Goal: Share content: Share content

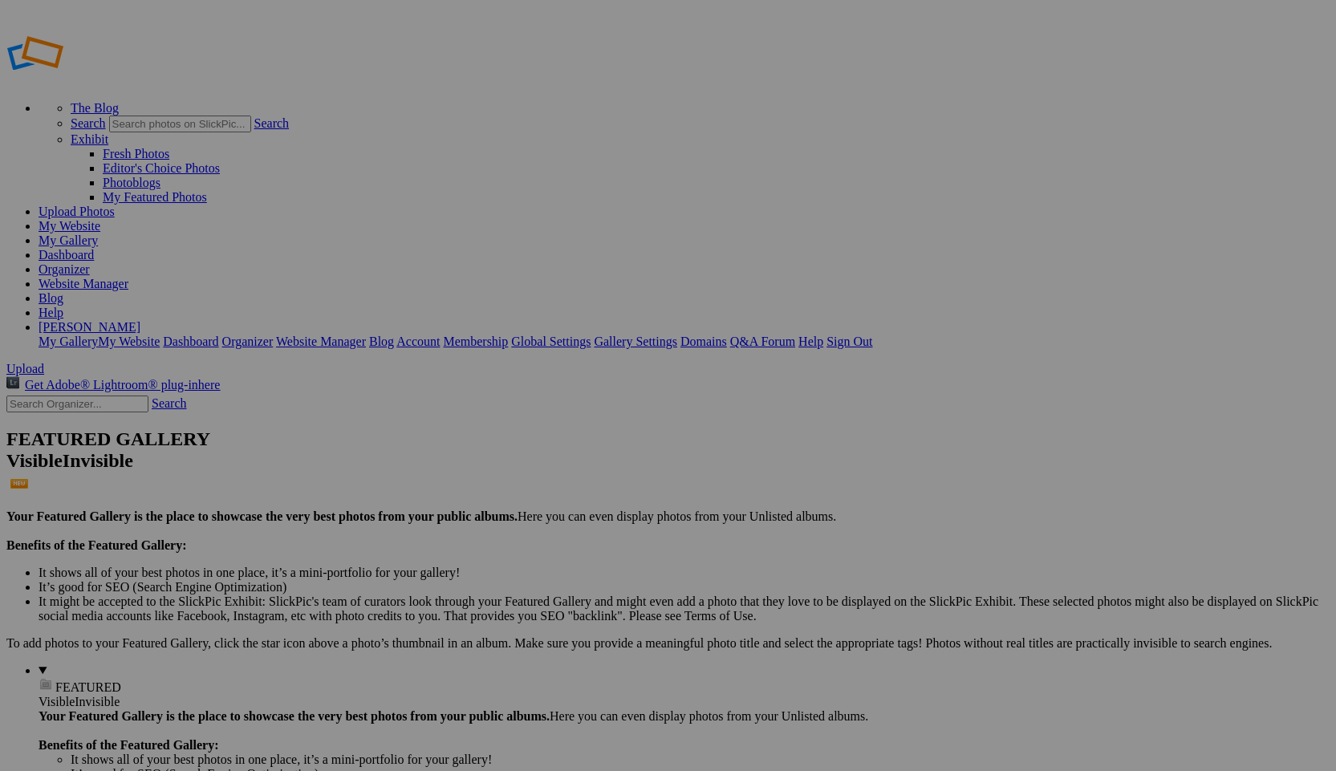
type input "Jupiter Club"
click at [525, 466] on span "Create" at bounding box center [508, 473] width 34 height 14
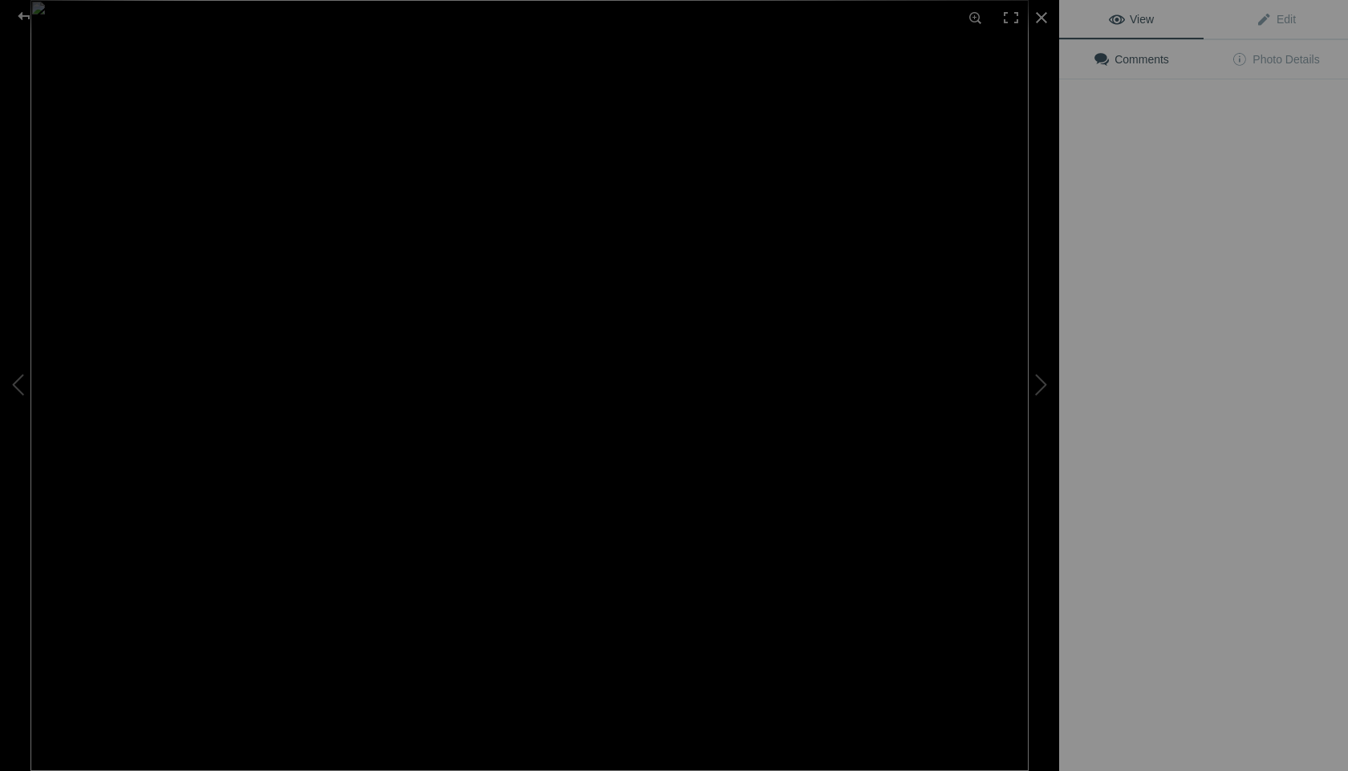
click at [445, 234] on img at bounding box center [529, 385] width 998 height 771
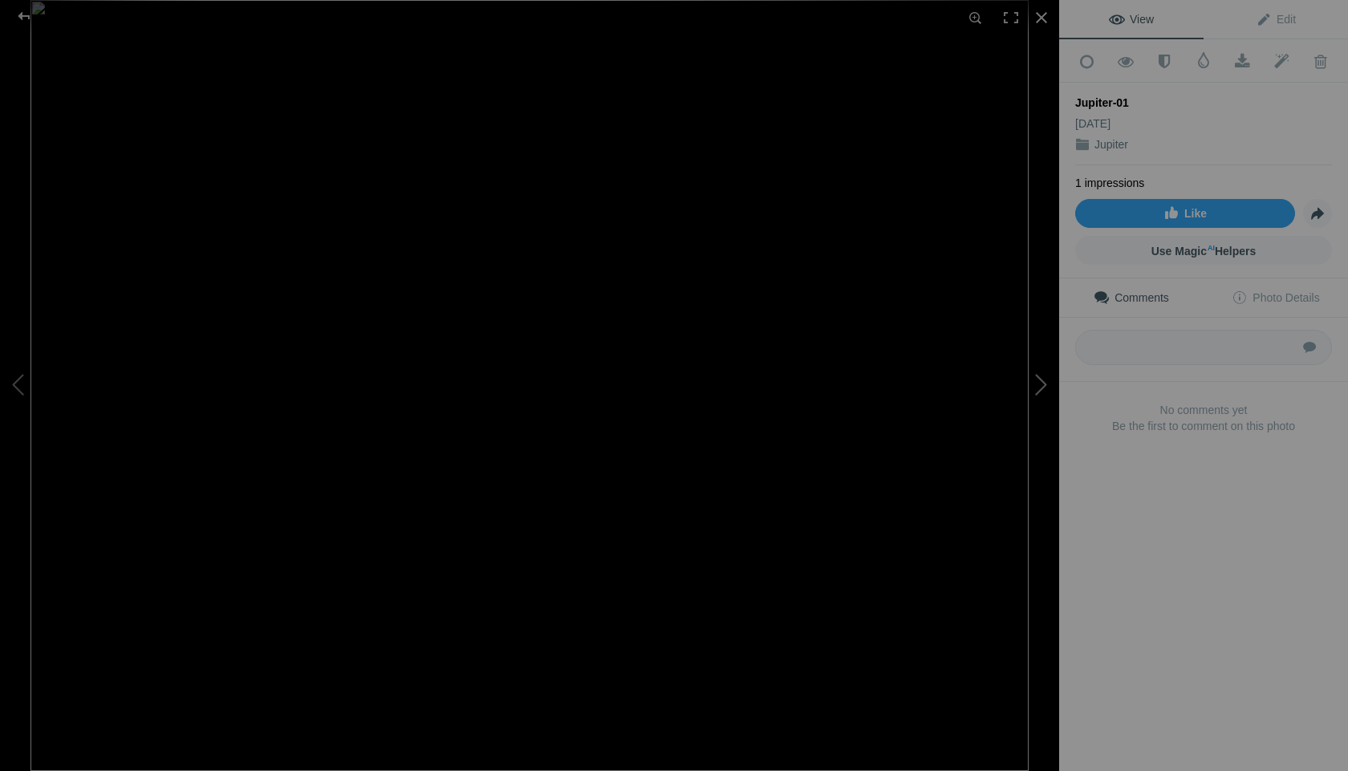
click at [1043, 381] on button at bounding box center [999, 386] width 120 height 278
click at [1042, 381] on button at bounding box center [999, 386] width 120 height 278
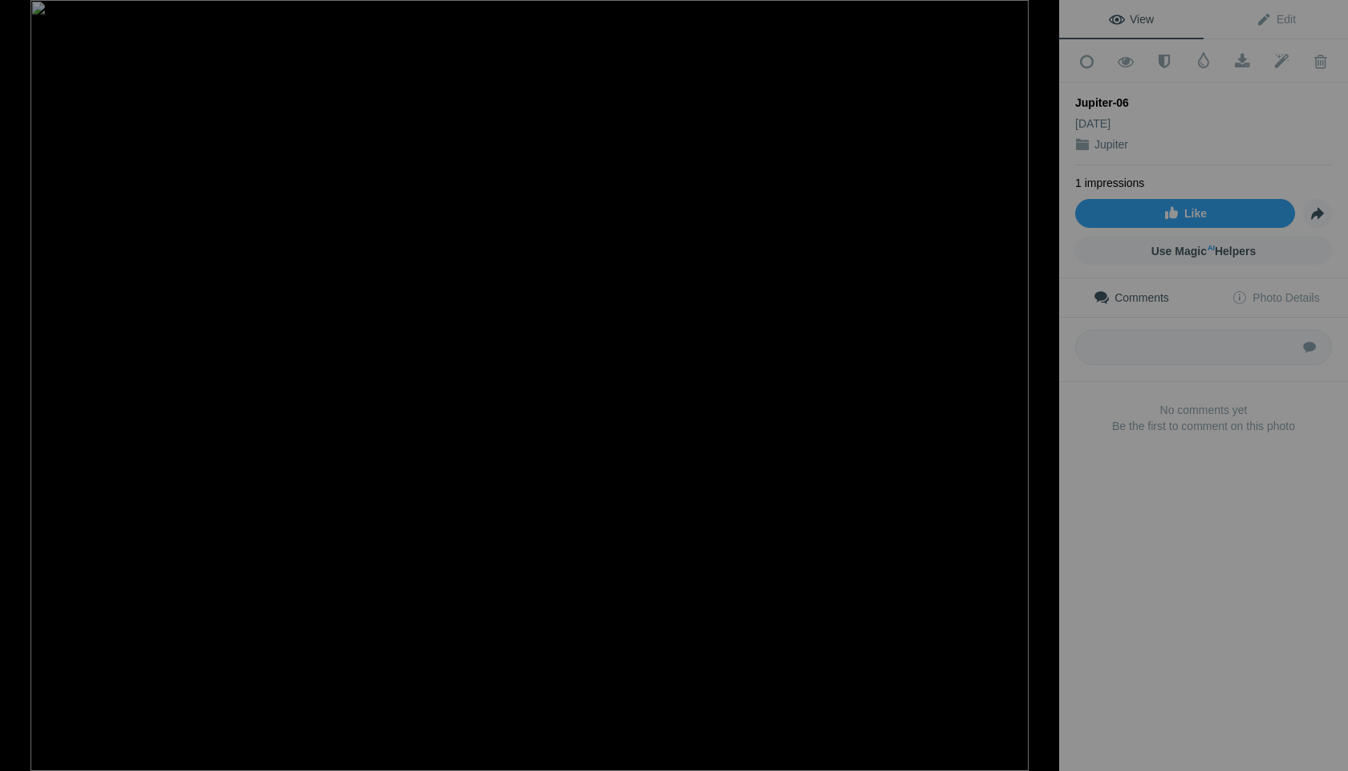
click at [1042, 381] on button at bounding box center [999, 386] width 120 height 278
click at [1039, 383] on button at bounding box center [999, 386] width 120 height 278
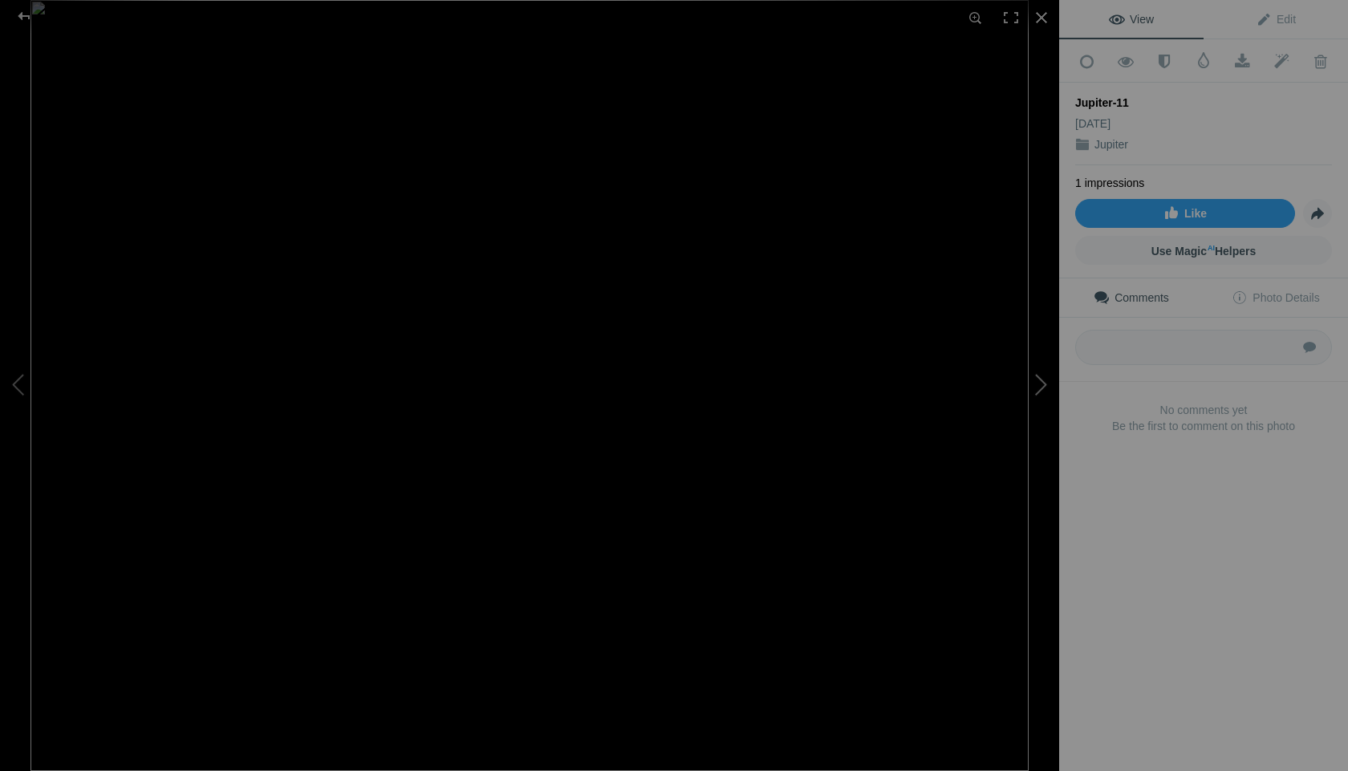
click at [1038, 382] on button at bounding box center [999, 386] width 120 height 278
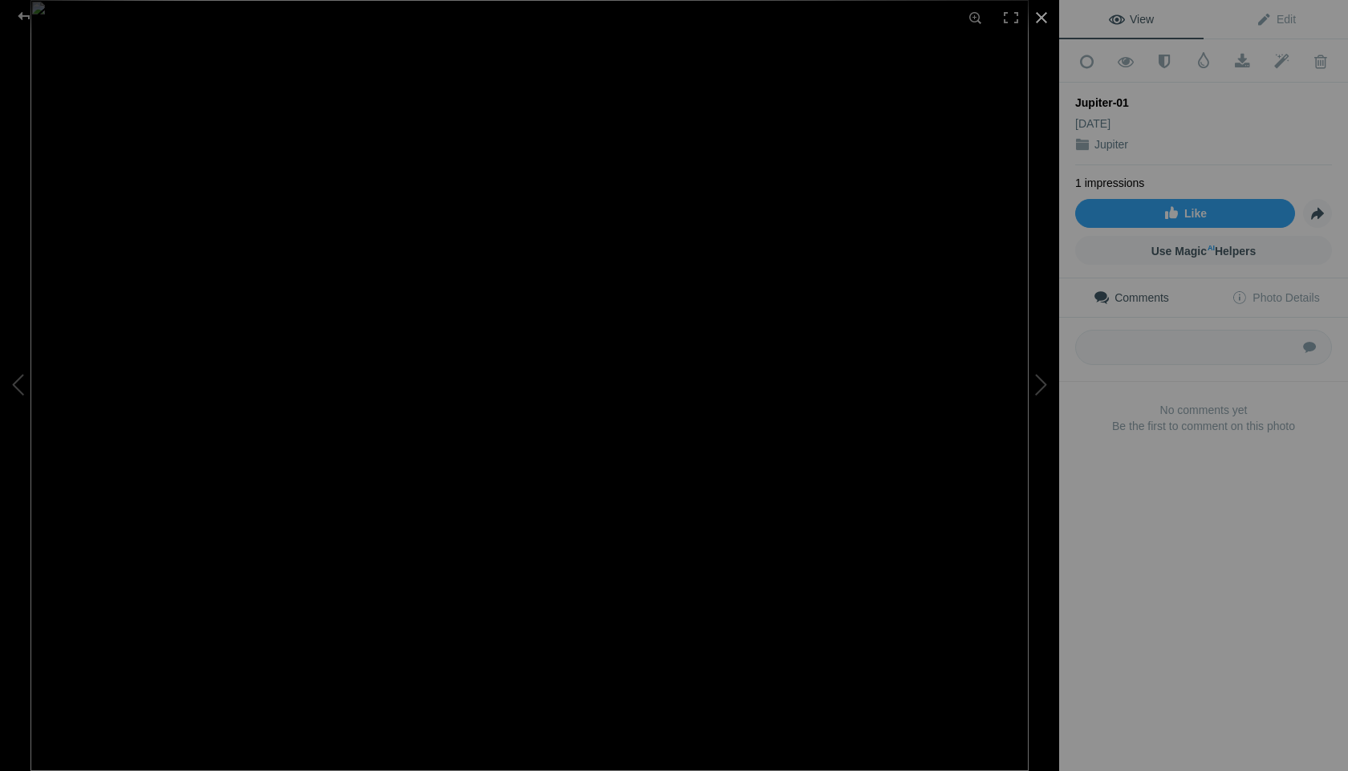
click at [1040, 10] on div at bounding box center [1041, 17] width 35 height 35
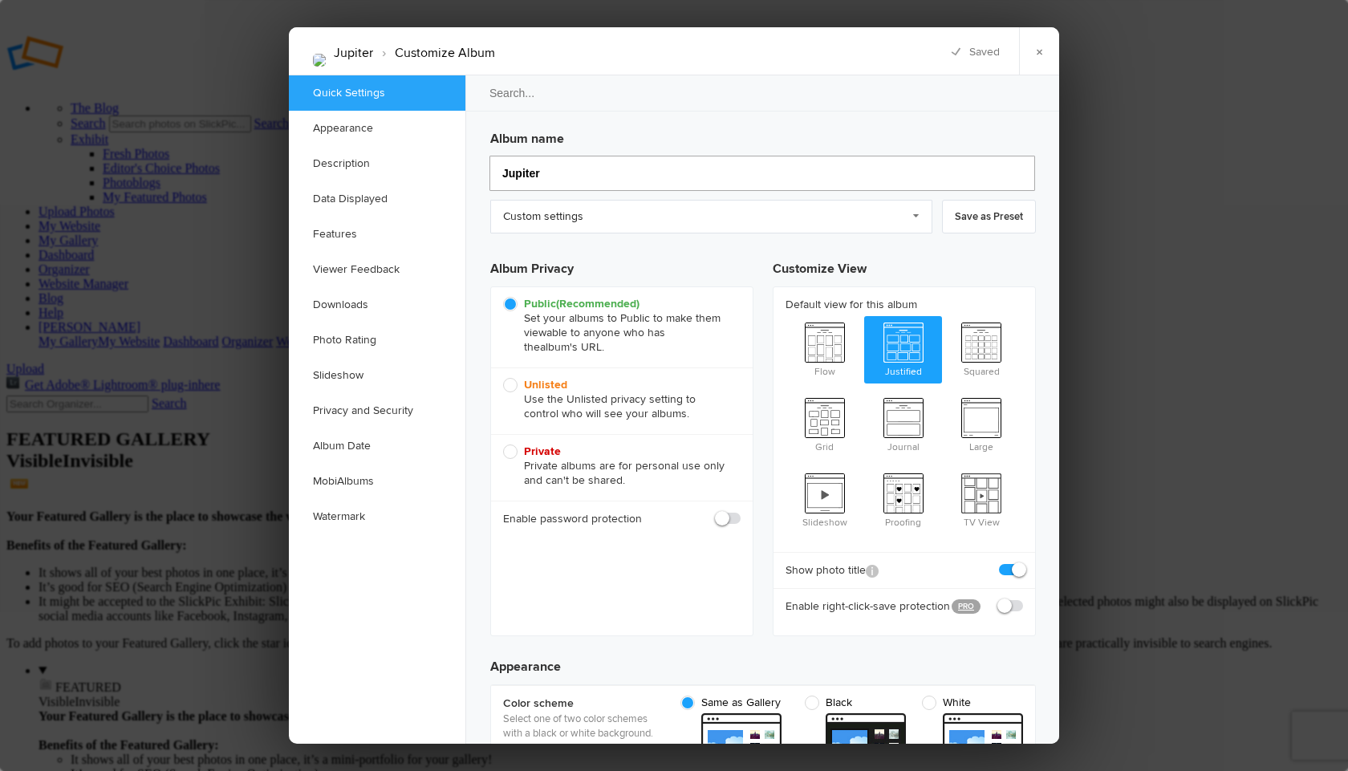
click at [548, 176] on input "Jupiter" at bounding box center [763, 173] width 546 height 35
type input "Jupiter Club"
click at [510, 451] on span "Private Private albums are for personal use only and can't be shared." at bounding box center [618, 466] width 230 height 43
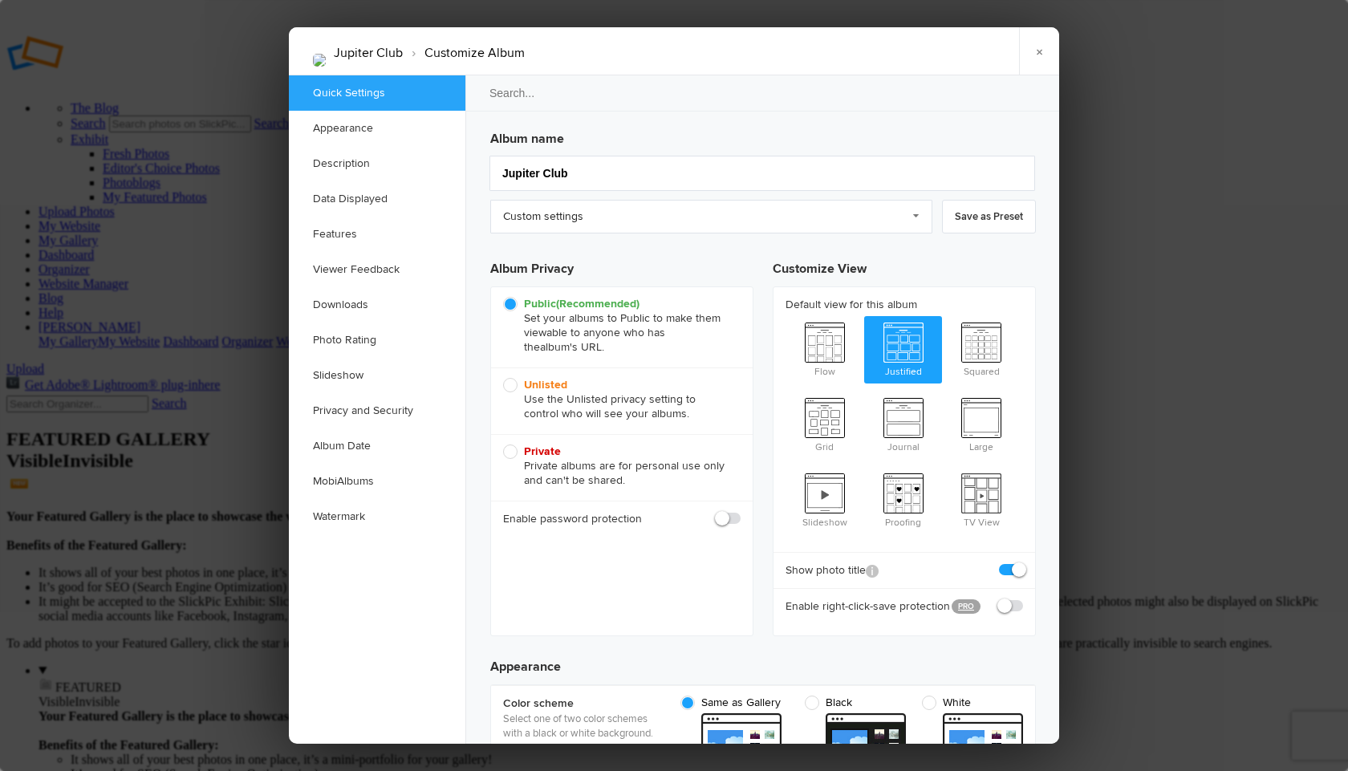
click at [503, 445] on input "Private Private albums are for personal use only and can't be shared." at bounding box center [502, 444] width 1 height 1
radio input "true"
click at [511, 380] on span "Unlisted Use the Unlisted privacy setting to control who will see your albums." at bounding box center [618, 399] width 230 height 43
click at [503, 378] on input "Unlisted Use the Unlisted privacy setting to control who will see your albums." at bounding box center [502, 377] width 1 height 1
radio input "true"
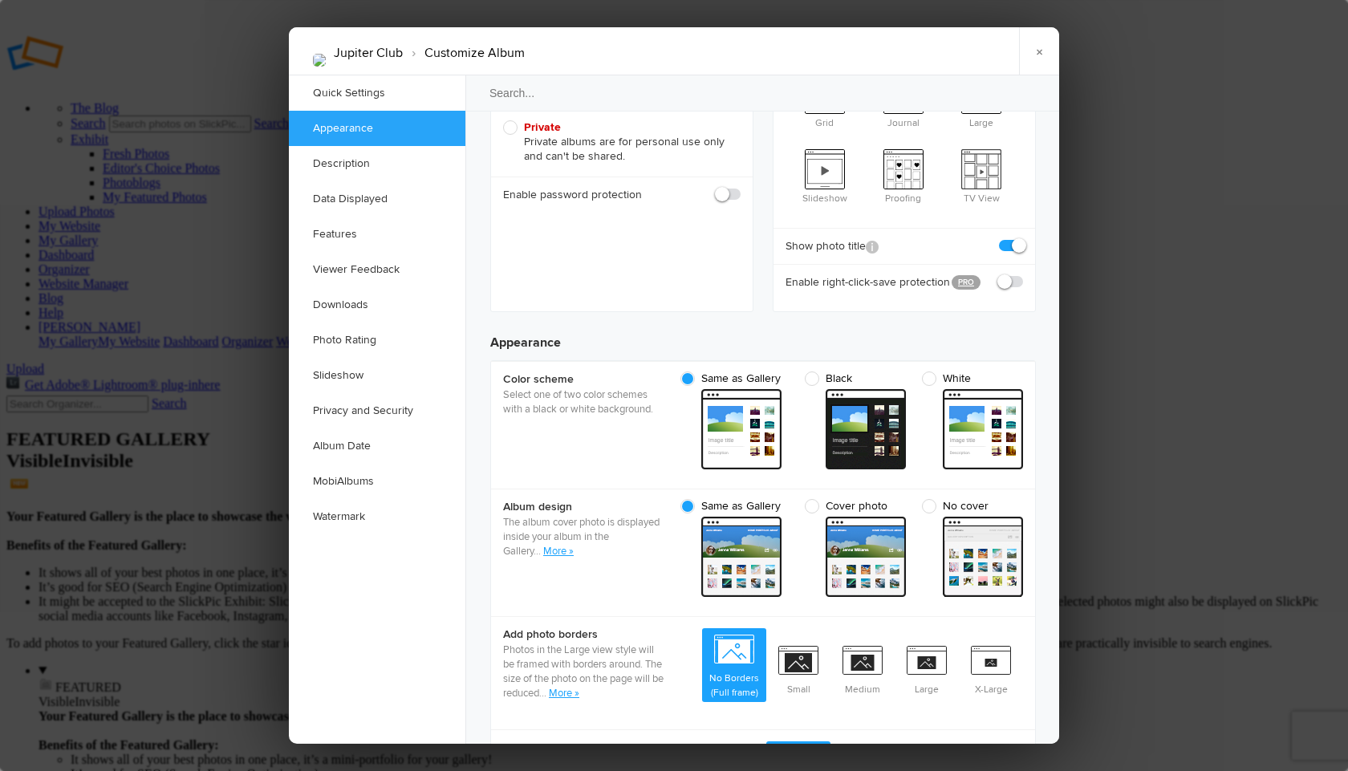
scroll to position [365, 0]
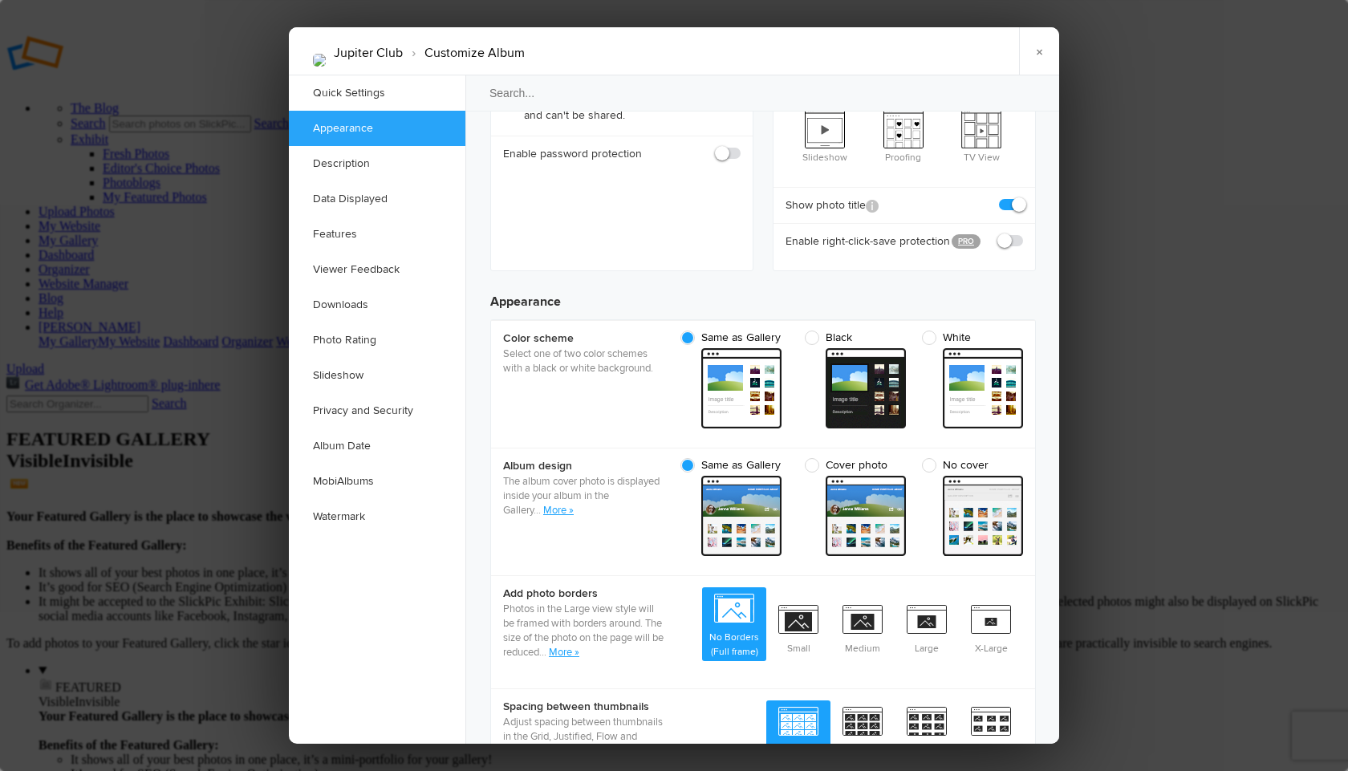
click at [1023, 234] on span at bounding box center [1023, 234] width 0 height 0
click at [1022, 233] on input "checkbox" at bounding box center [1022, 233] width 1 height 1
checkbox input "true"
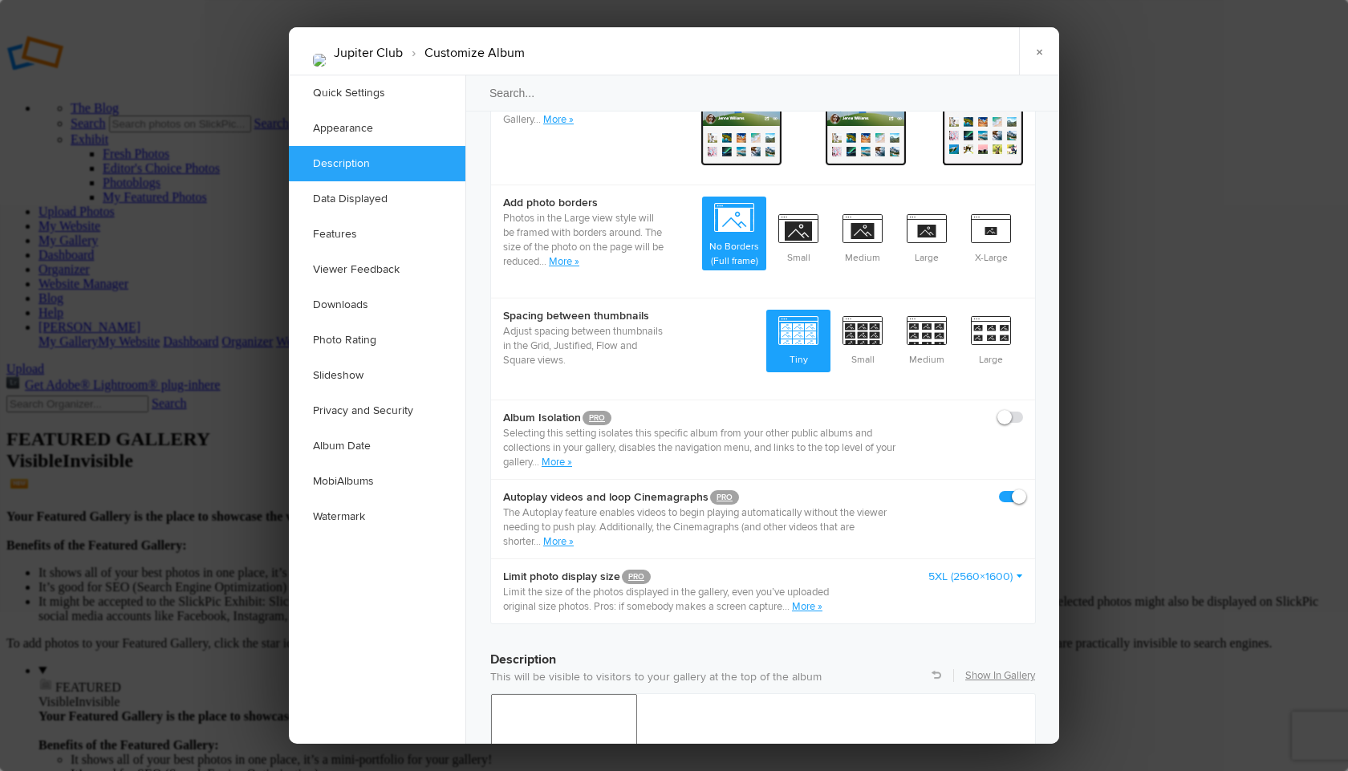
scroll to position [761, 0]
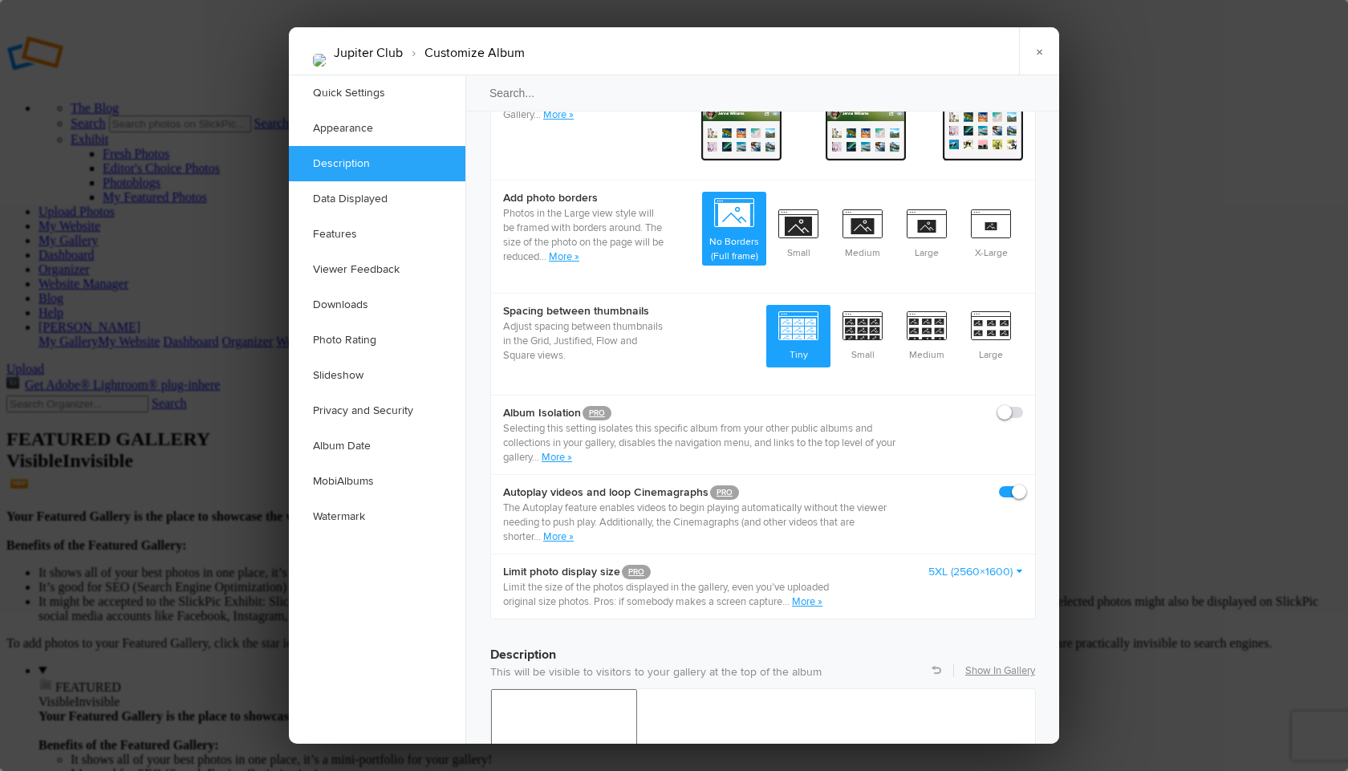
click at [1023, 405] on span at bounding box center [1023, 405] width 0 height 0
click at [1022, 404] on input "checkbox" at bounding box center [1022, 404] width 1 height 1
checkbox input "true"
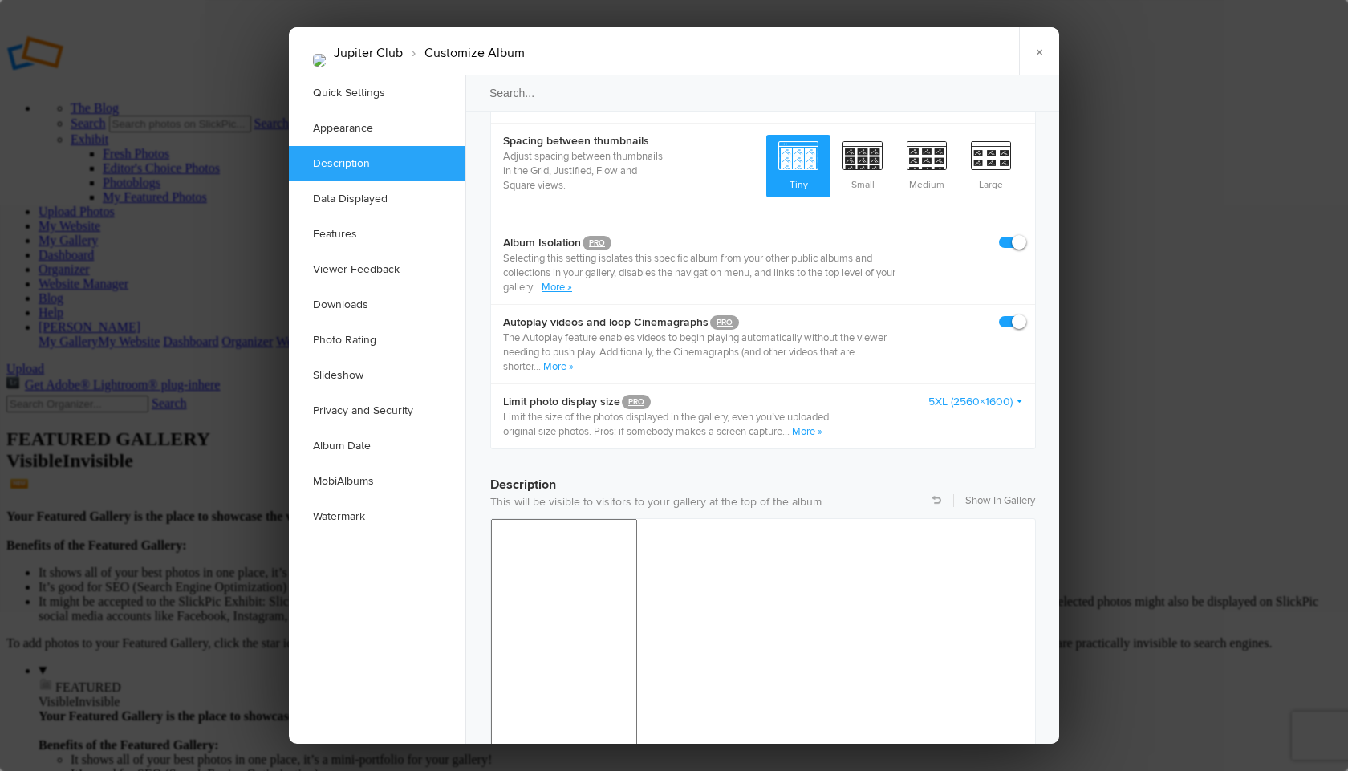
scroll to position [940, 0]
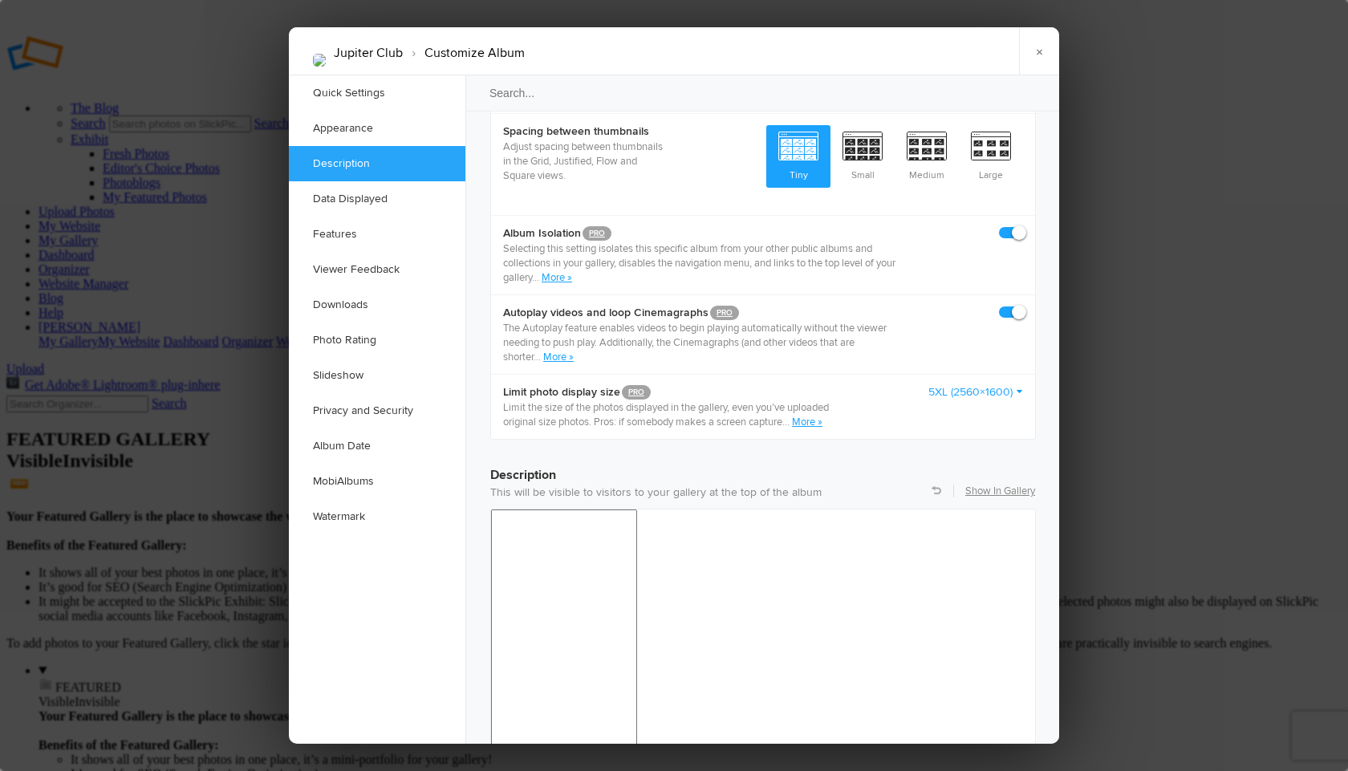
click at [1018, 384] on link "5XL (2560×1600)" at bounding box center [975, 392] width 95 height 16
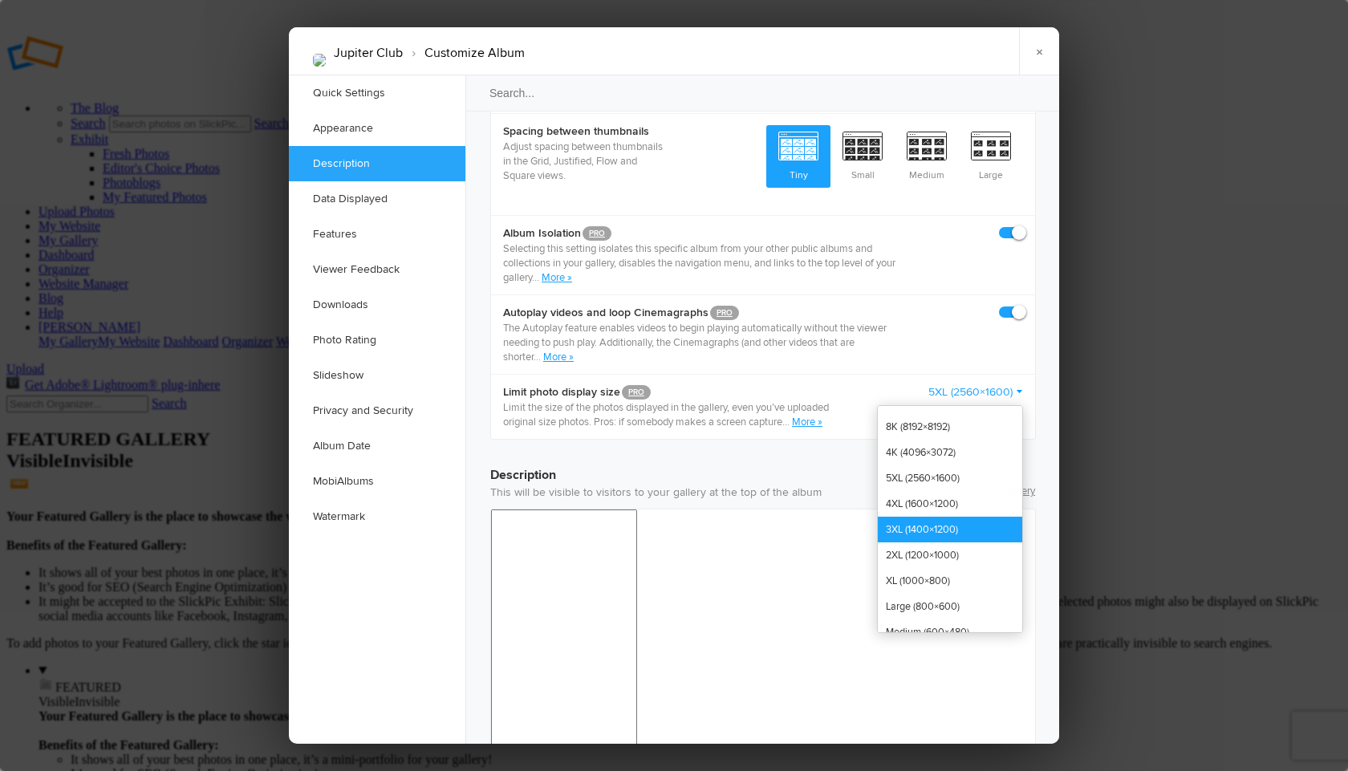
click at [910, 517] on link "3XL (1400×1200)" at bounding box center [950, 530] width 144 height 26
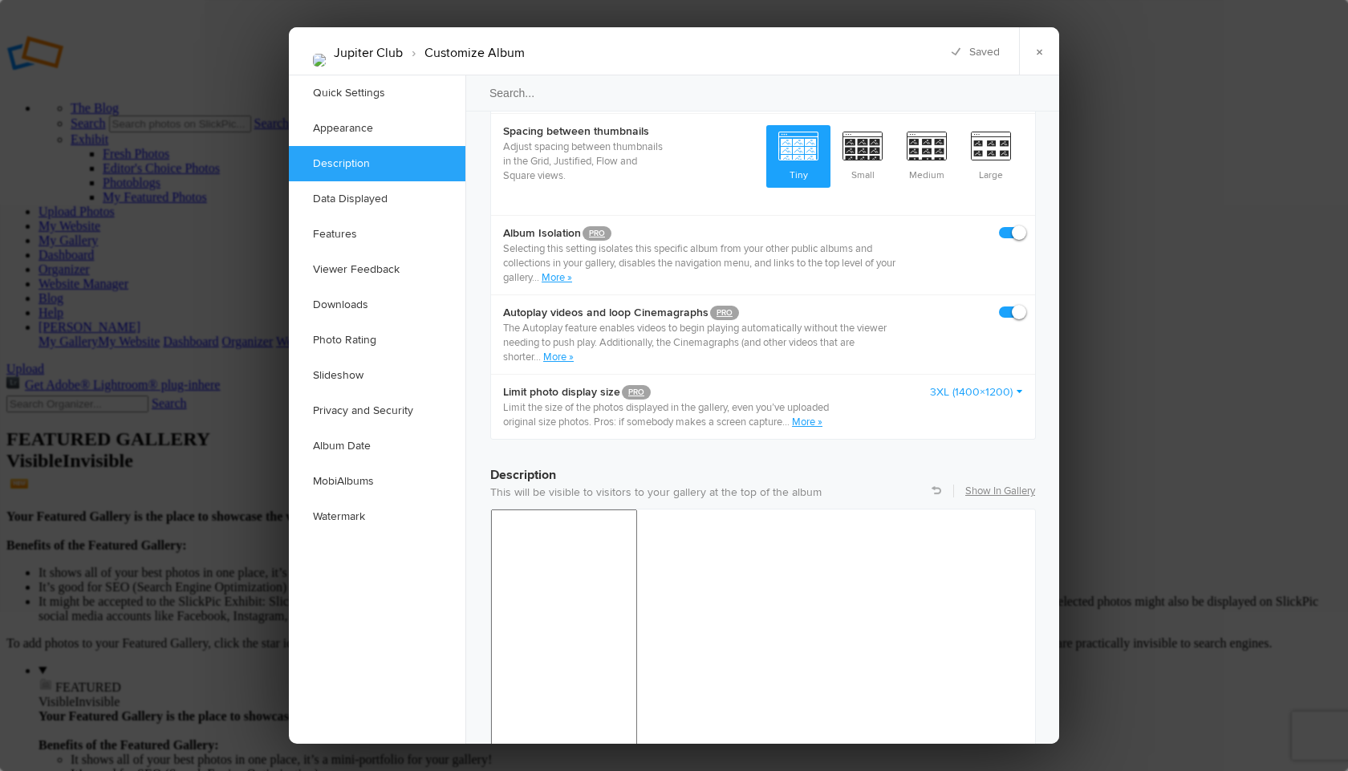
click at [1018, 384] on link "3XL (1400×1200)" at bounding box center [976, 392] width 93 height 16
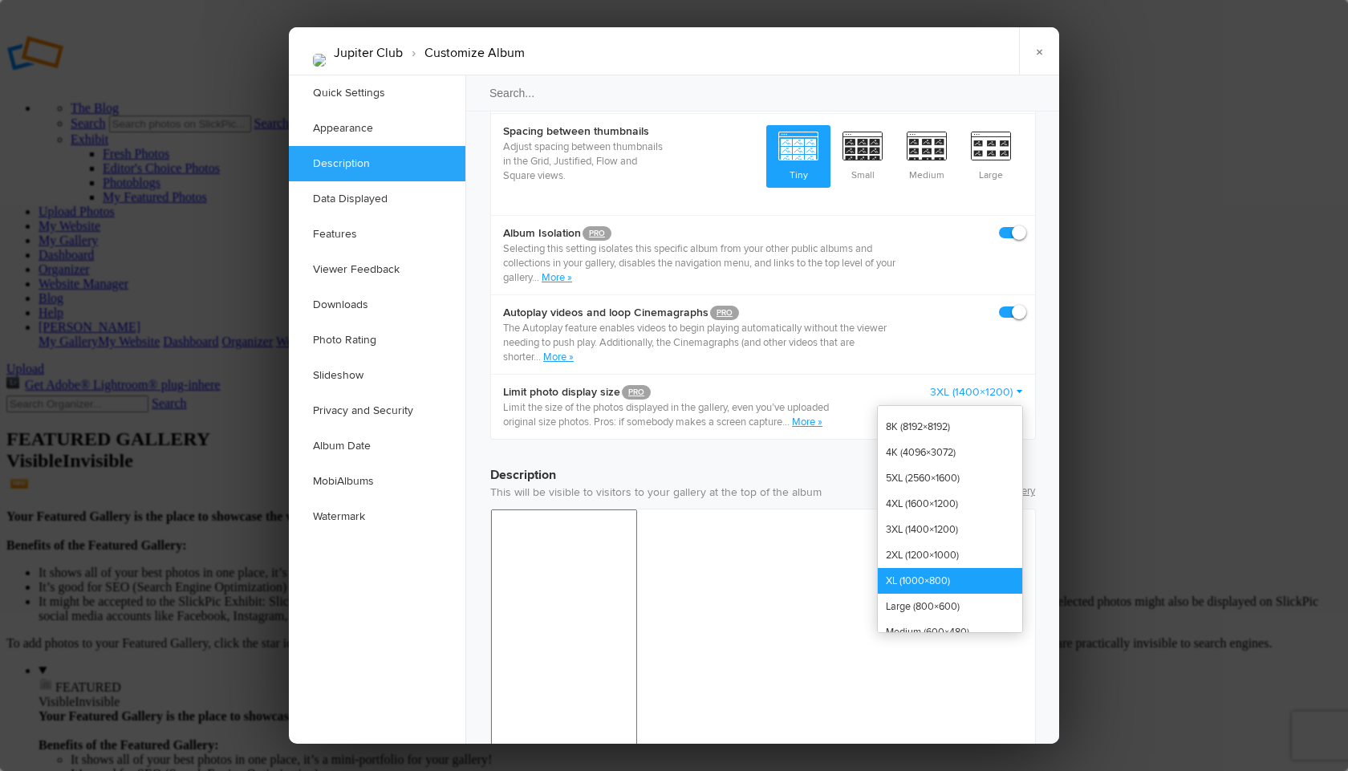
scroll to position [47, 0]
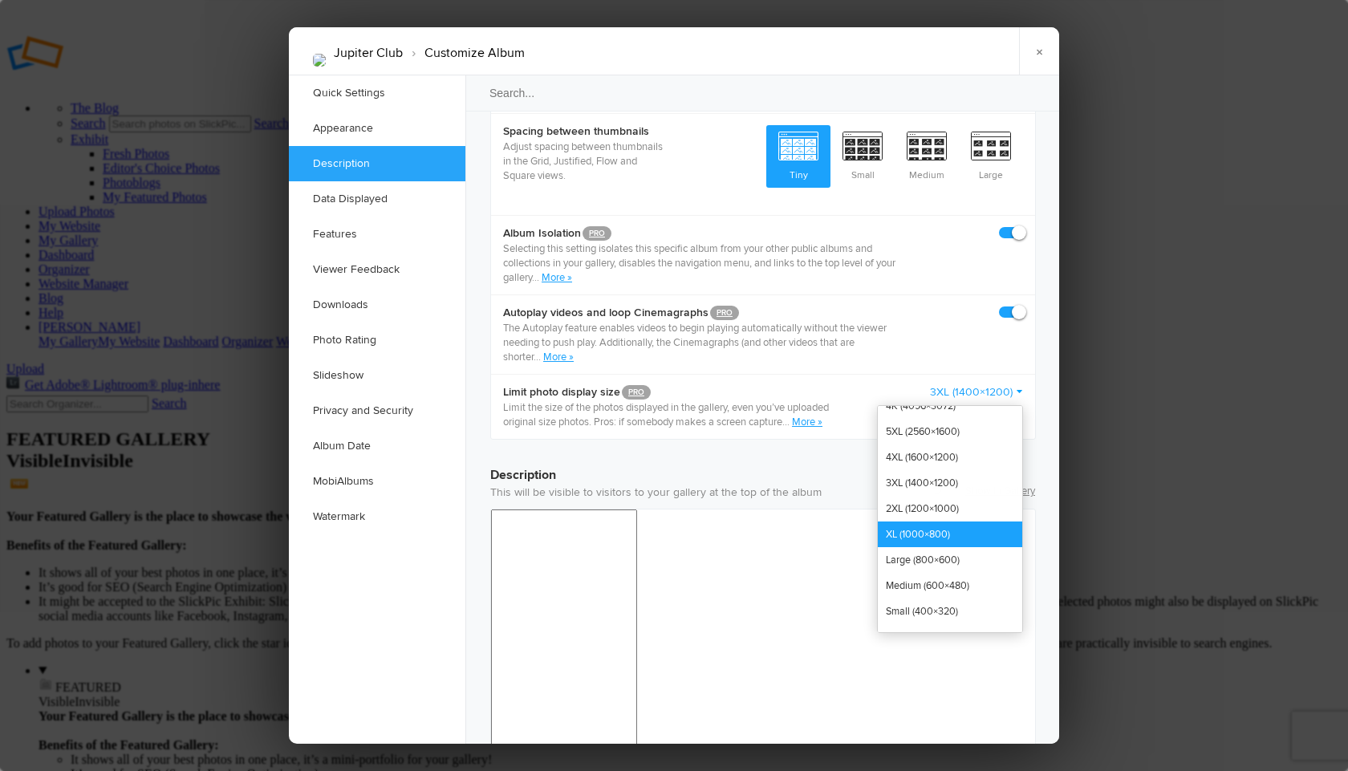
click at [897, 522] on link "XL (1000×800)" at bounding box center [950, 535] width 144 height 26
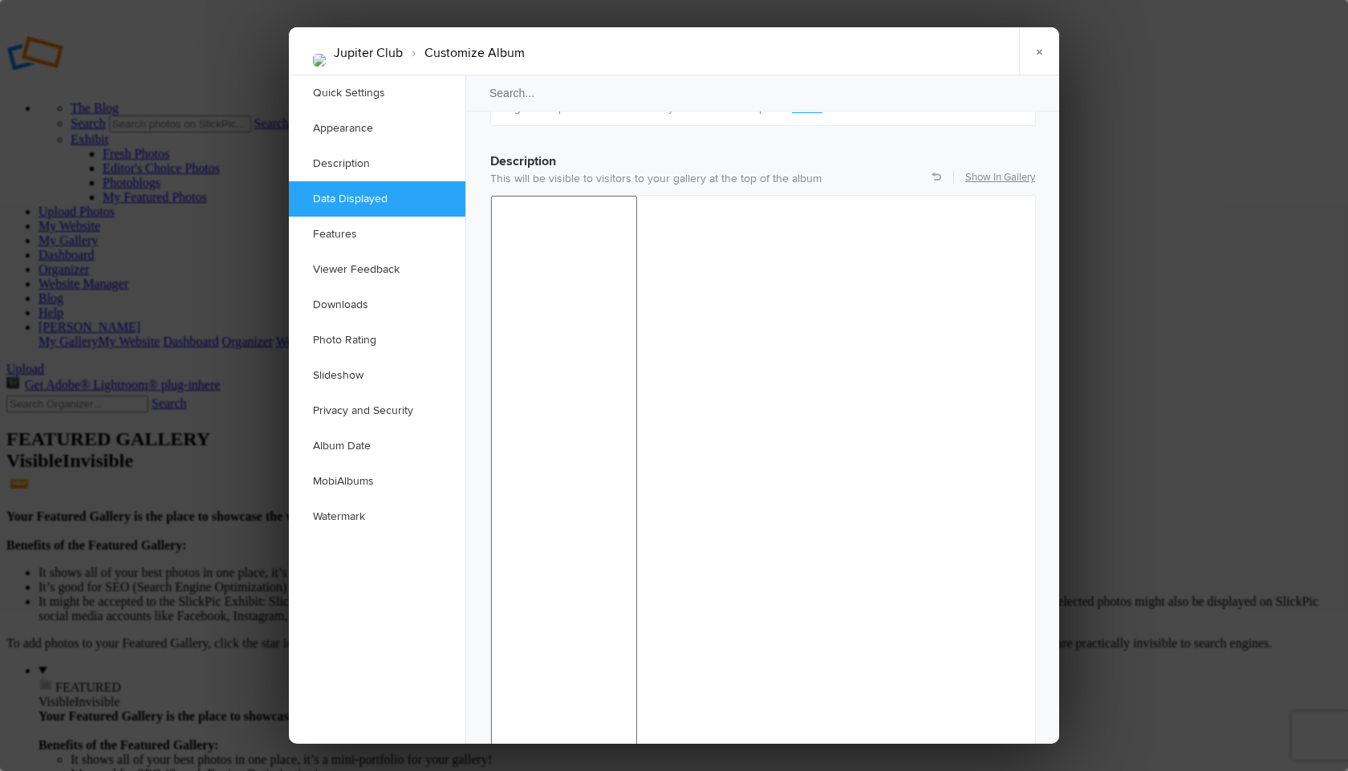
scroll to position [1306, 0]
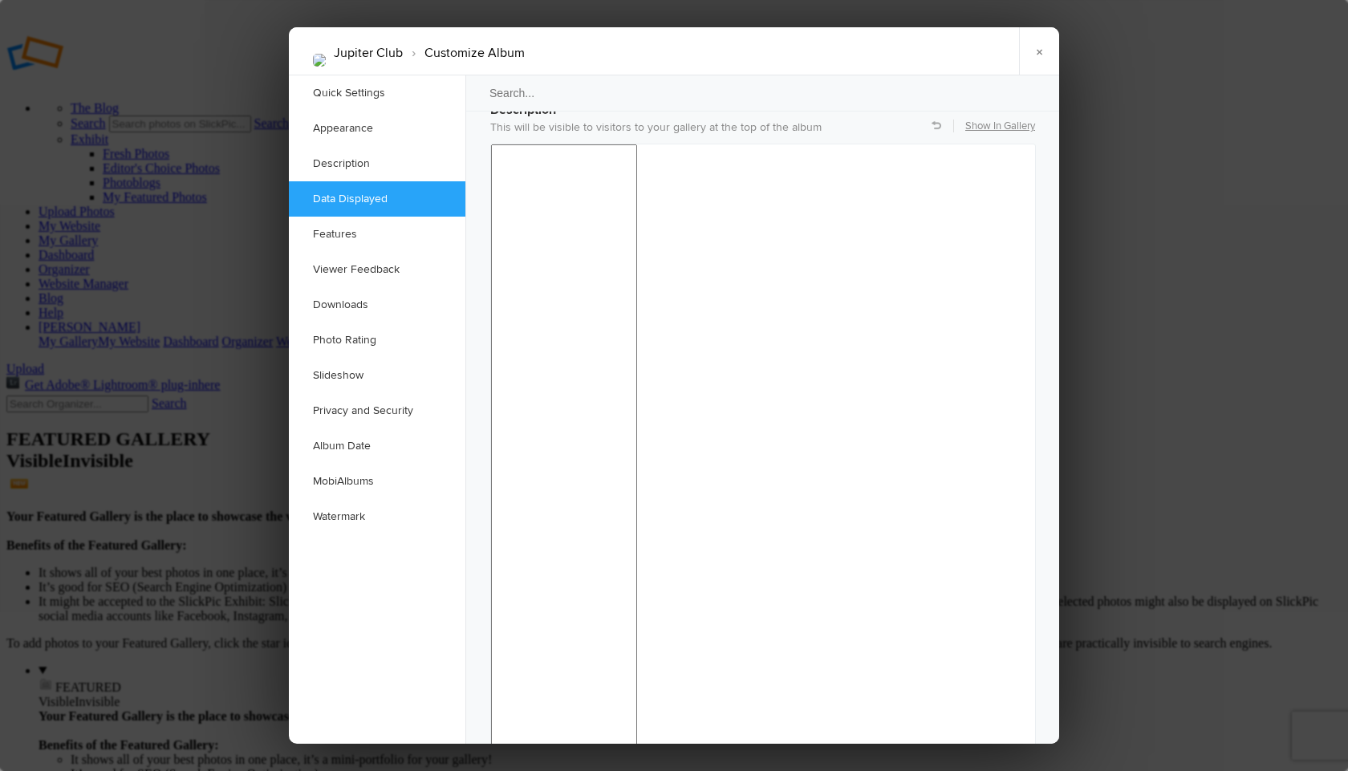
checkbox input "false"
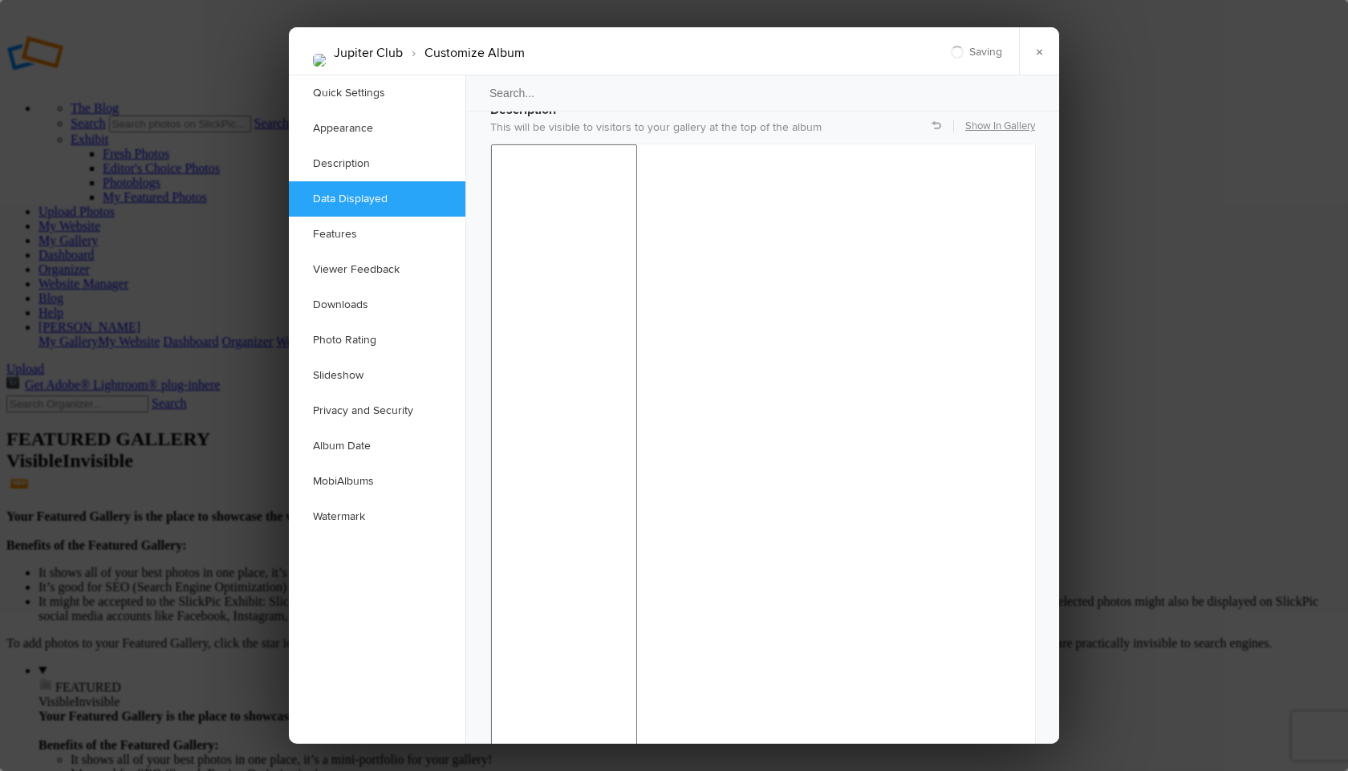
checkbox input "false"
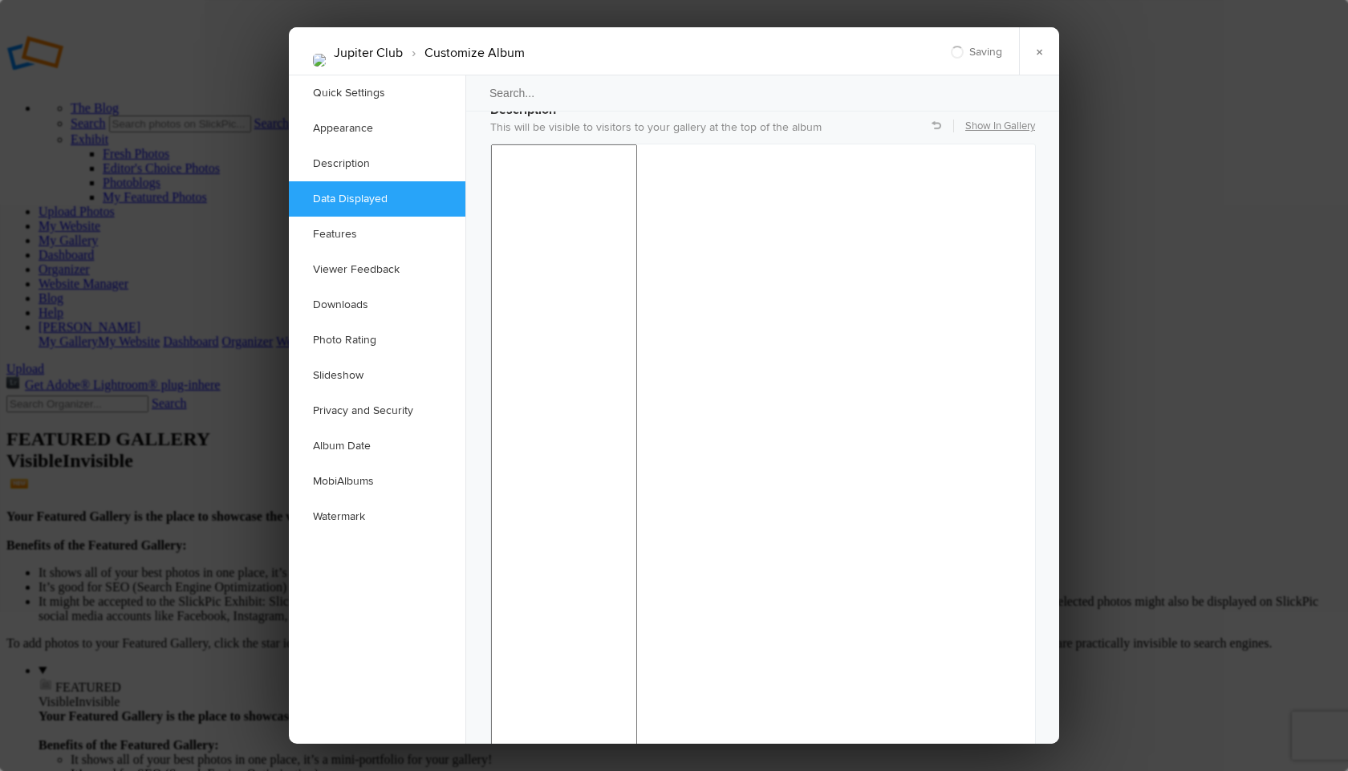
checkbox input "false"
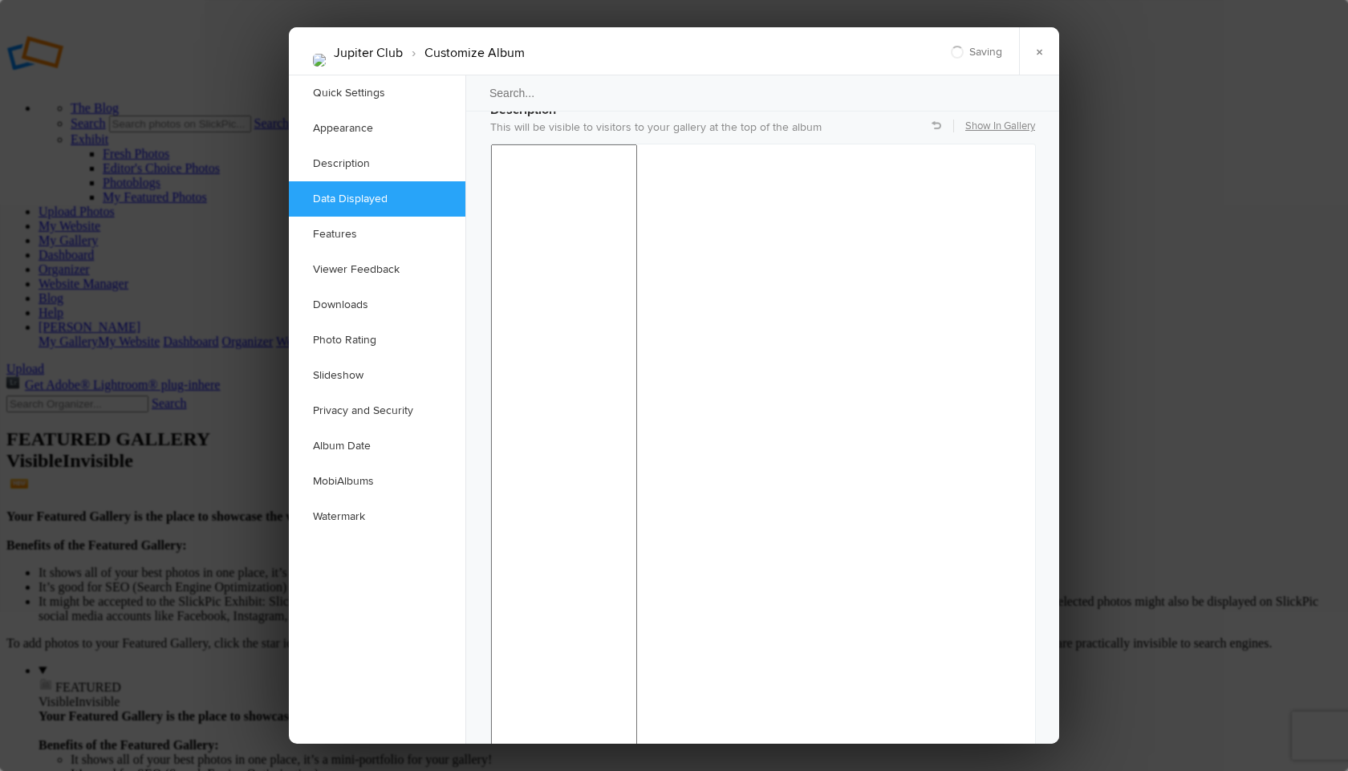
checkbox input "false"
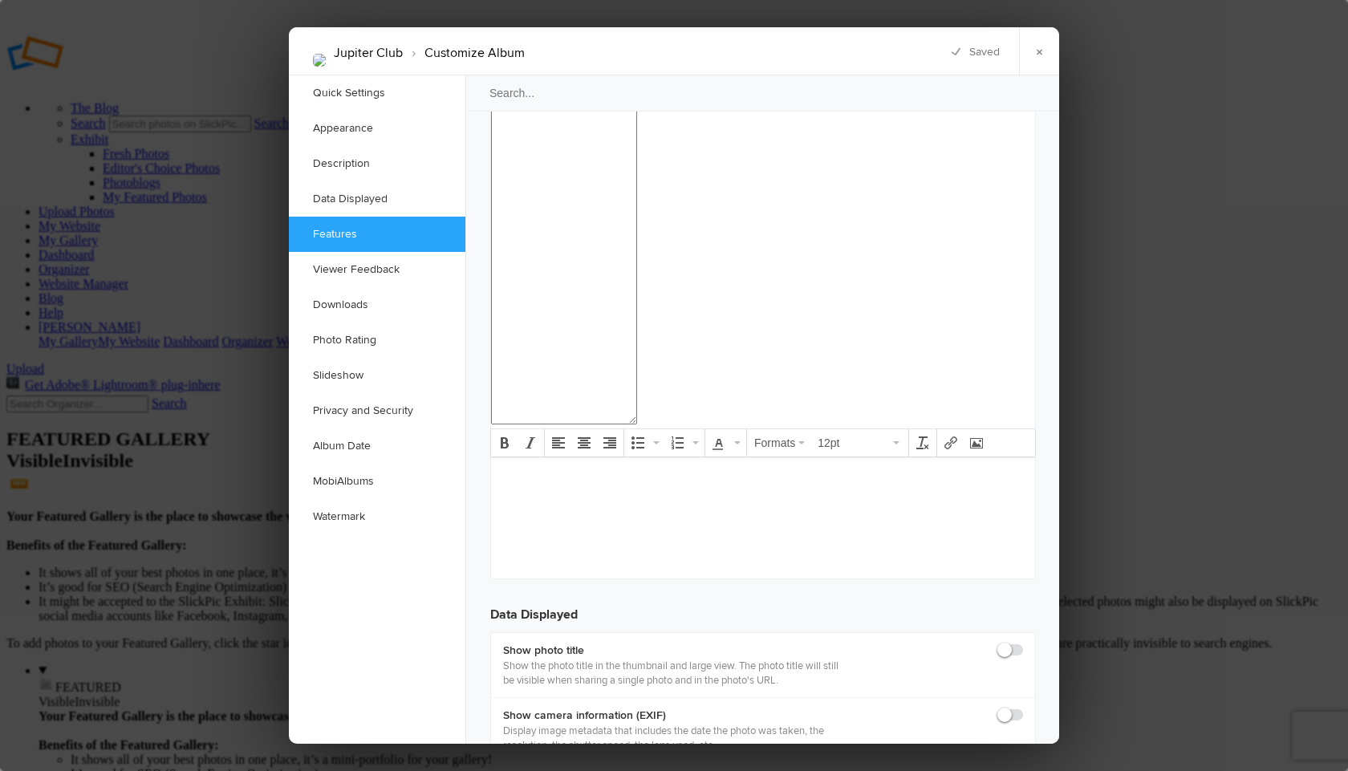
scroll to position [1810, 0]
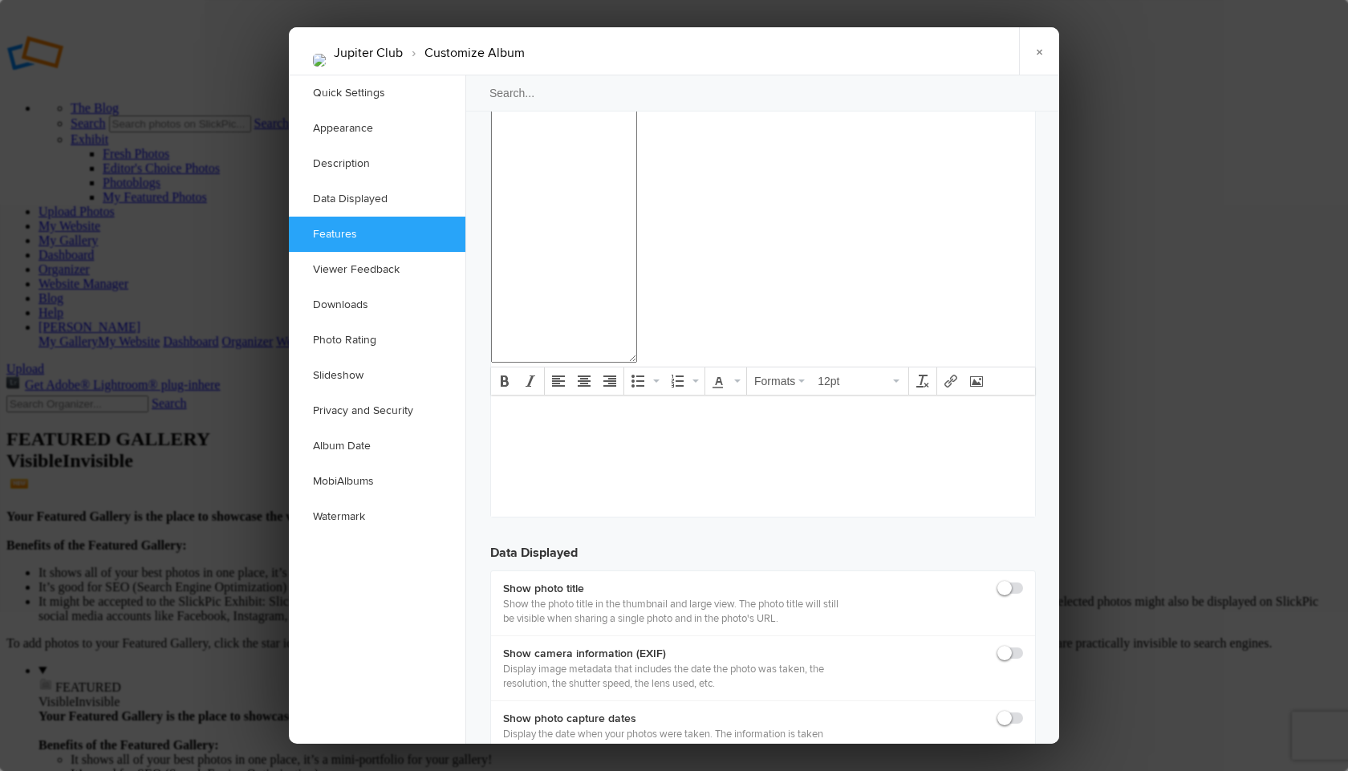
checkbox input "false"
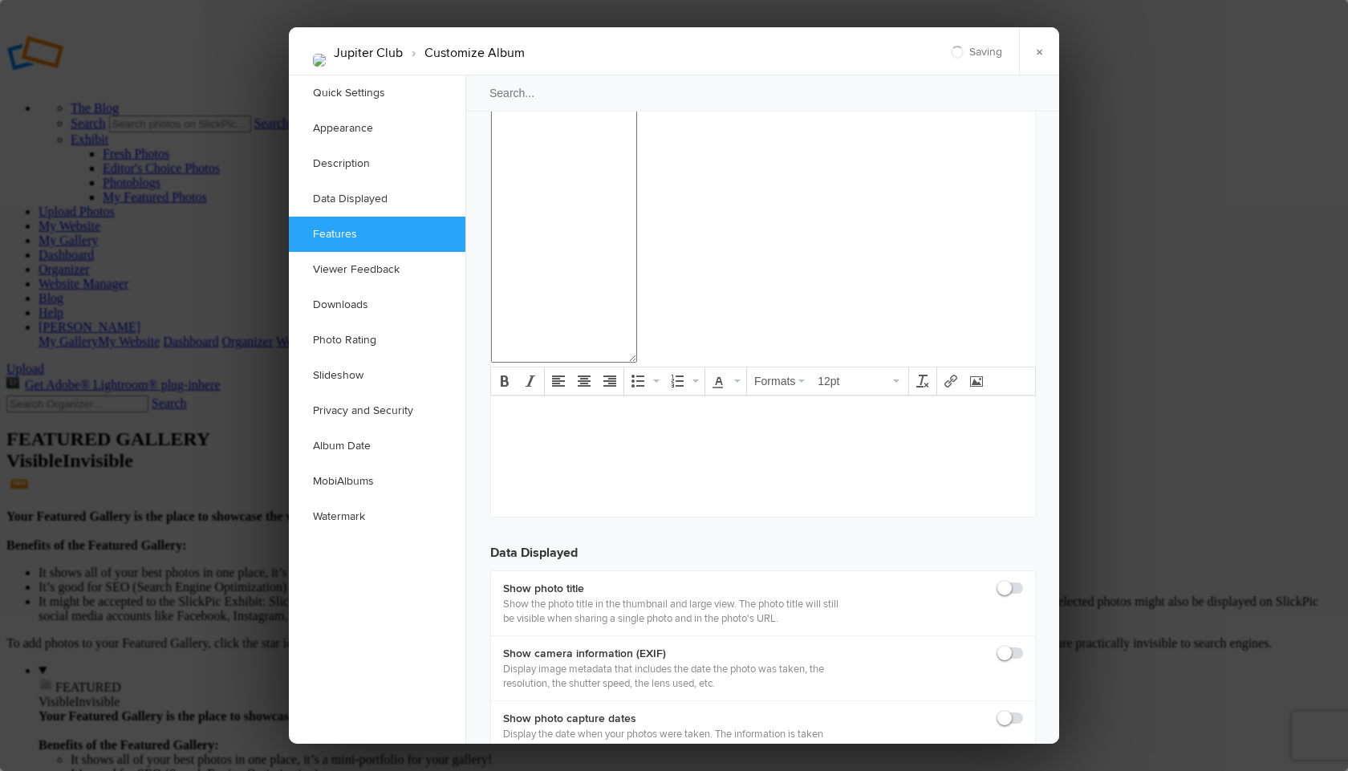
checkbox input "false"
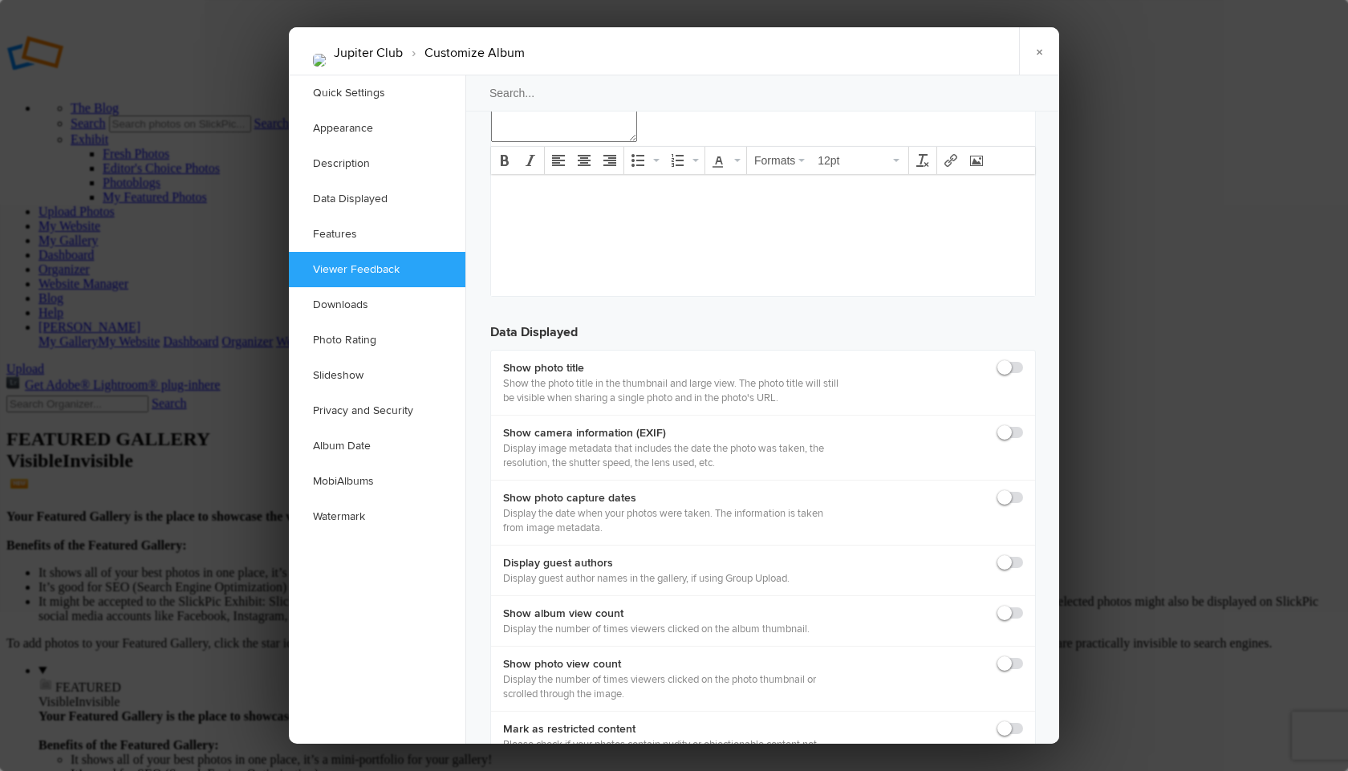
scroll to position [2051, 0]
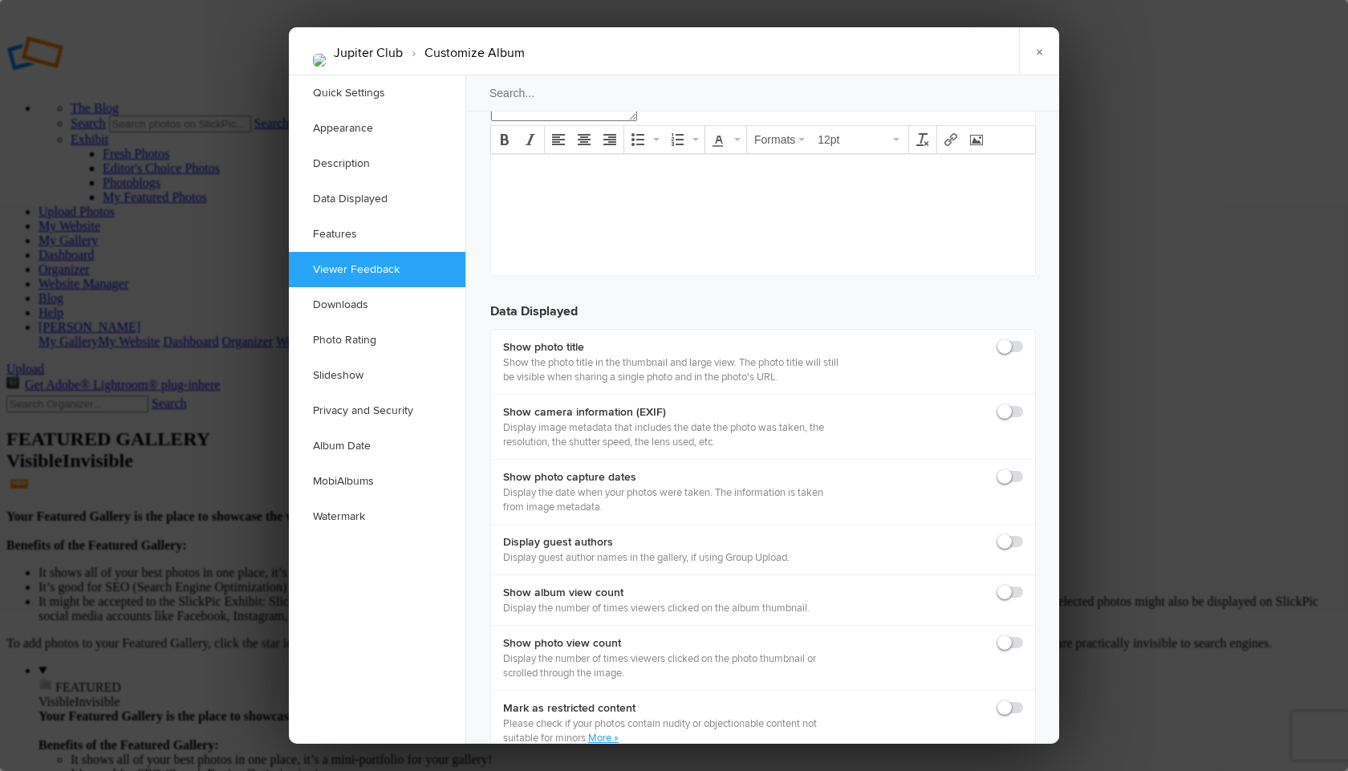
checkbox input "false"
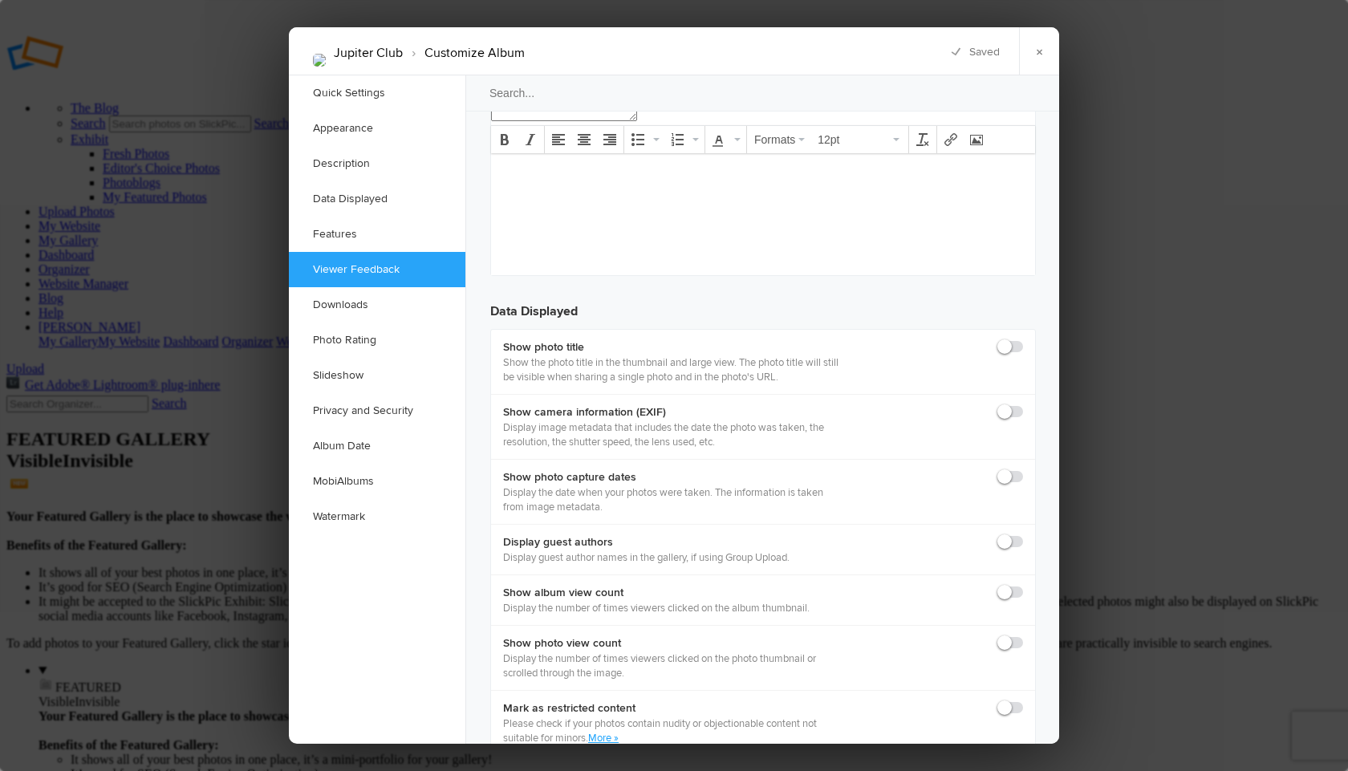
checkbox input "false"
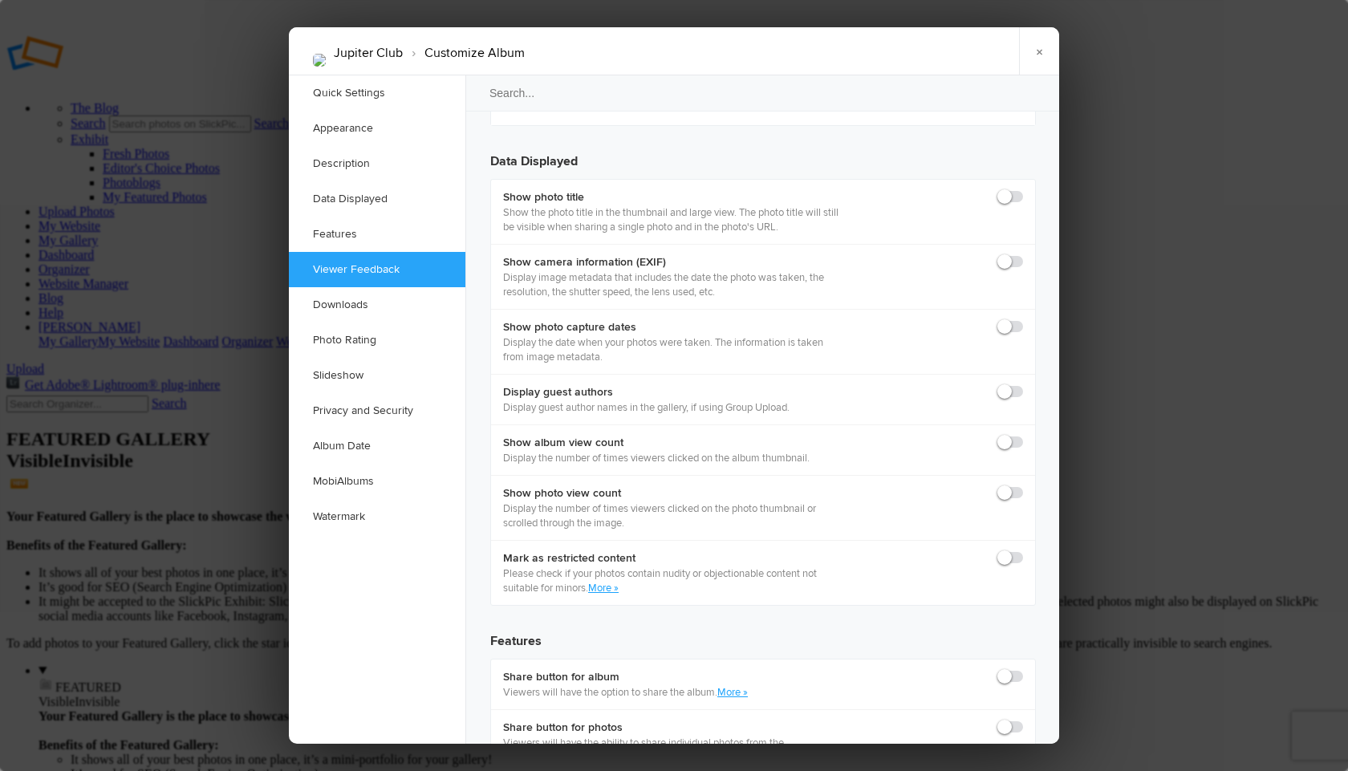
scroll to position [2216, 0]
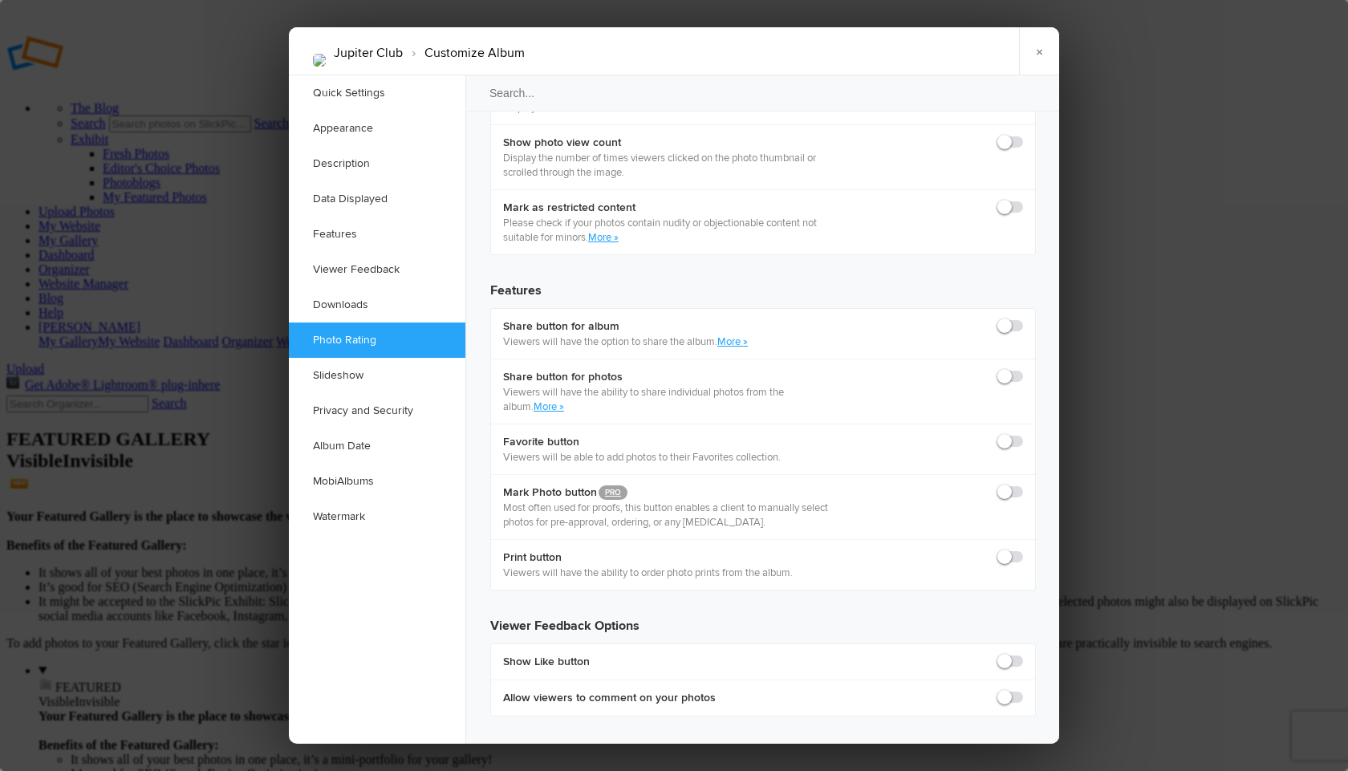
scroll to position [2561, 0]
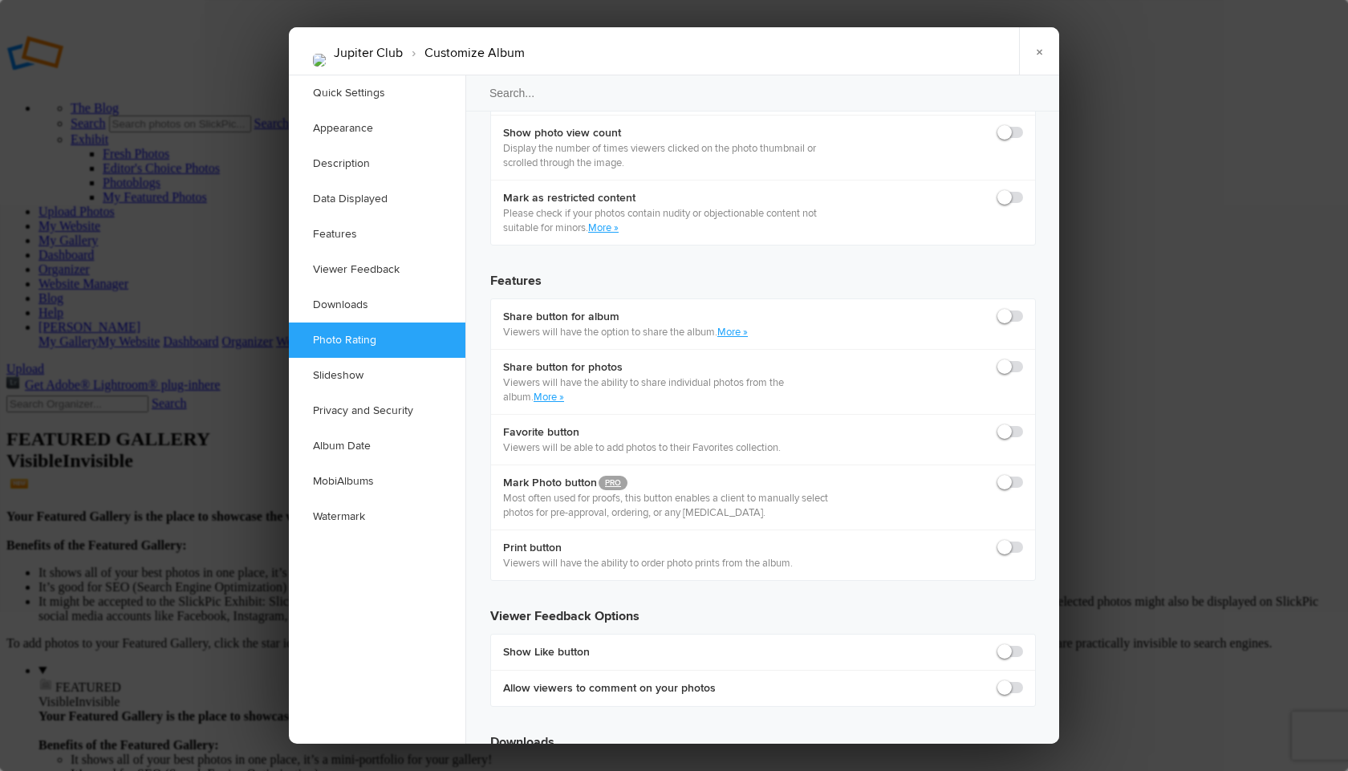
checkbox input "false"
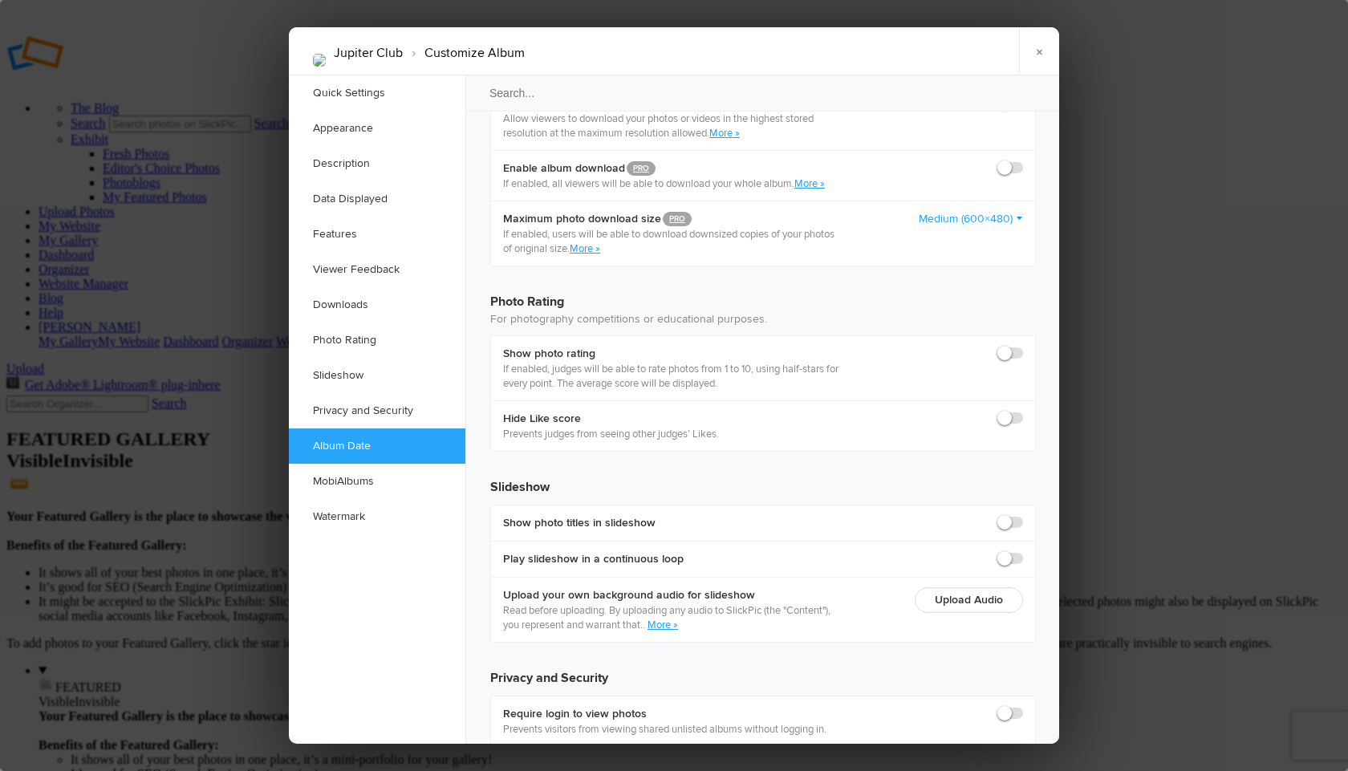
scroll to position [3251, 0]
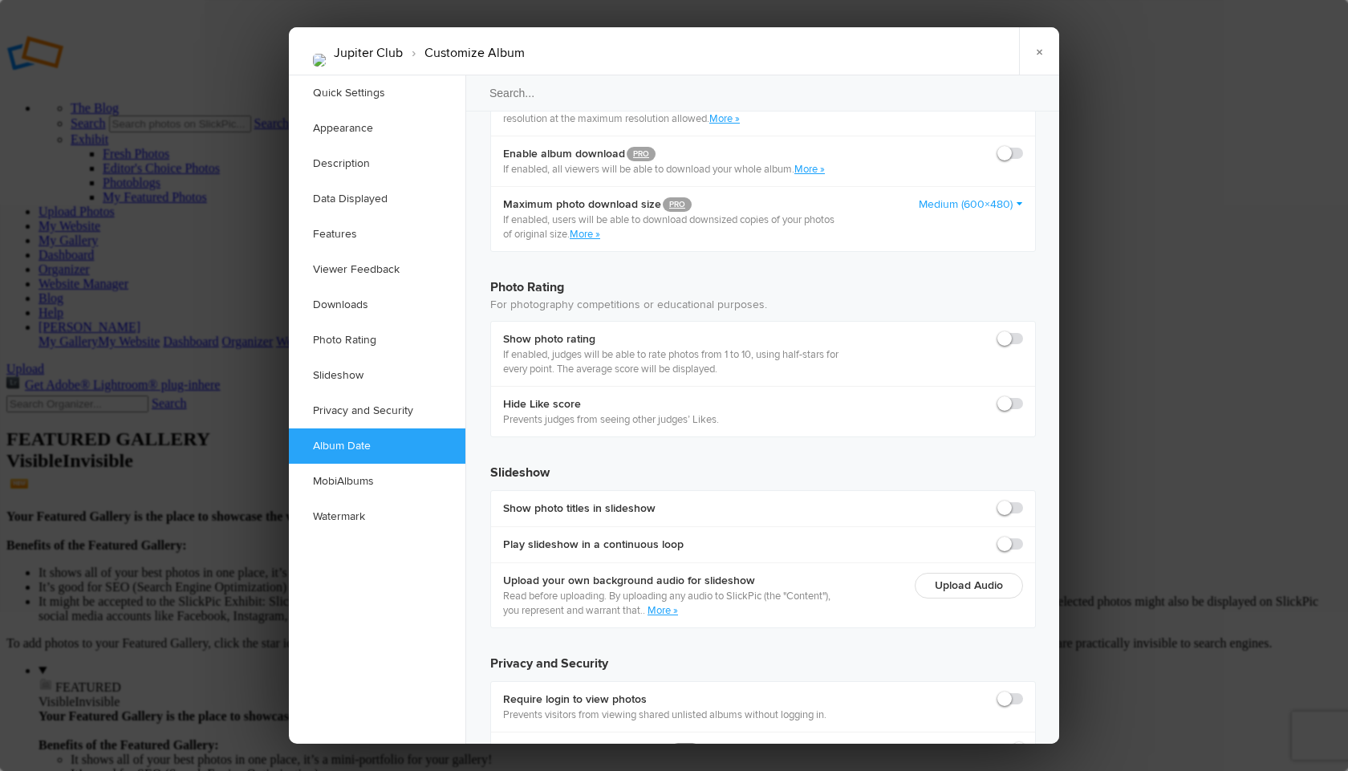
radio input "true"
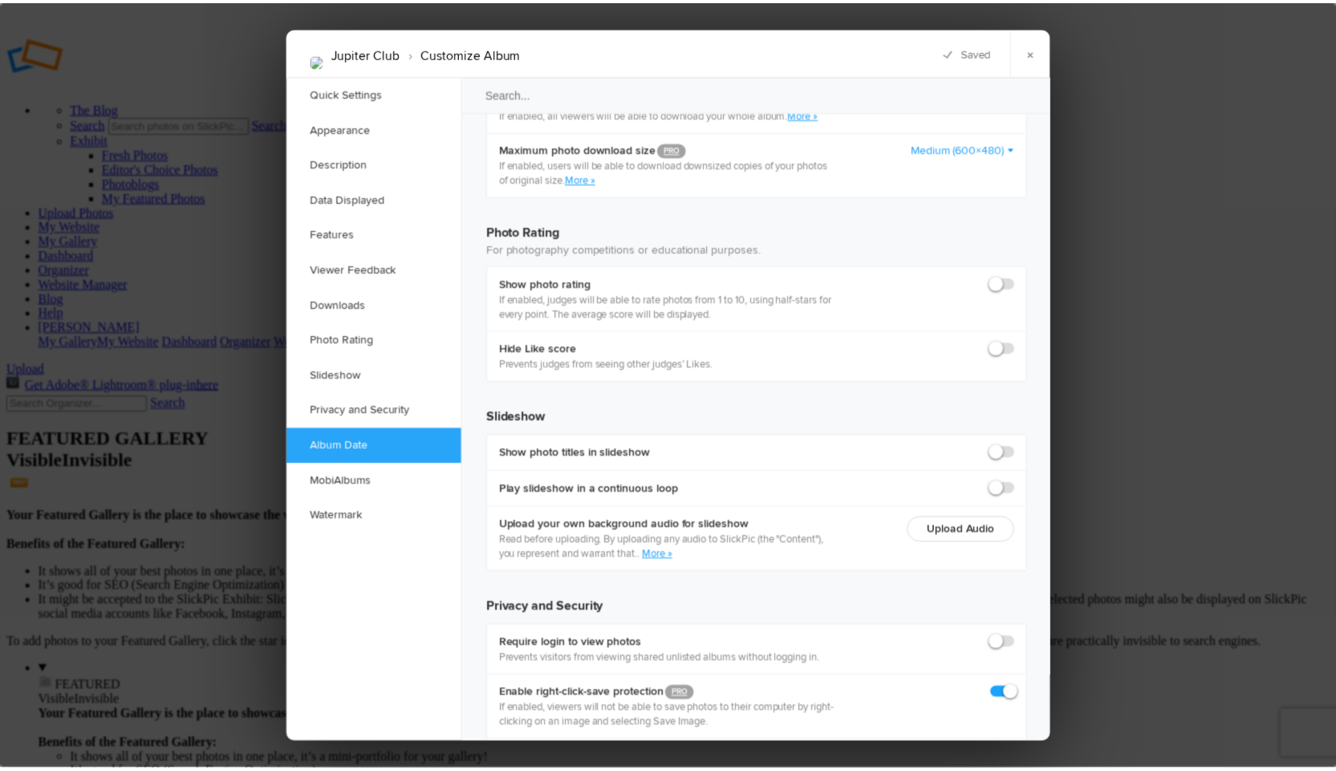
scroll to position [3313, 0]
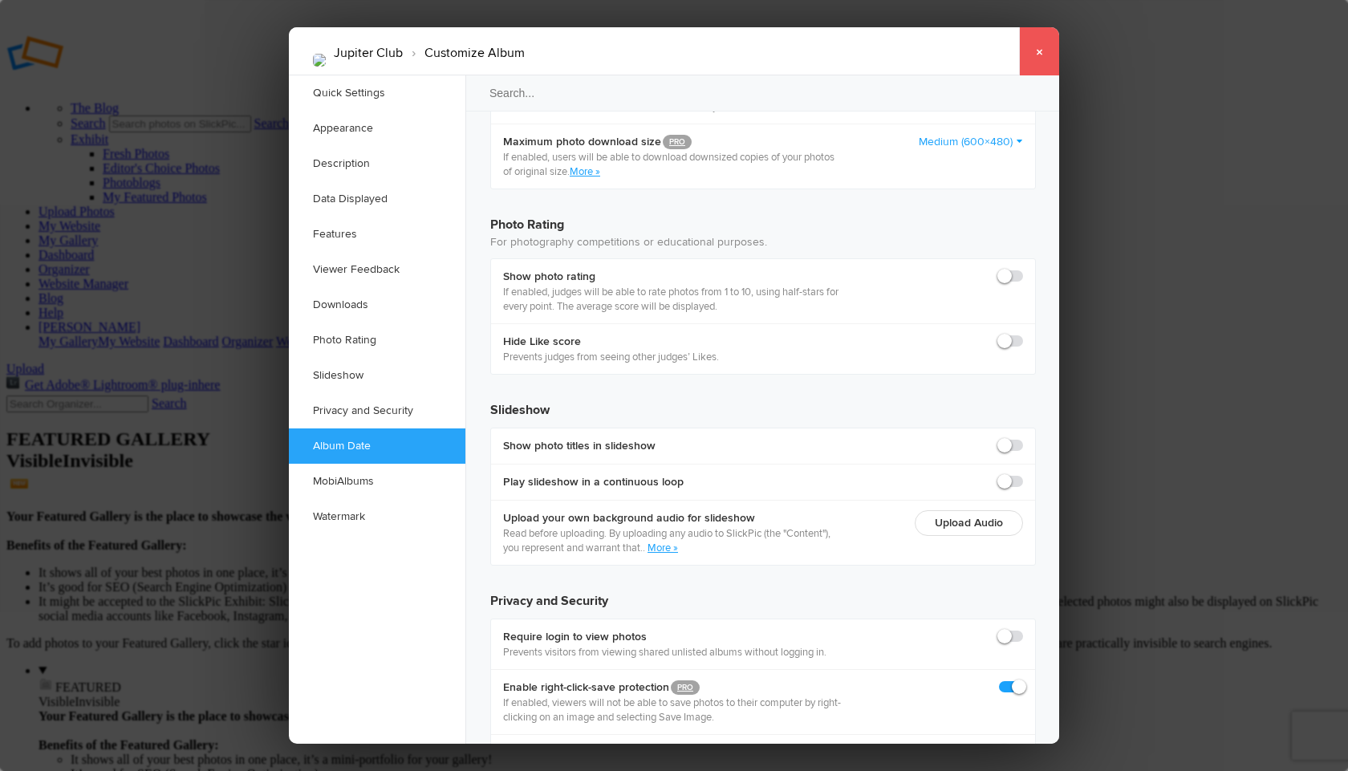
click at [1034, 51] on link "×" at bounding box center [1039, 51] width 40 height 48
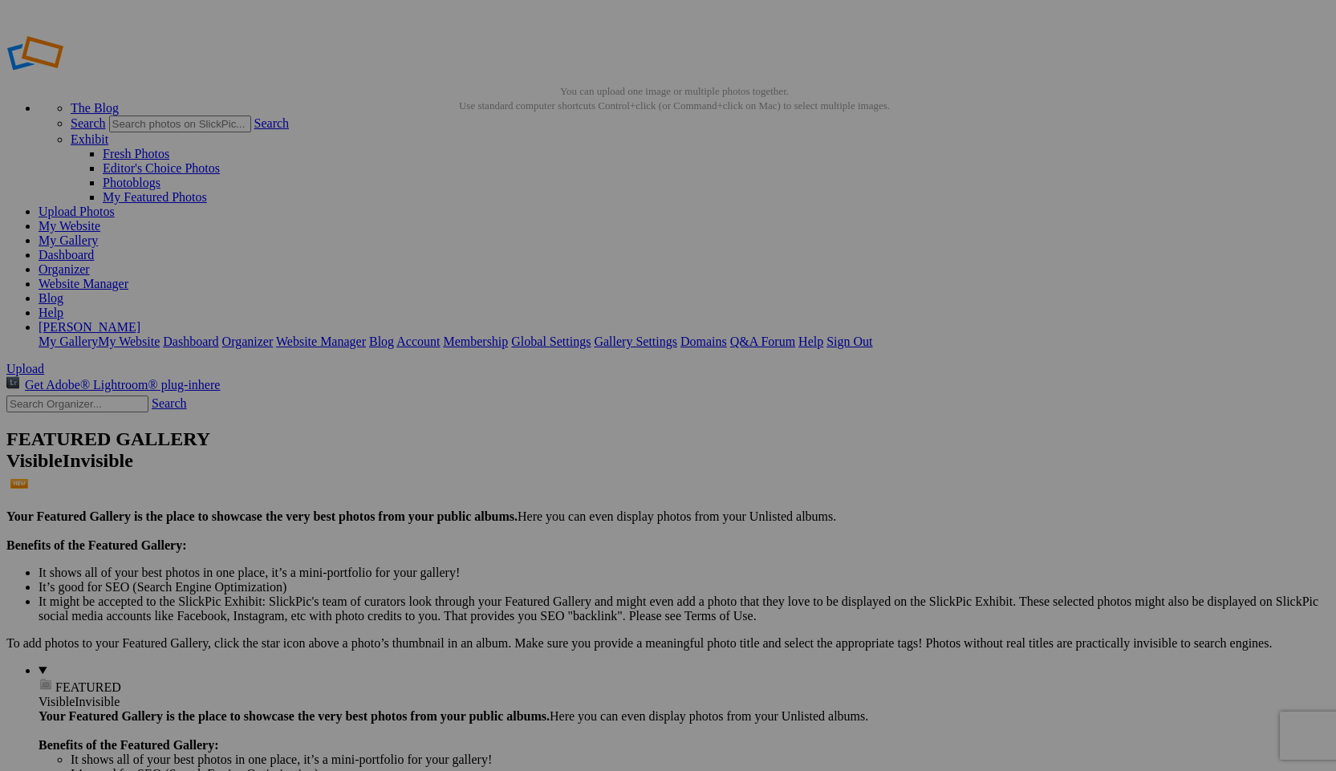
type input "Jupiter Club"
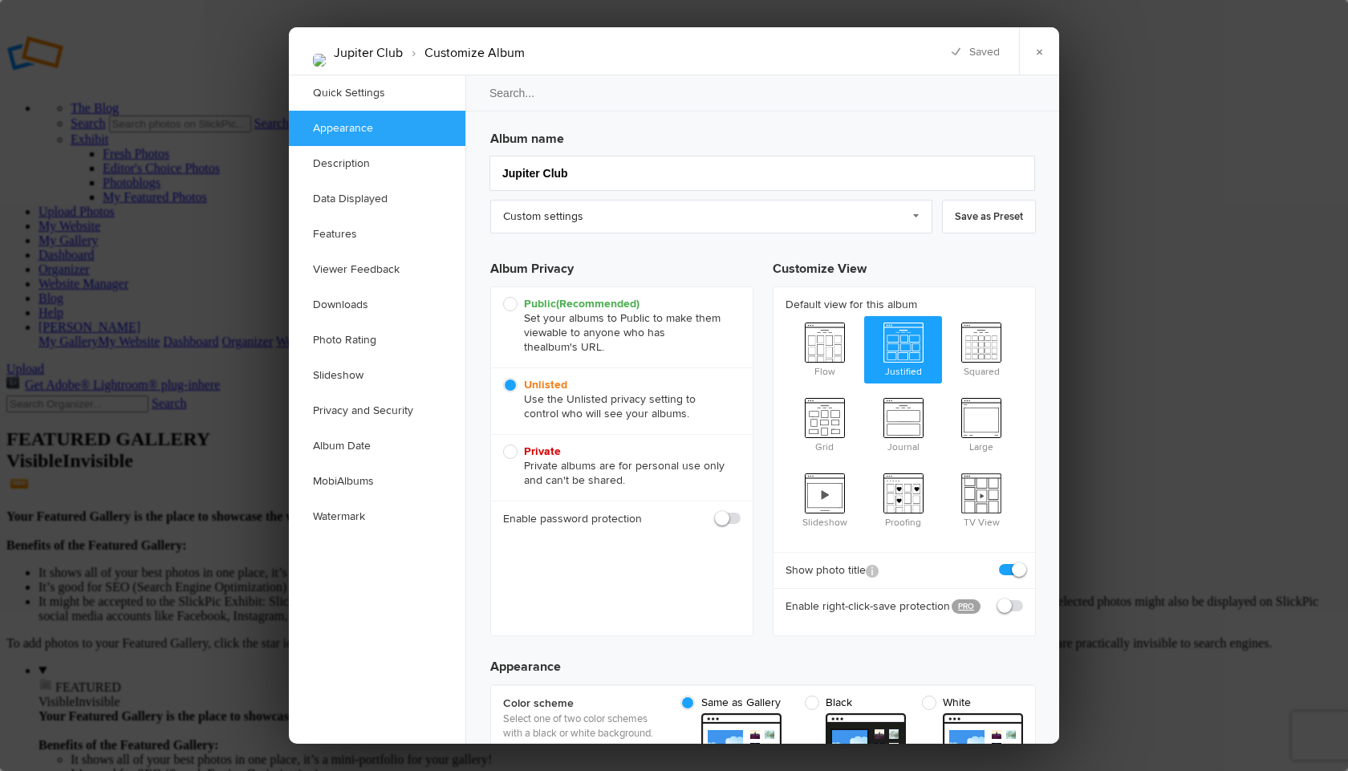
scroll to position [160, 0]
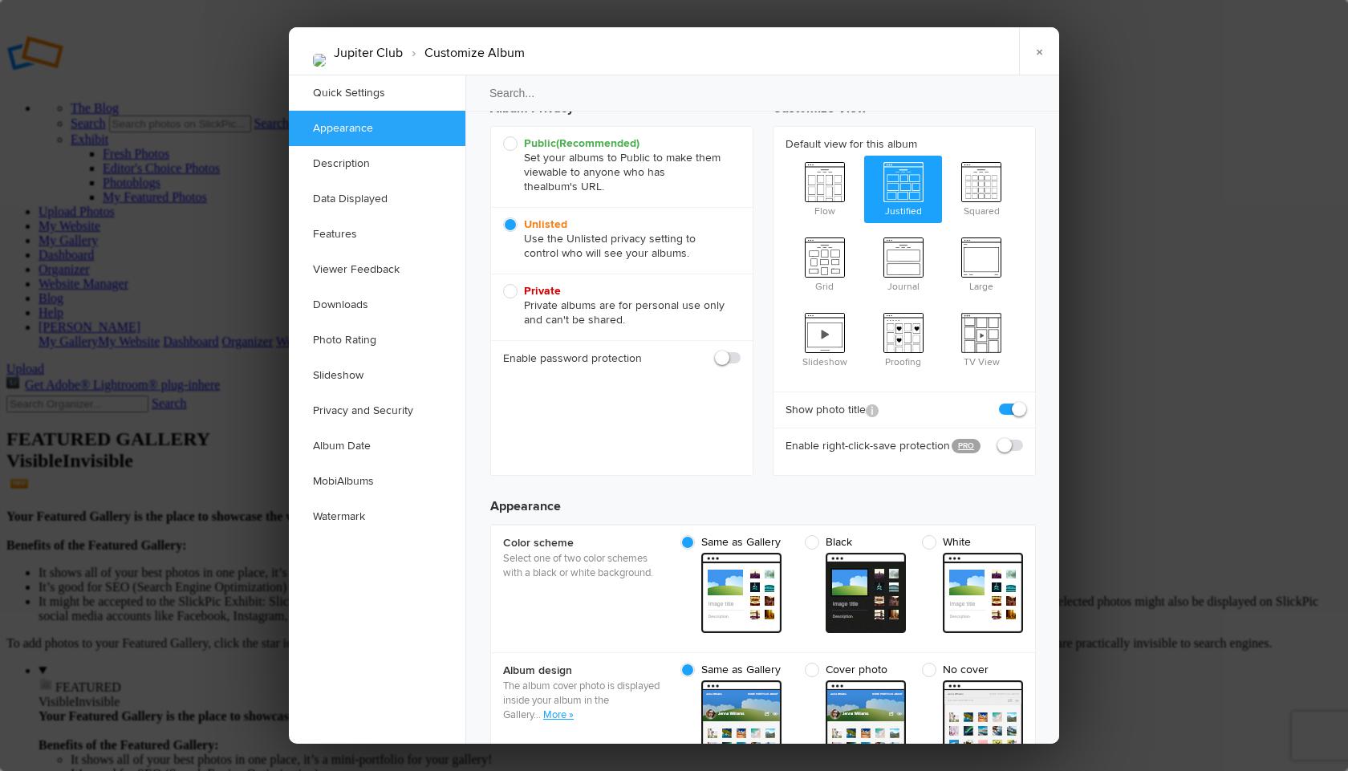
click at [1023, 402] on span at bounding box center [1023, 402] width 0 height 0
click at [1022, 401] on input "checkbox" at bounding box center [1022, 401] width 1 height 1
checkbox input "false"
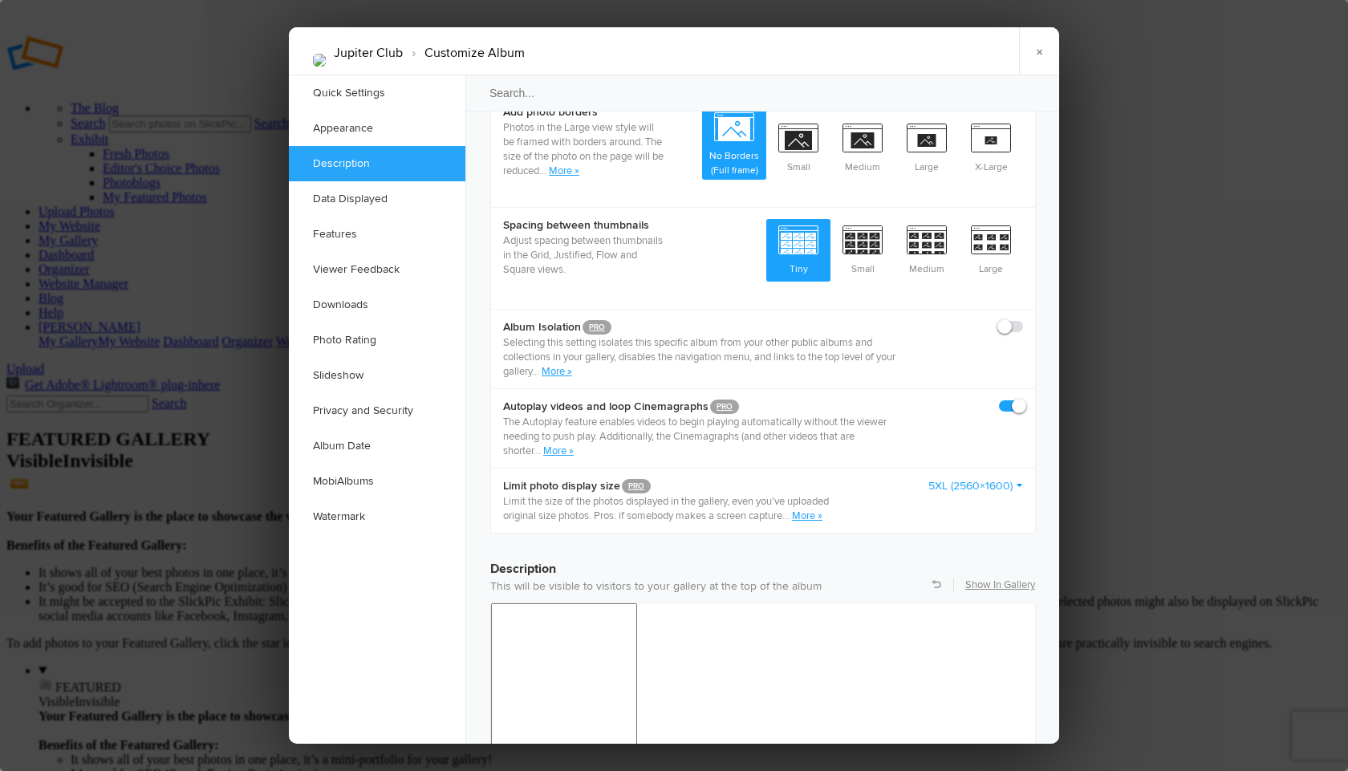
scroll to position [851, 0]
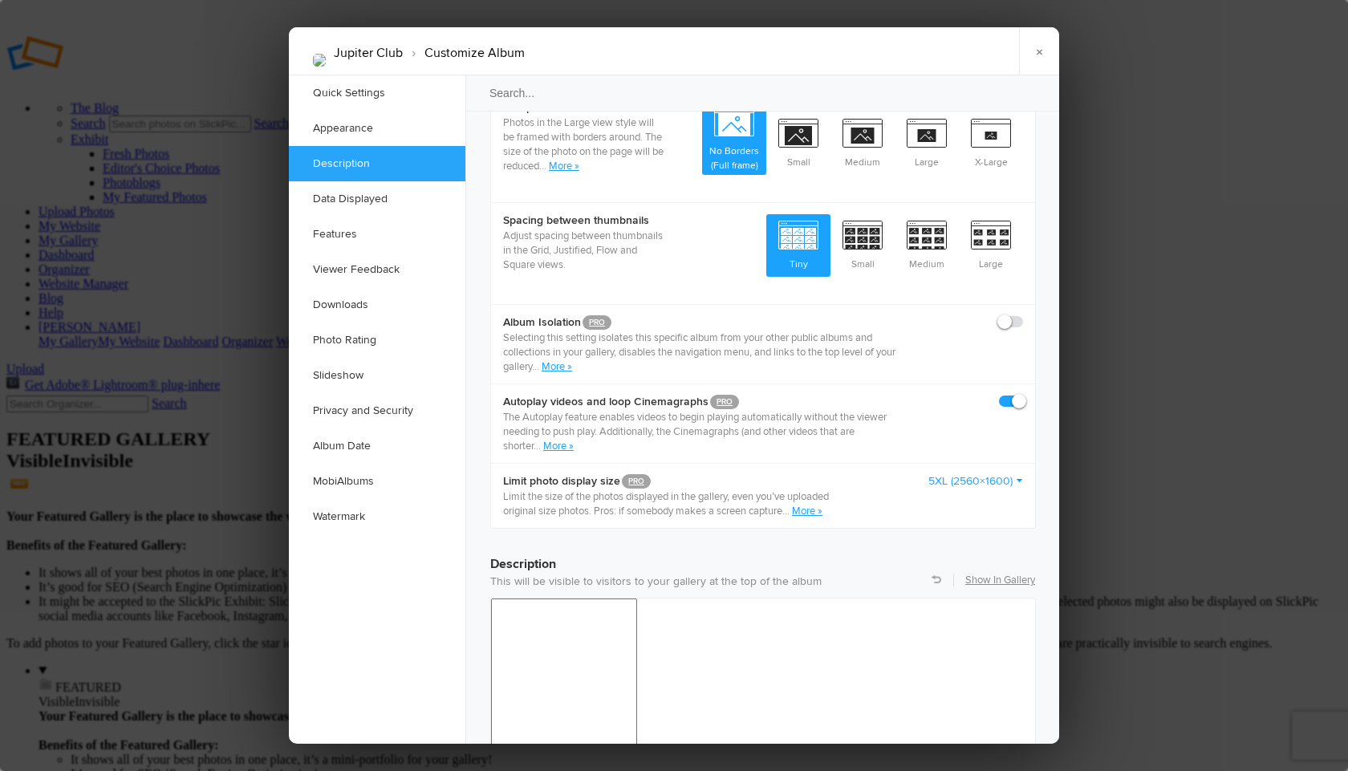
click at [1023, 394] on span at bounding box center [1023, 394] width 0 height 0
click at [1022, 393] on input "checkbox" at bounding box center [1022, 393] width 1 height 1
checkbox input "false"
click at [1023, 315] on span at bounding box center [1023, 315] width 0 height 0
click at [1022, 314] on input "checkbox" at bounding box center [1022, 314] width 1 height 1
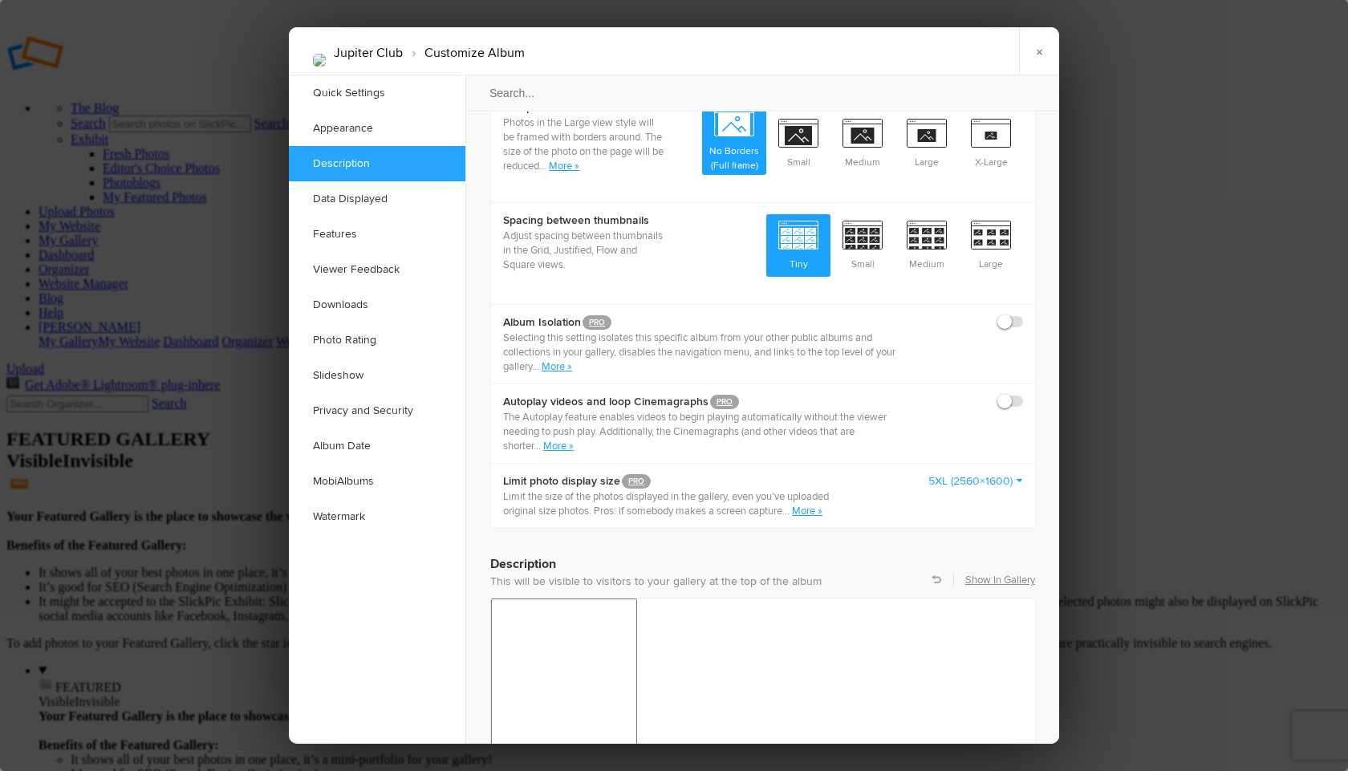
checkbox input "true"
click at [551, 360] on link "More »" at bounding box center [557, 366] width 30 height 13
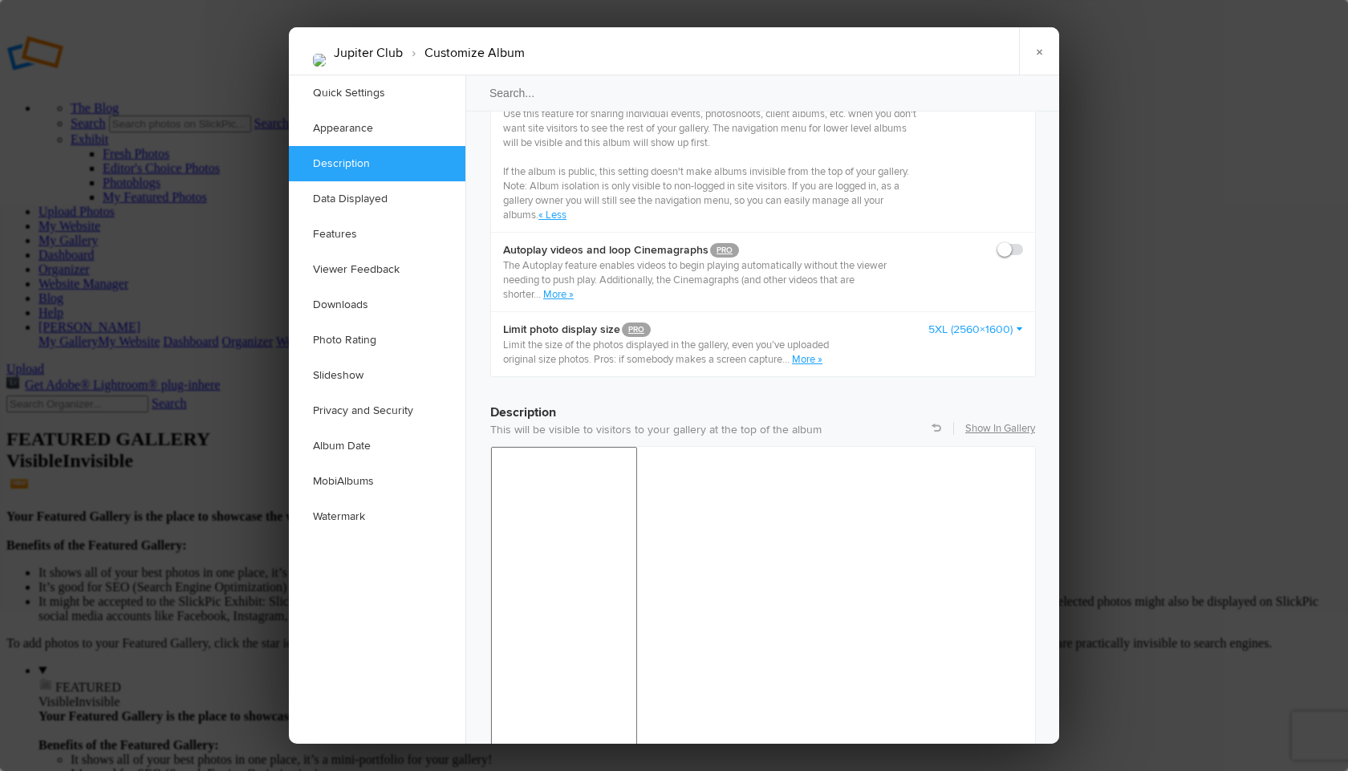
scroll to position [1160, 0]
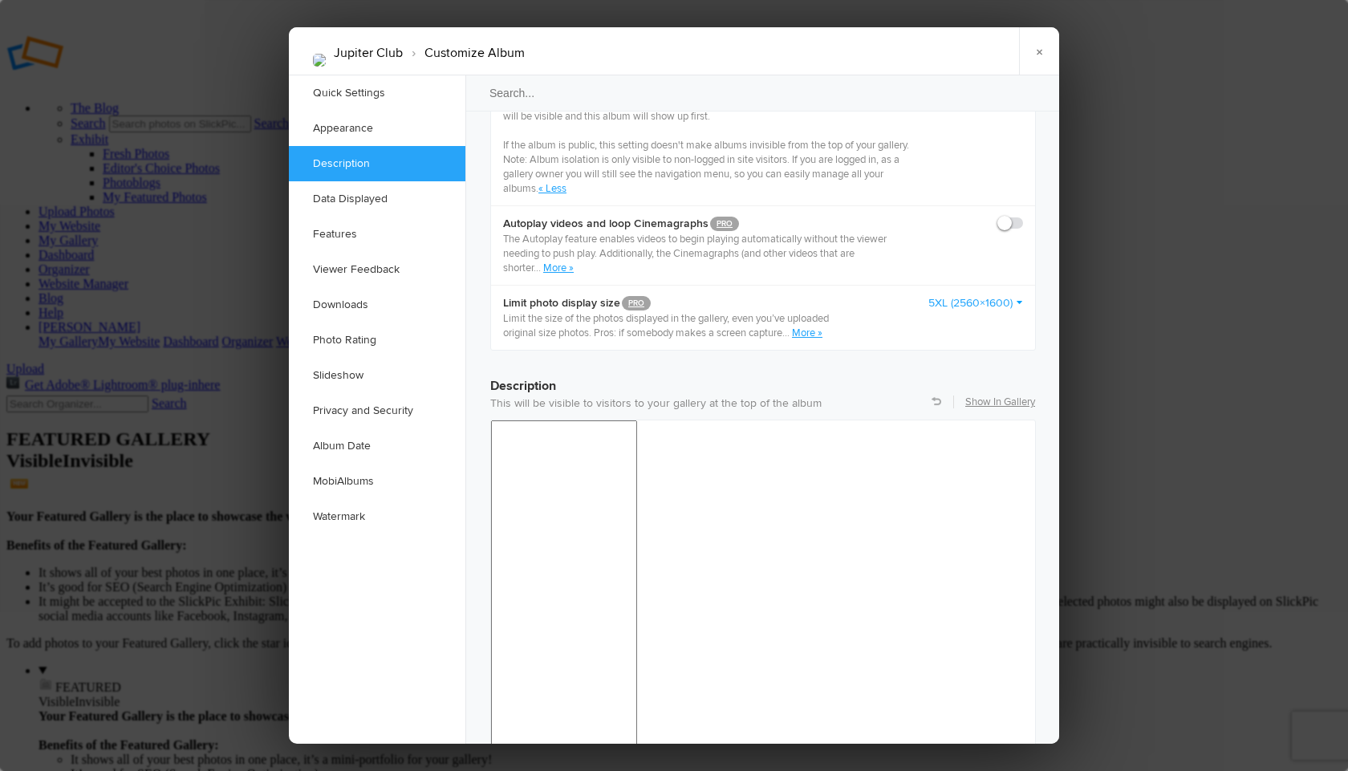
click at [1016, 295] on link "5XL (2560×1600)" at bounding box center [975, 303] width 95 height 16
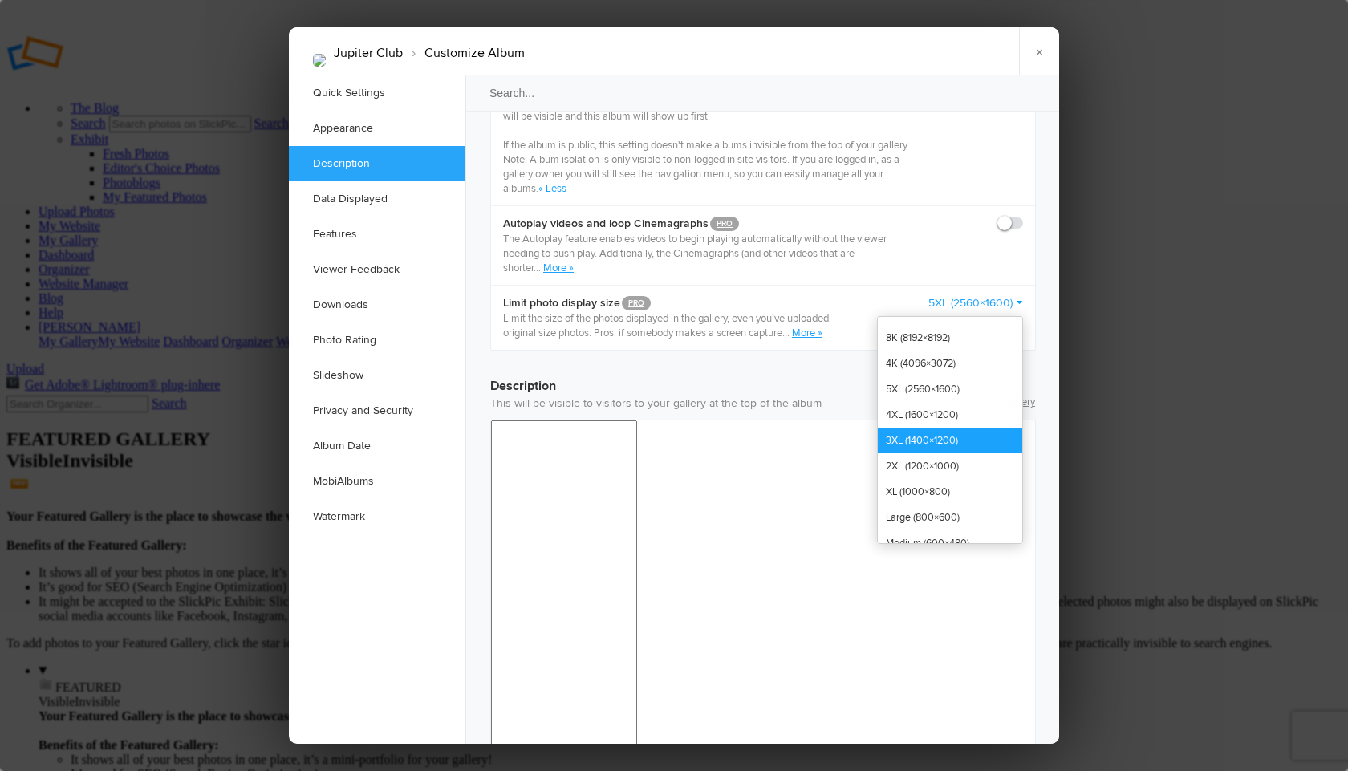
click at [906, 428] on link "3XL (1400×1200)" at bounding box center [950, 441] width 144 height 26
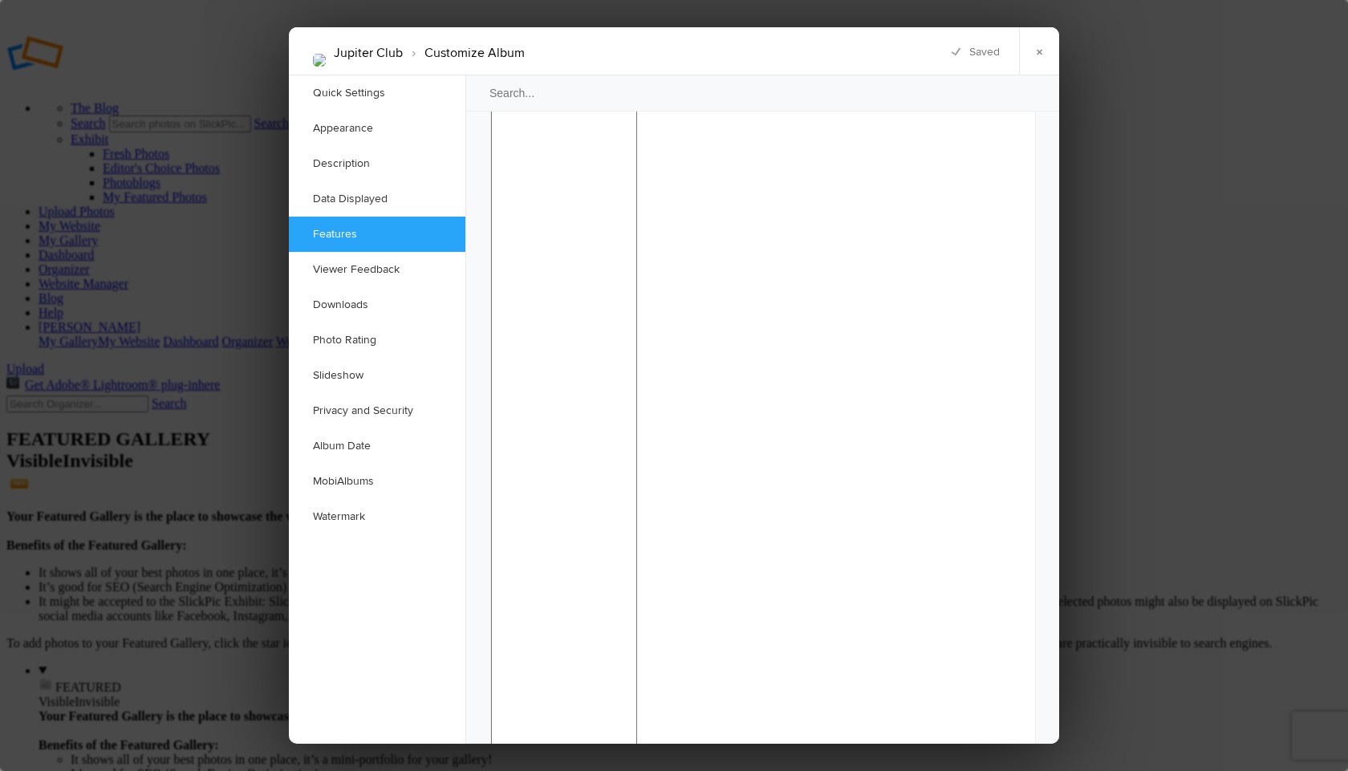
scroll to position [1557, 0]
checkbox input "false"
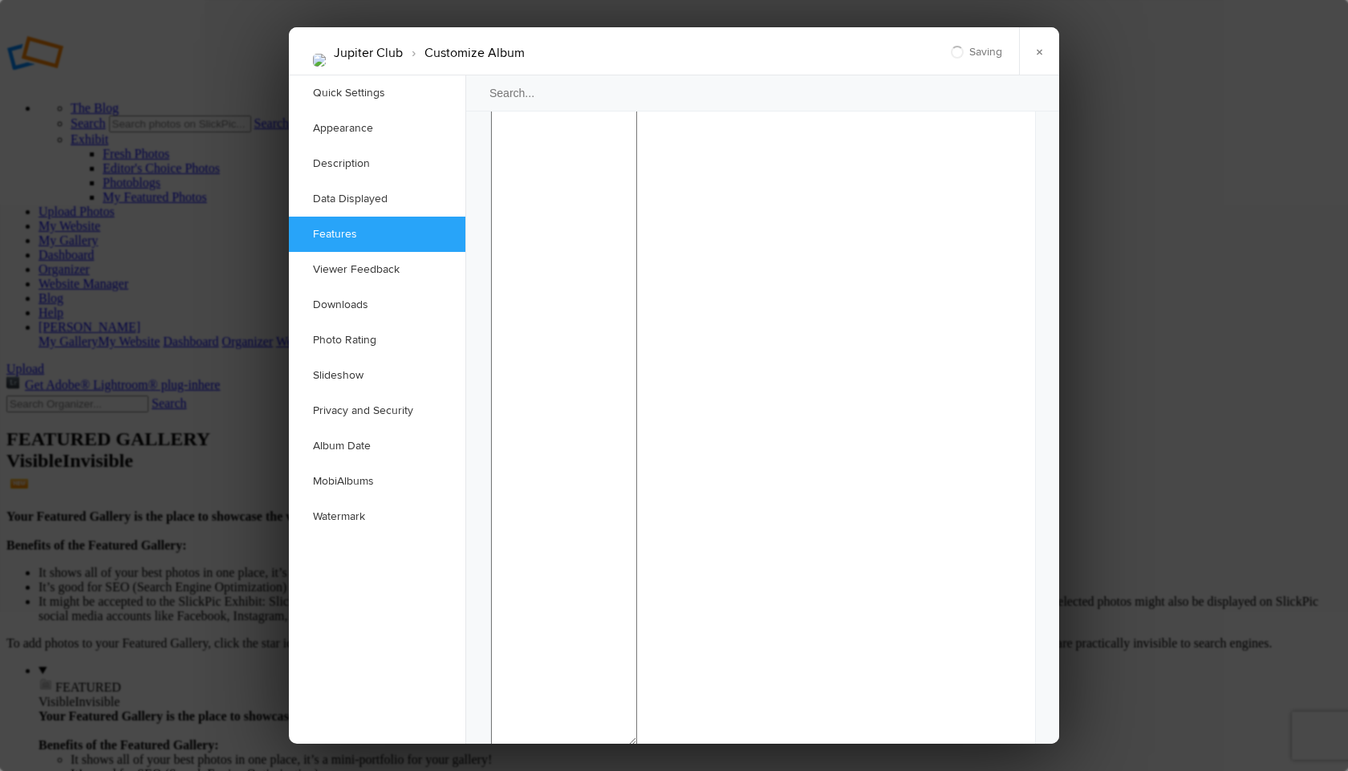
checkbox input "false"
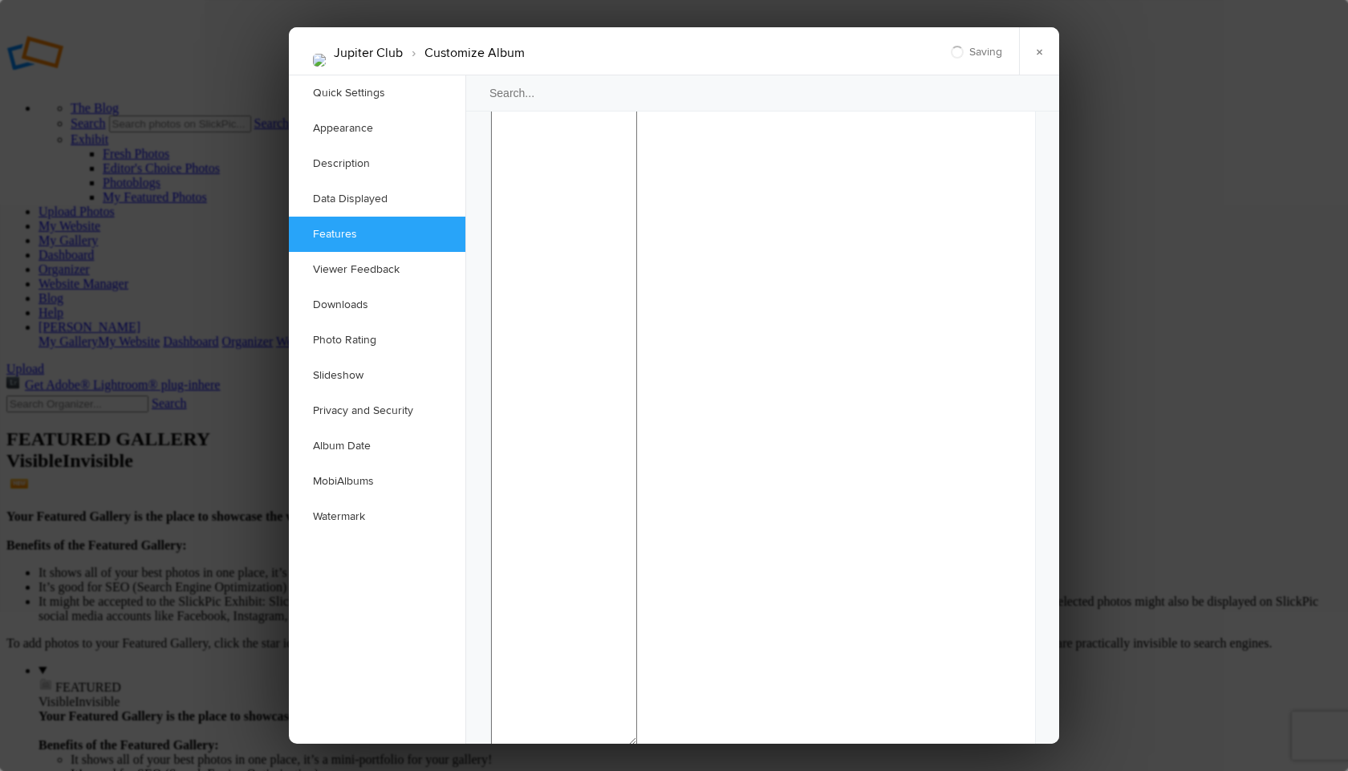
checkbox input "false"
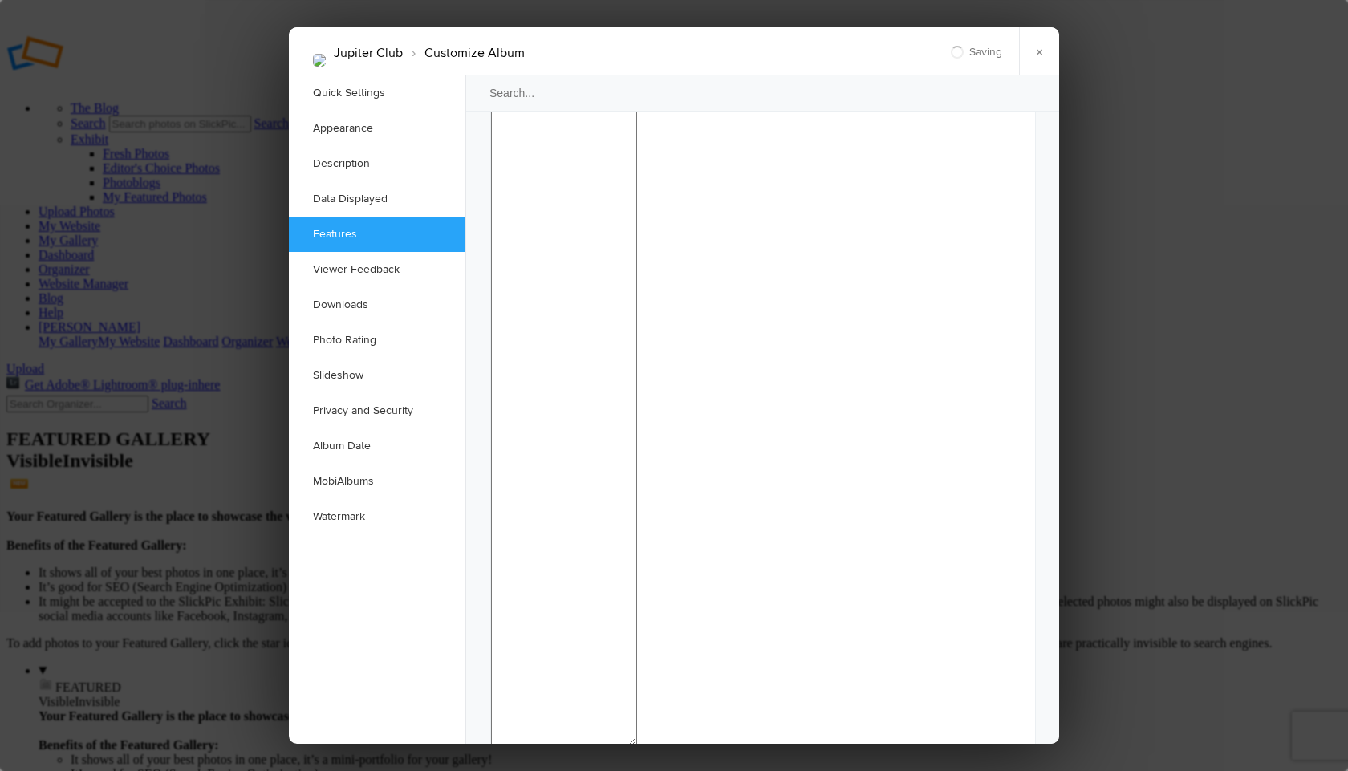
checkbox input "false"
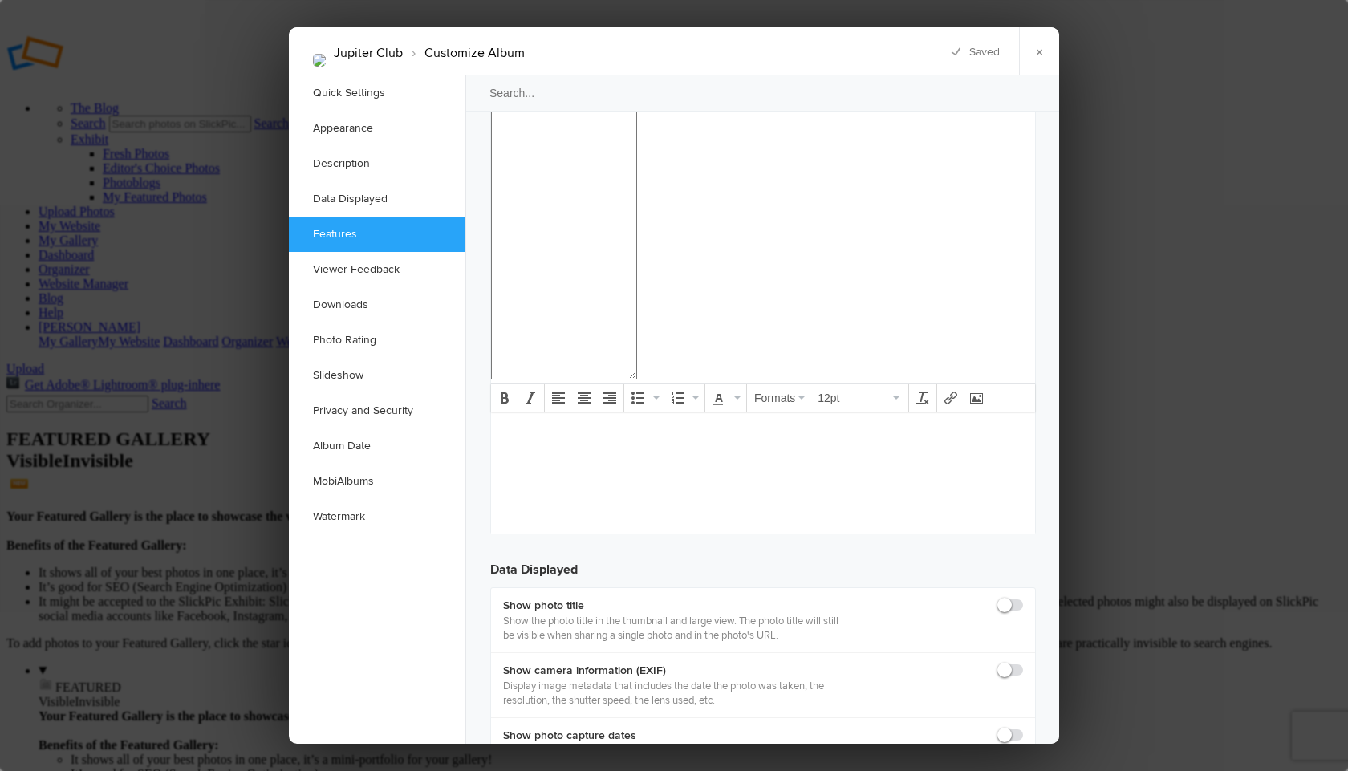
scroll to position [1955, 0]
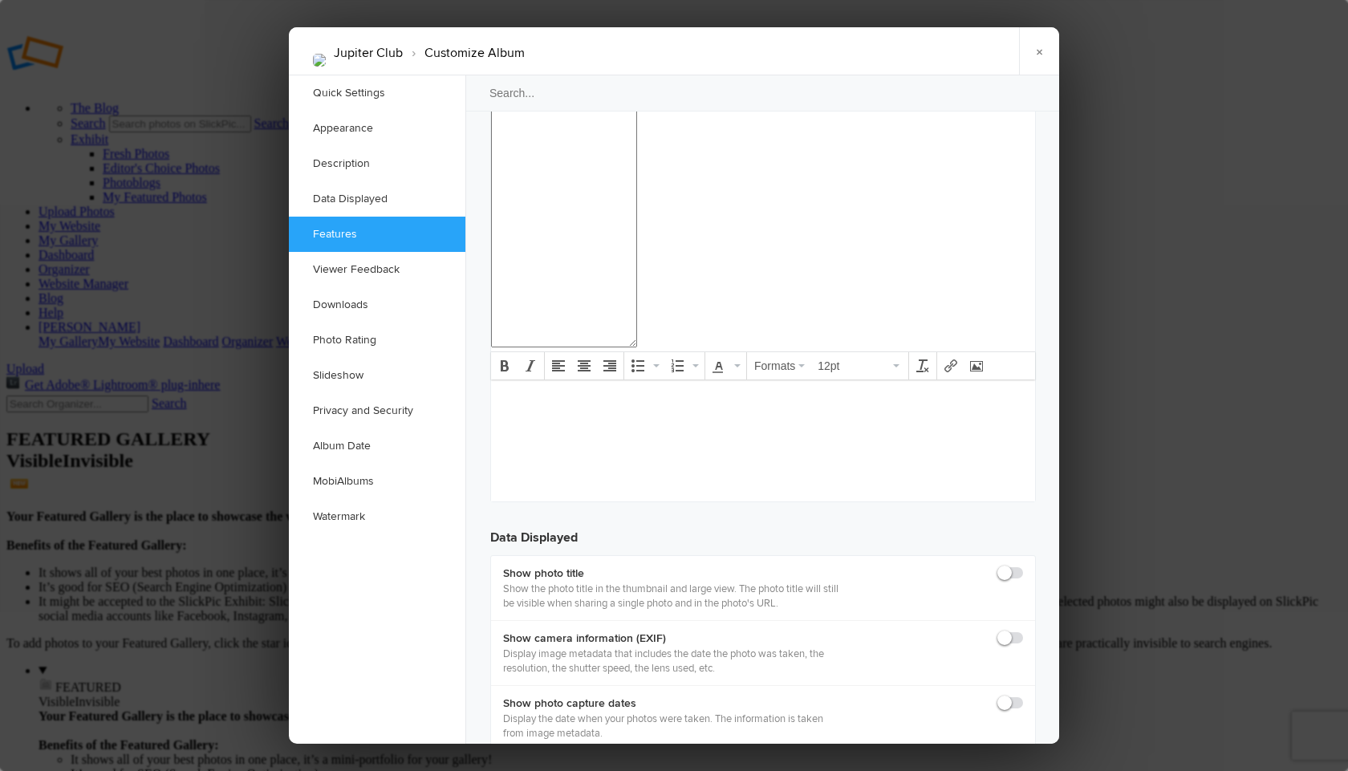
checkbox input "false"
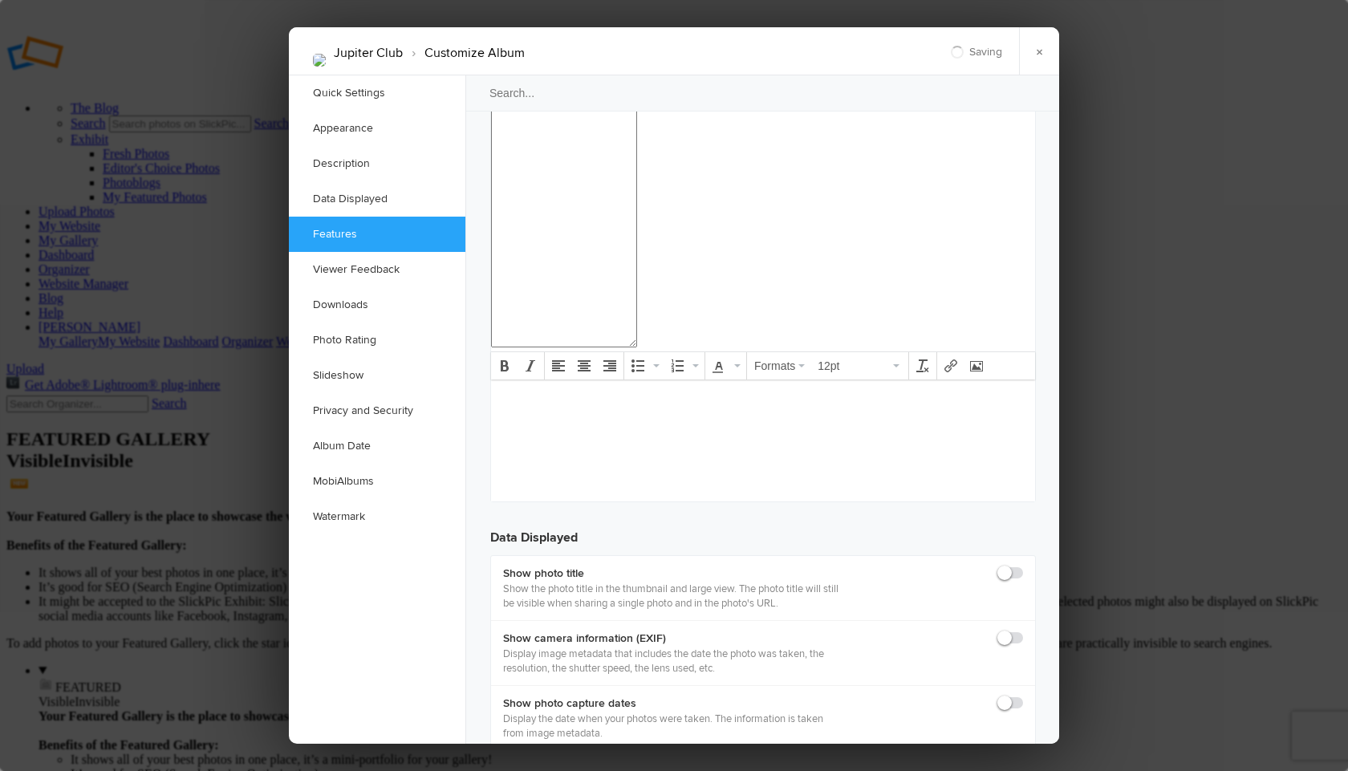
checkbox input "false"
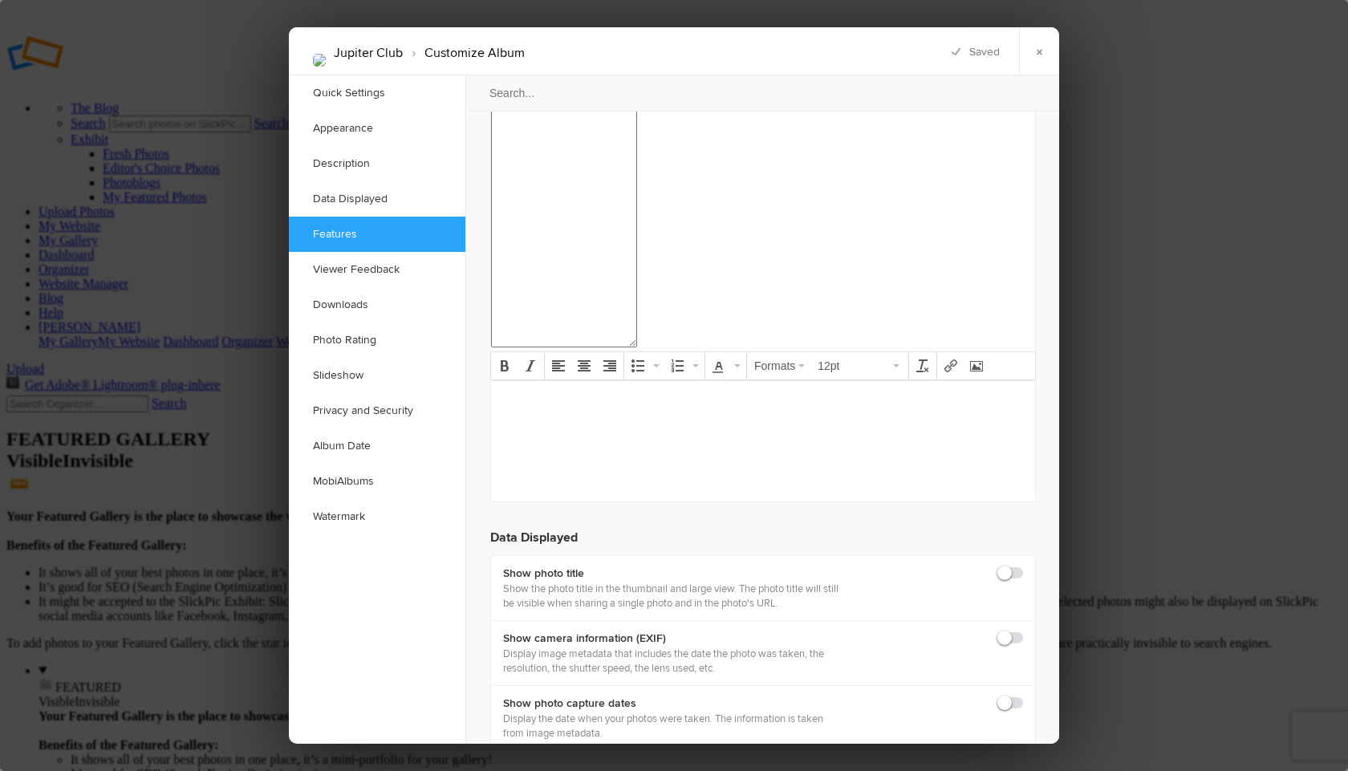
checkbox input "false"
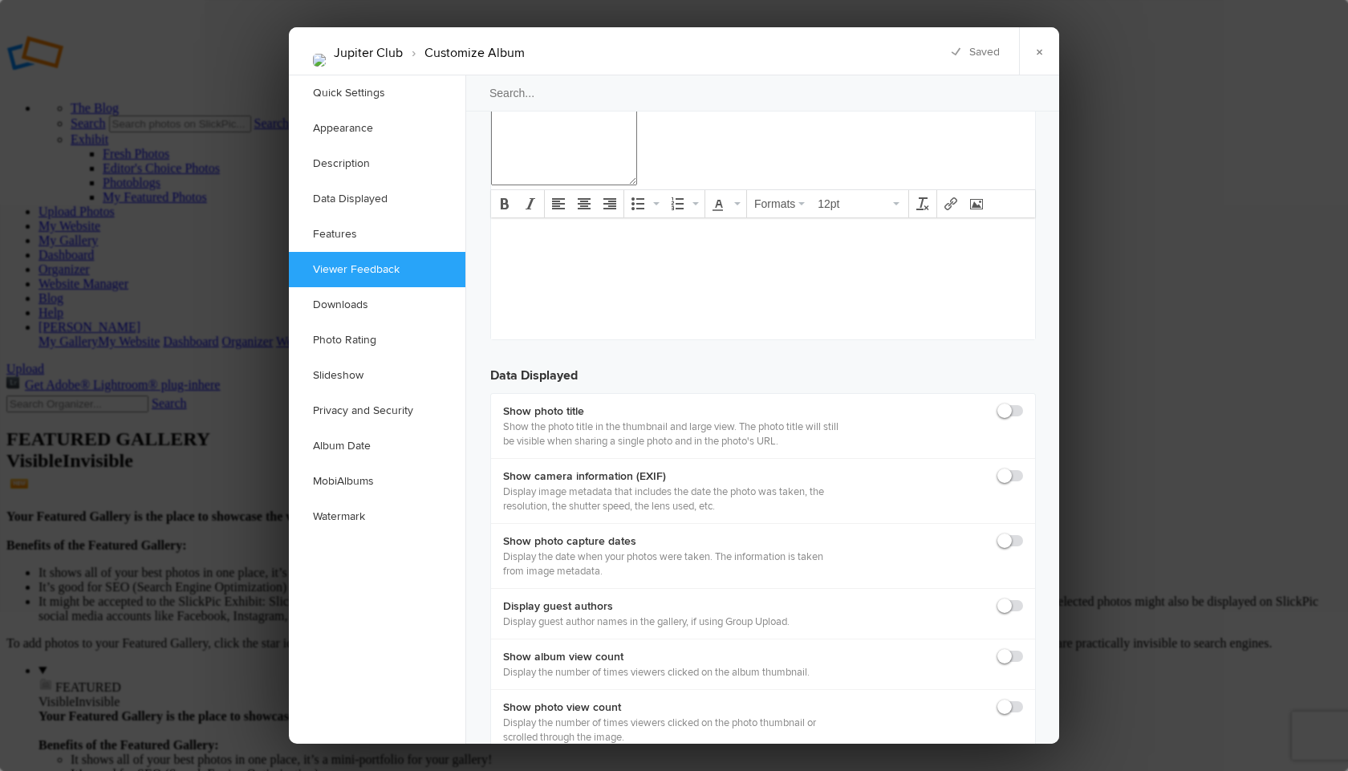
scroll to position [2247, 0]
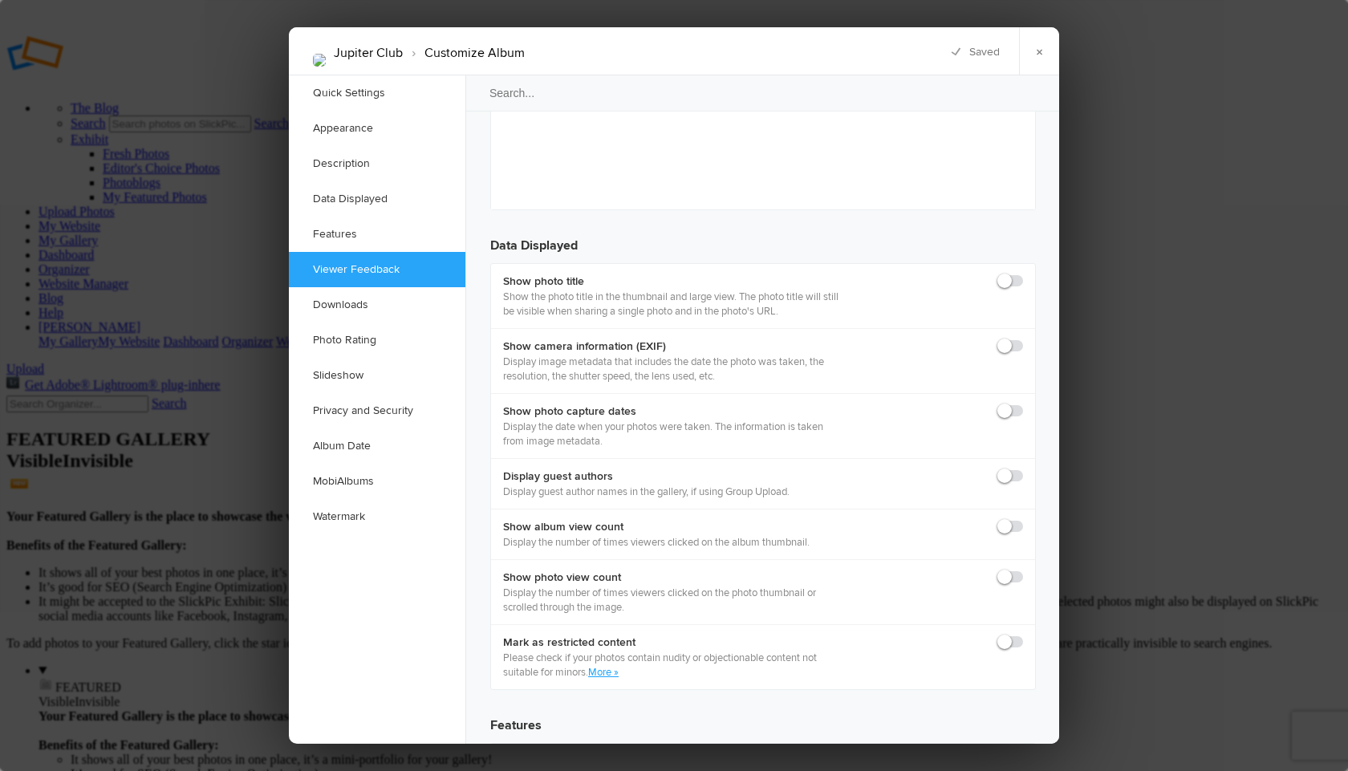
checkbox input "false"
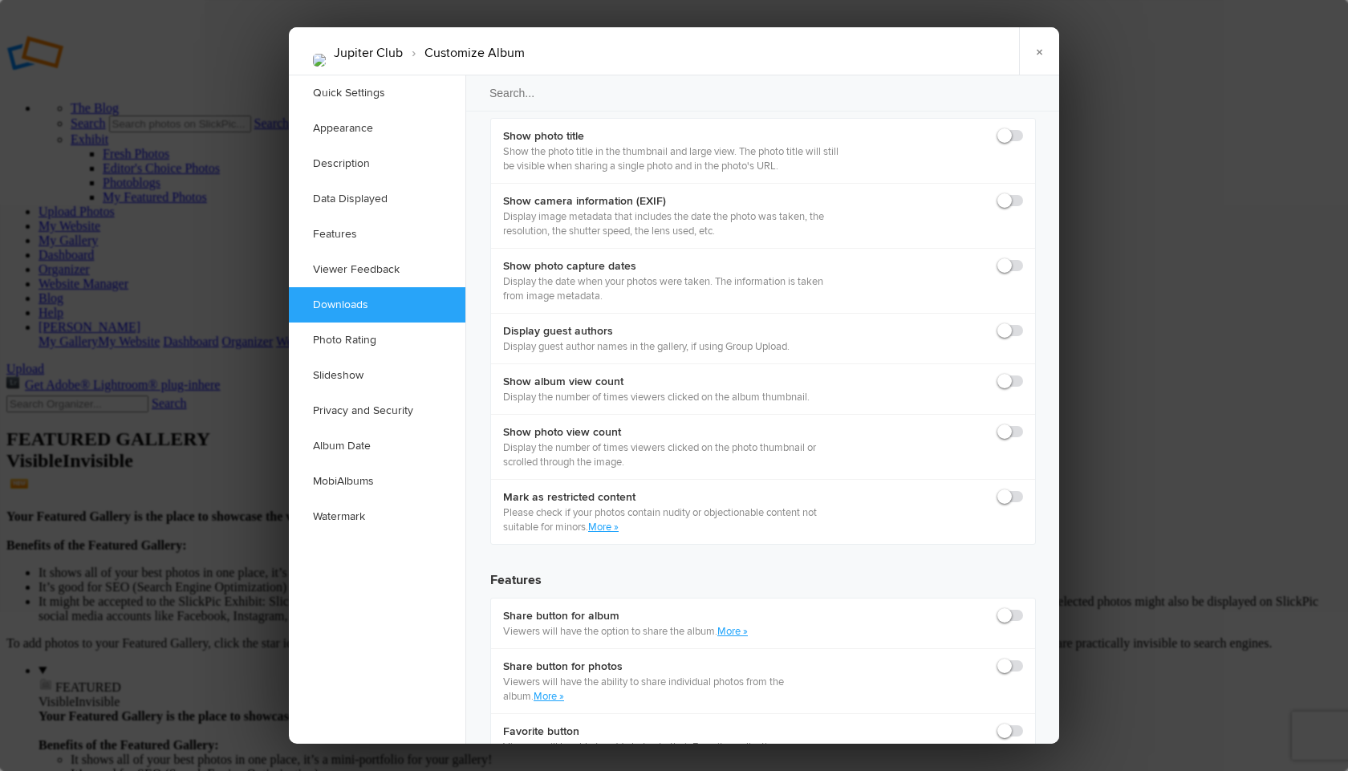
scroll to position [2439, 0]
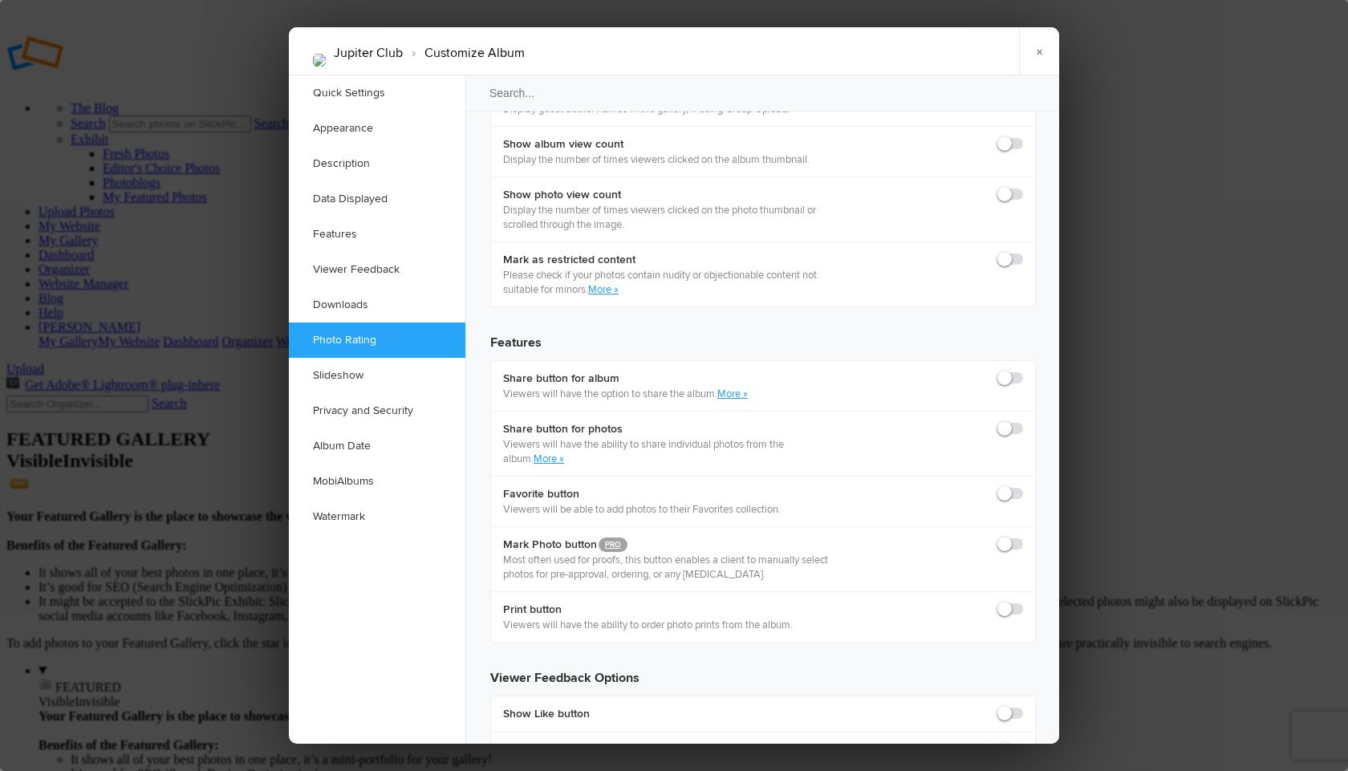
scroll to position [2639, 0]
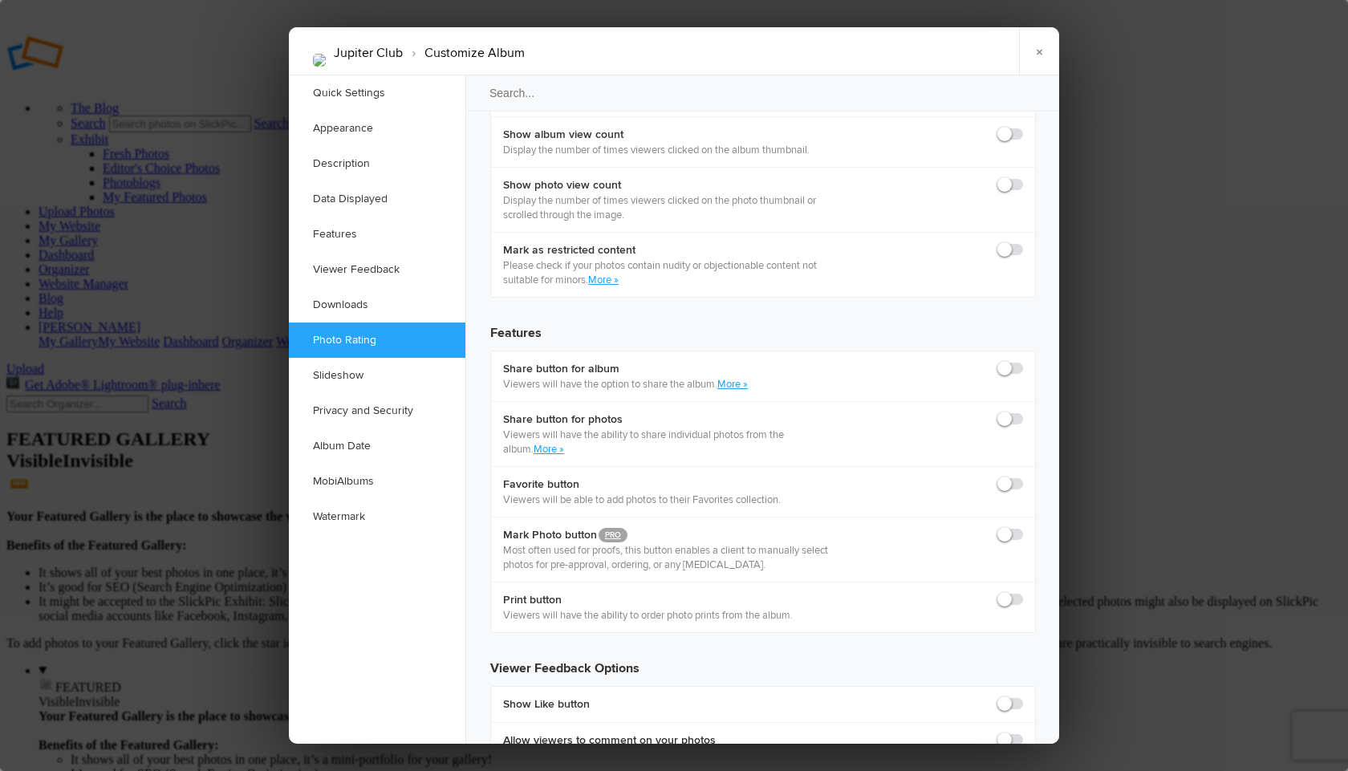
checkbox input "false"
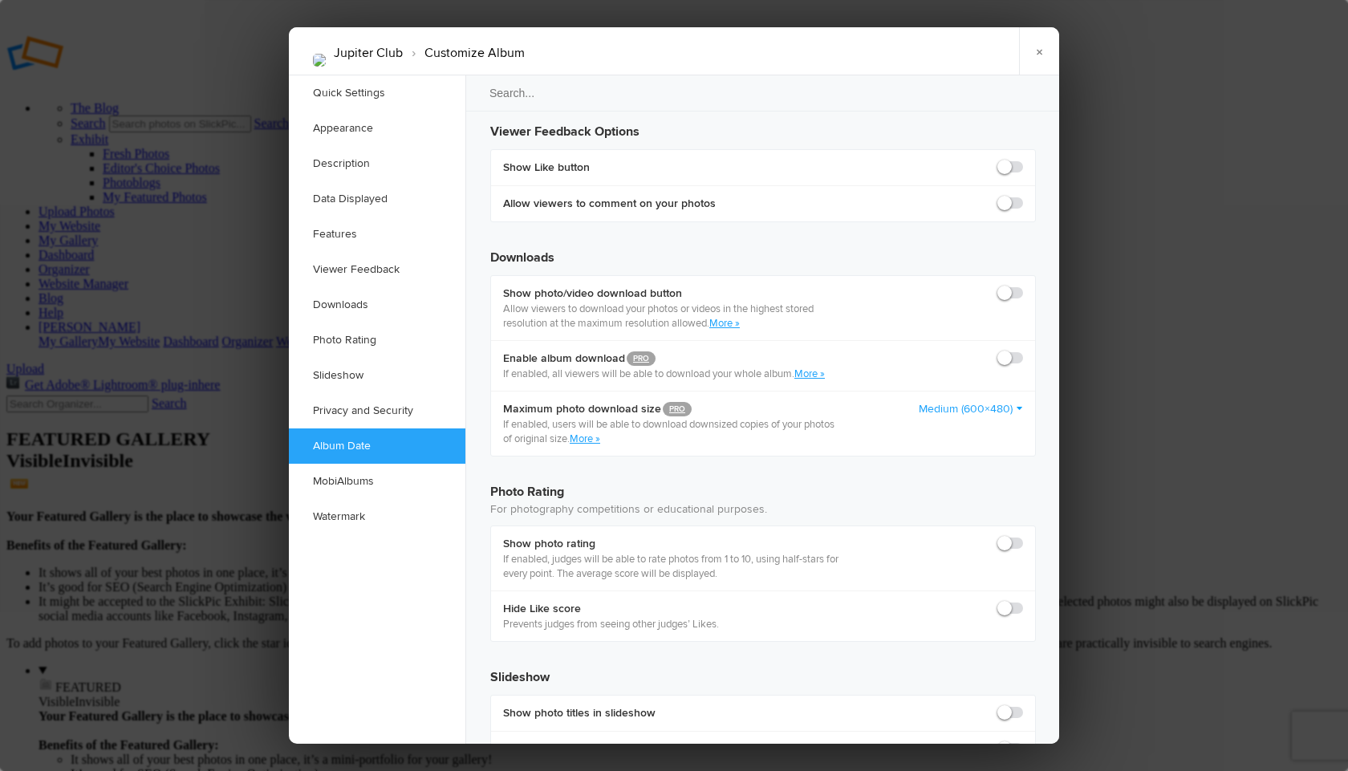
scroll to position [3233, 0]
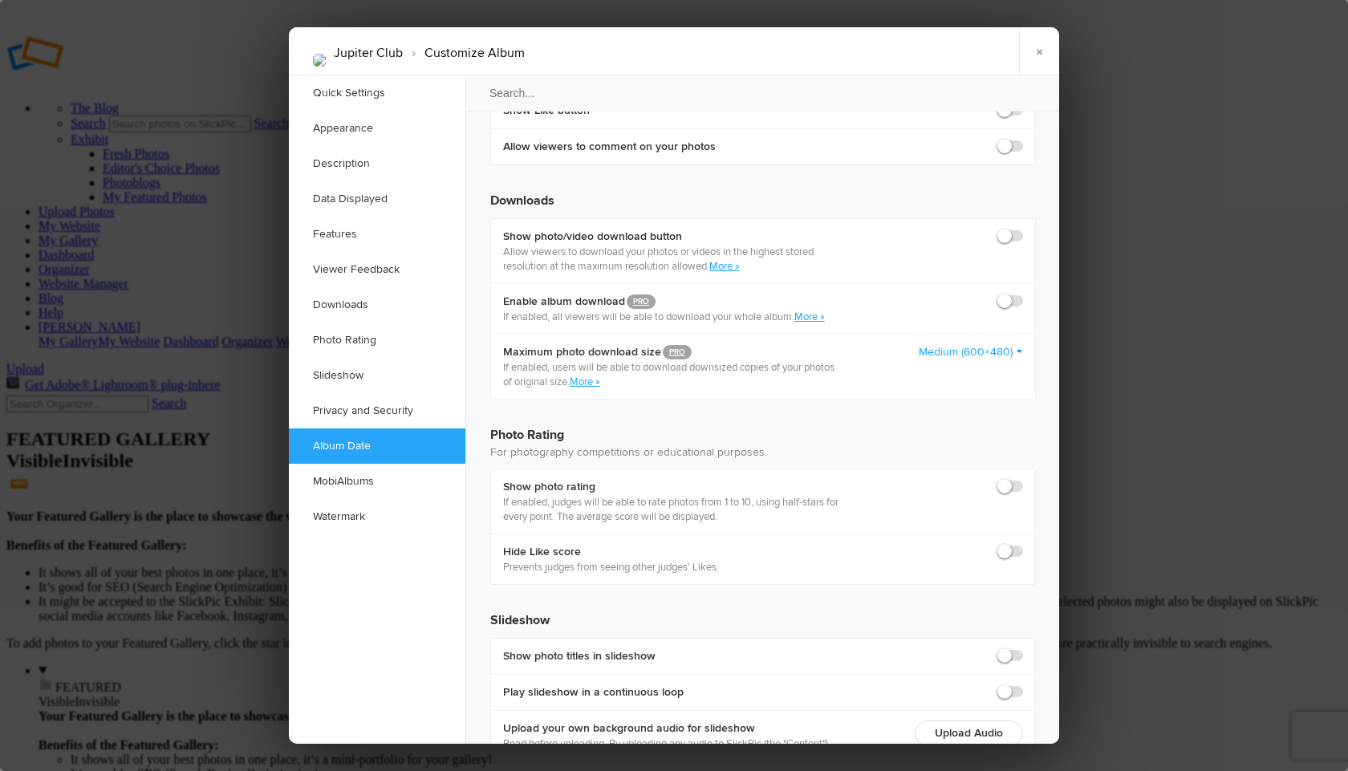
radio input "true"
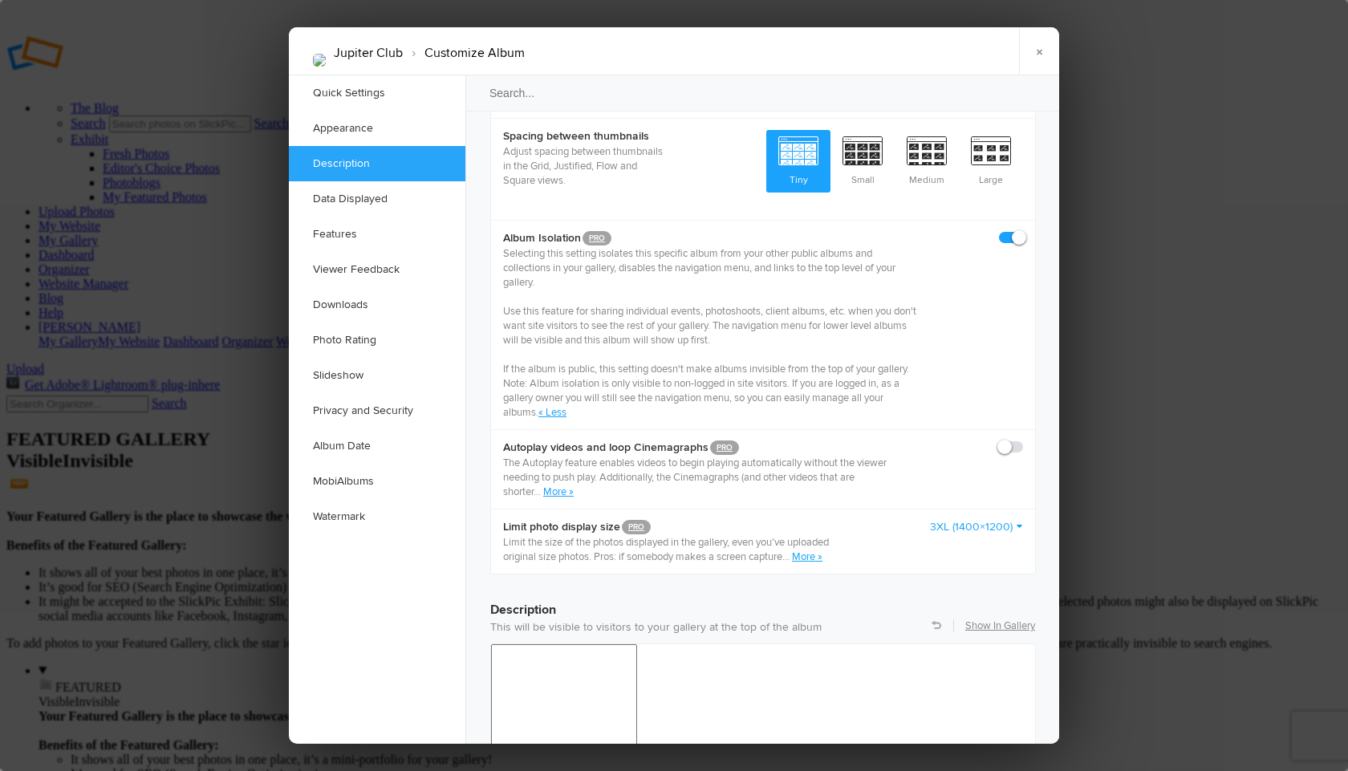
scroll to position [0, 0]
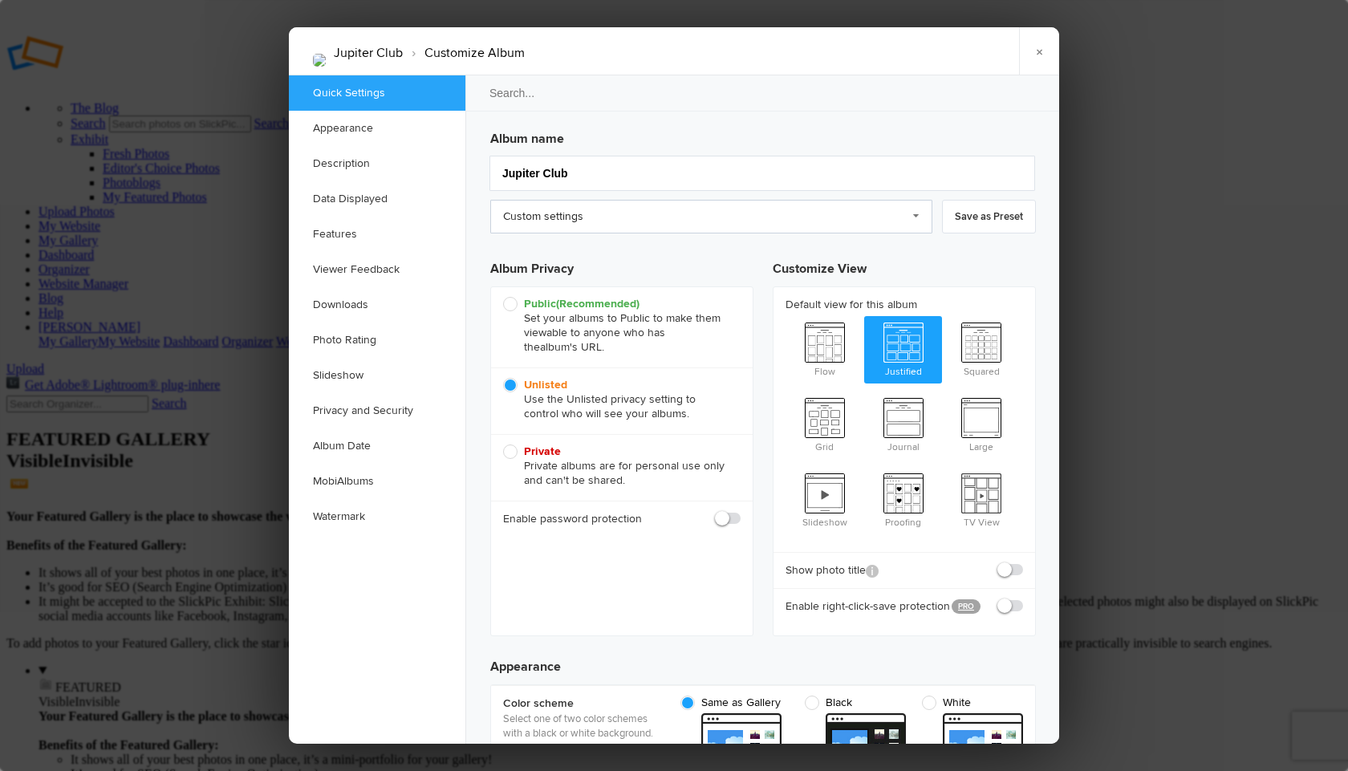
click at [912, 215] on link "Custom settings" at bounding box center [711, 217] width 442 height 34
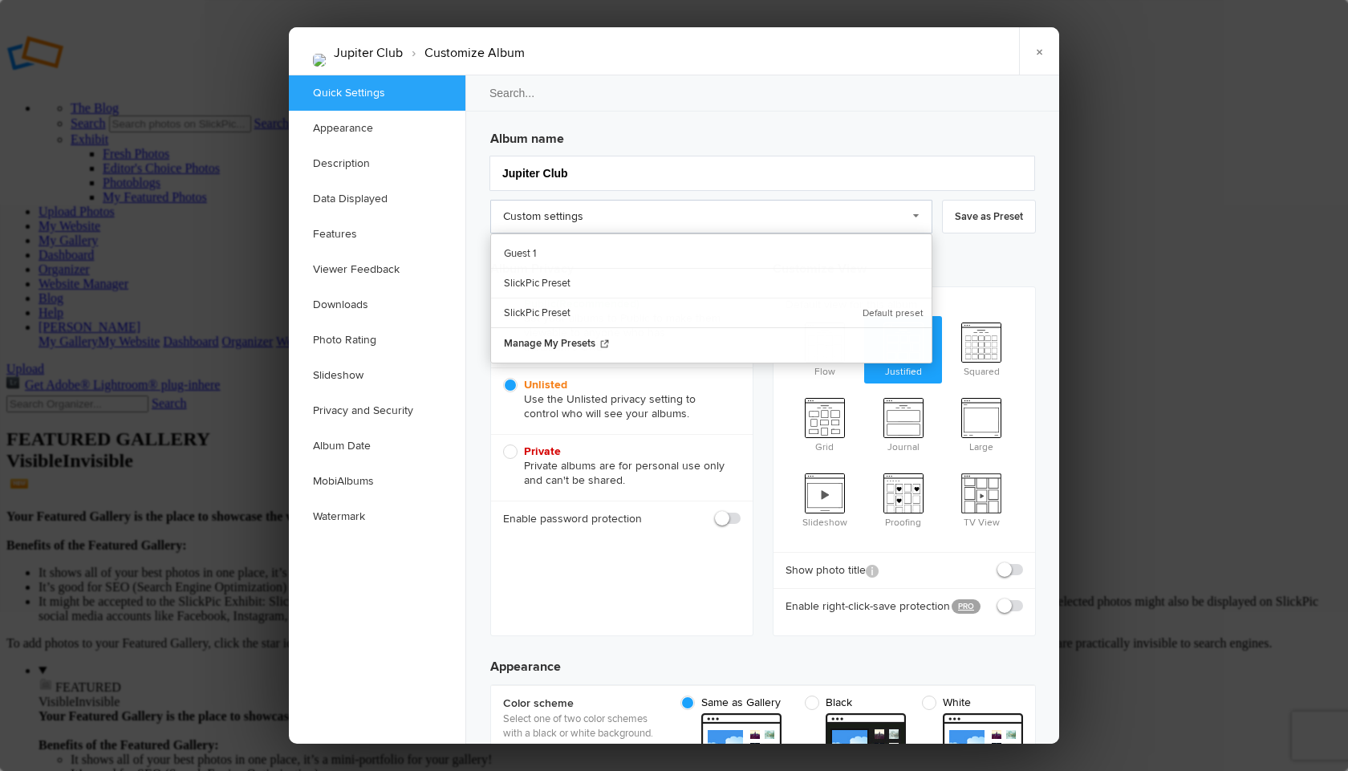
click at [912, 215] on link "Custom settings" at bounding box center [711, 217] width 442 height 34
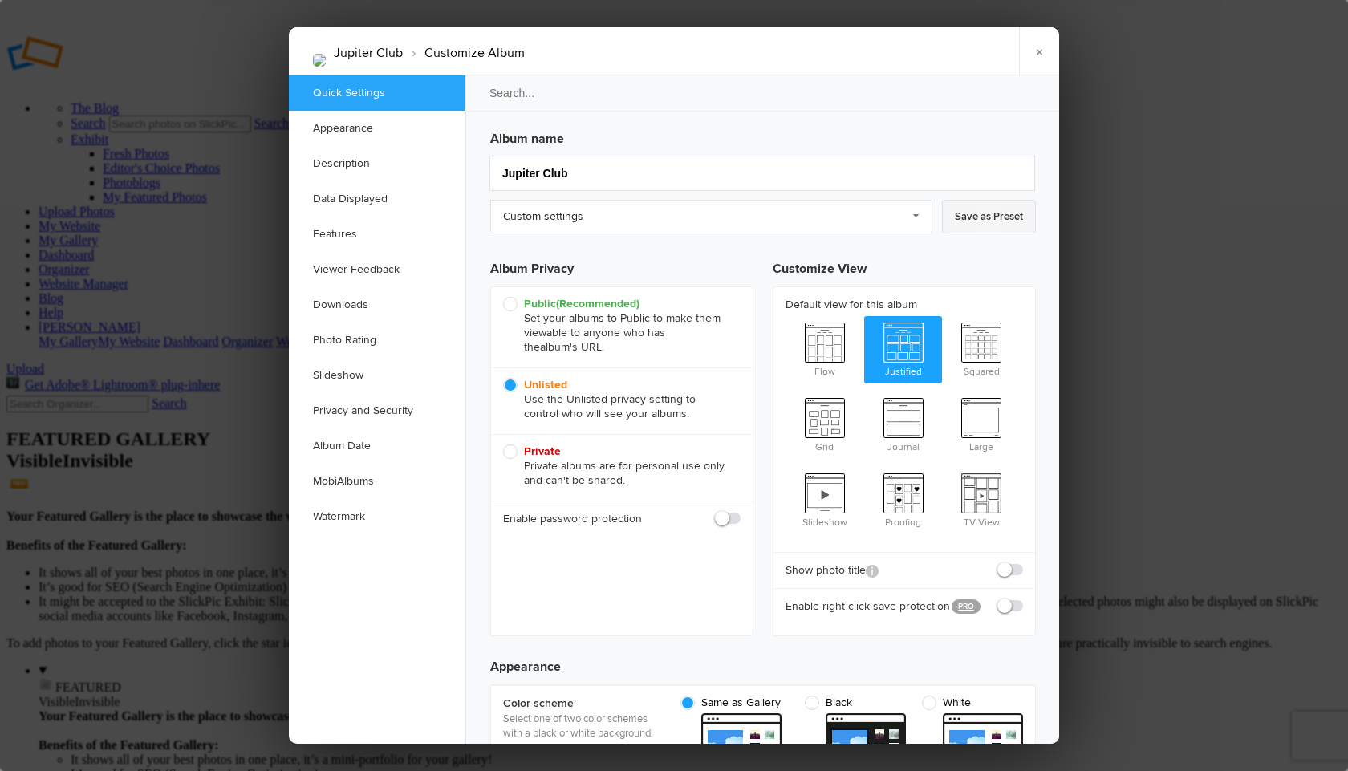
click at [986, 215] on link "Save as Preset" at bounding box center [989, 217] width 94 height 34
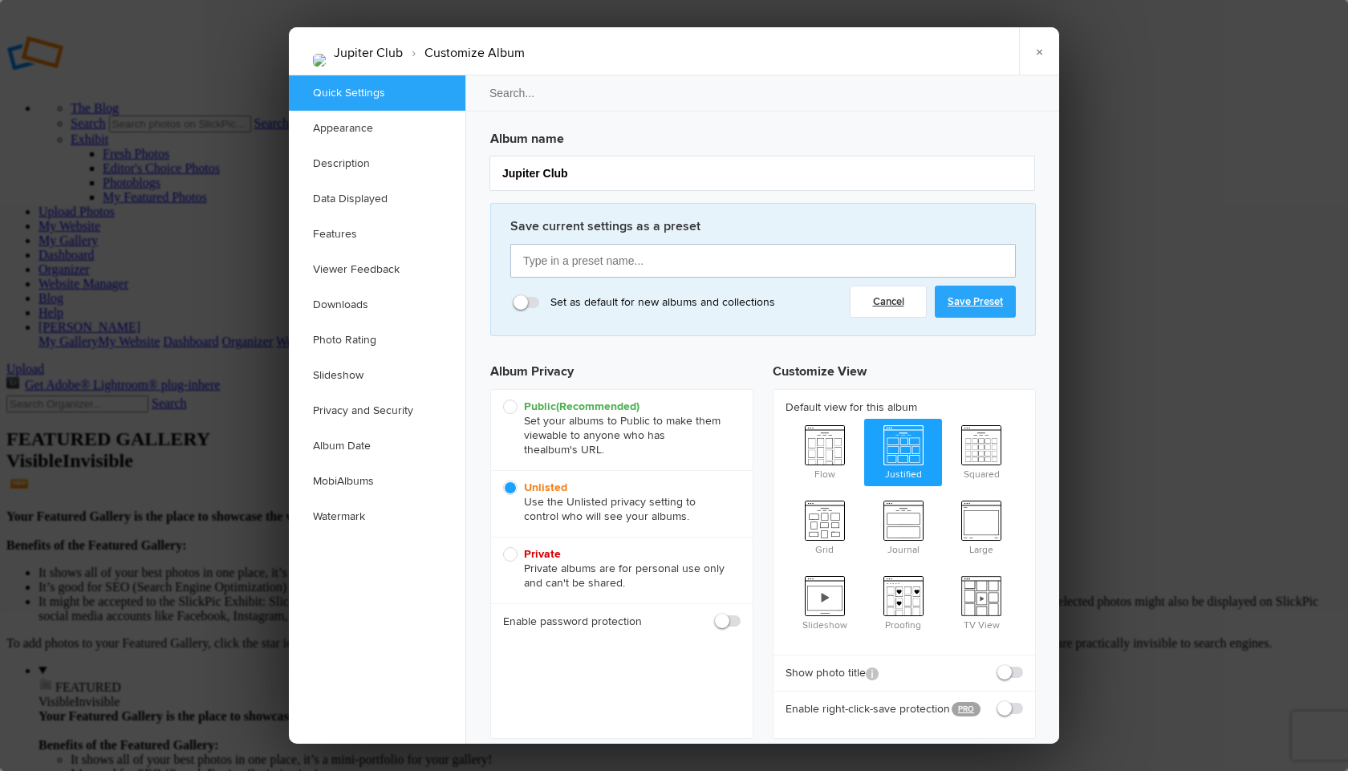
click at [567, 258] on input "text" at bounding box center [763, 261] width 506 height 34
type input "unlisted share"
click at [973, 295] on link "Save Preset" at bounding box center [975, 302] width 81 height 32
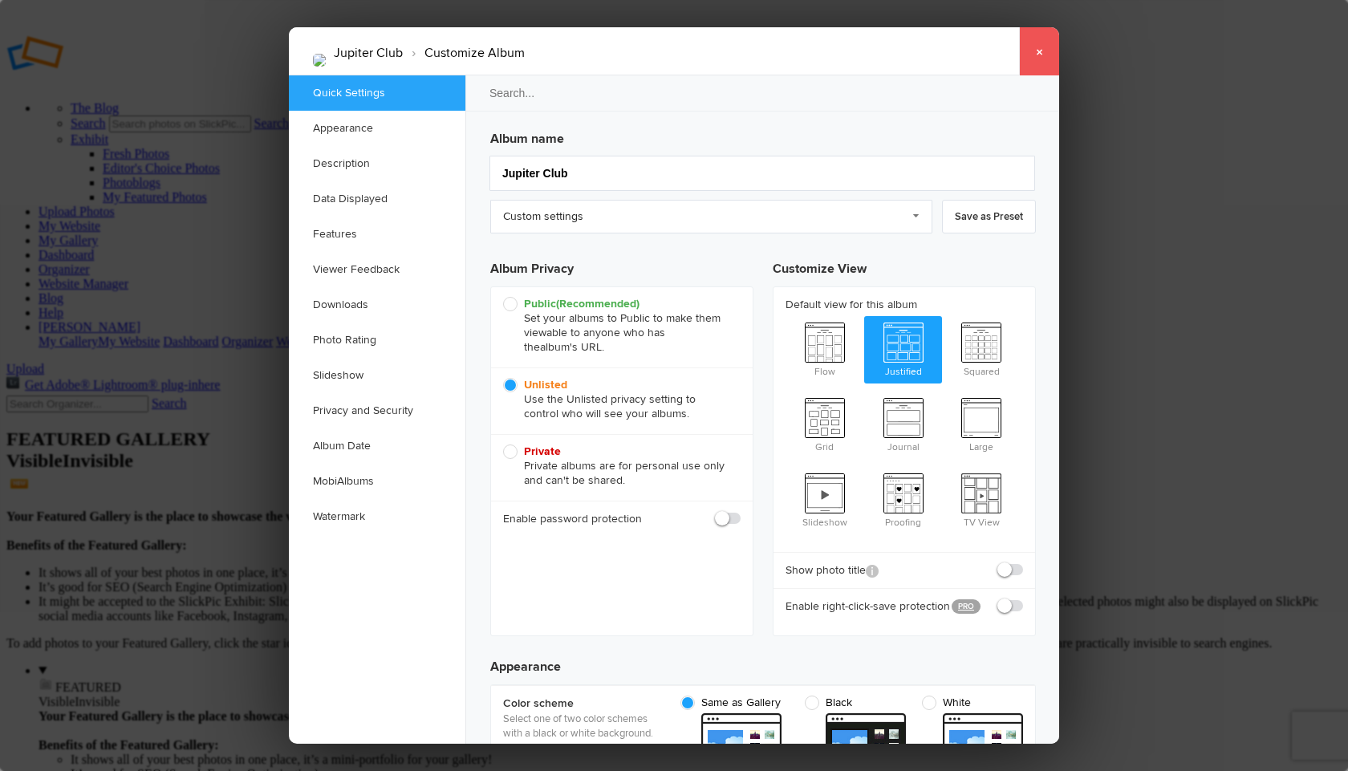
click at [1039, 44] on link "×" at bounding box center [1039, 51] width 40 height 48
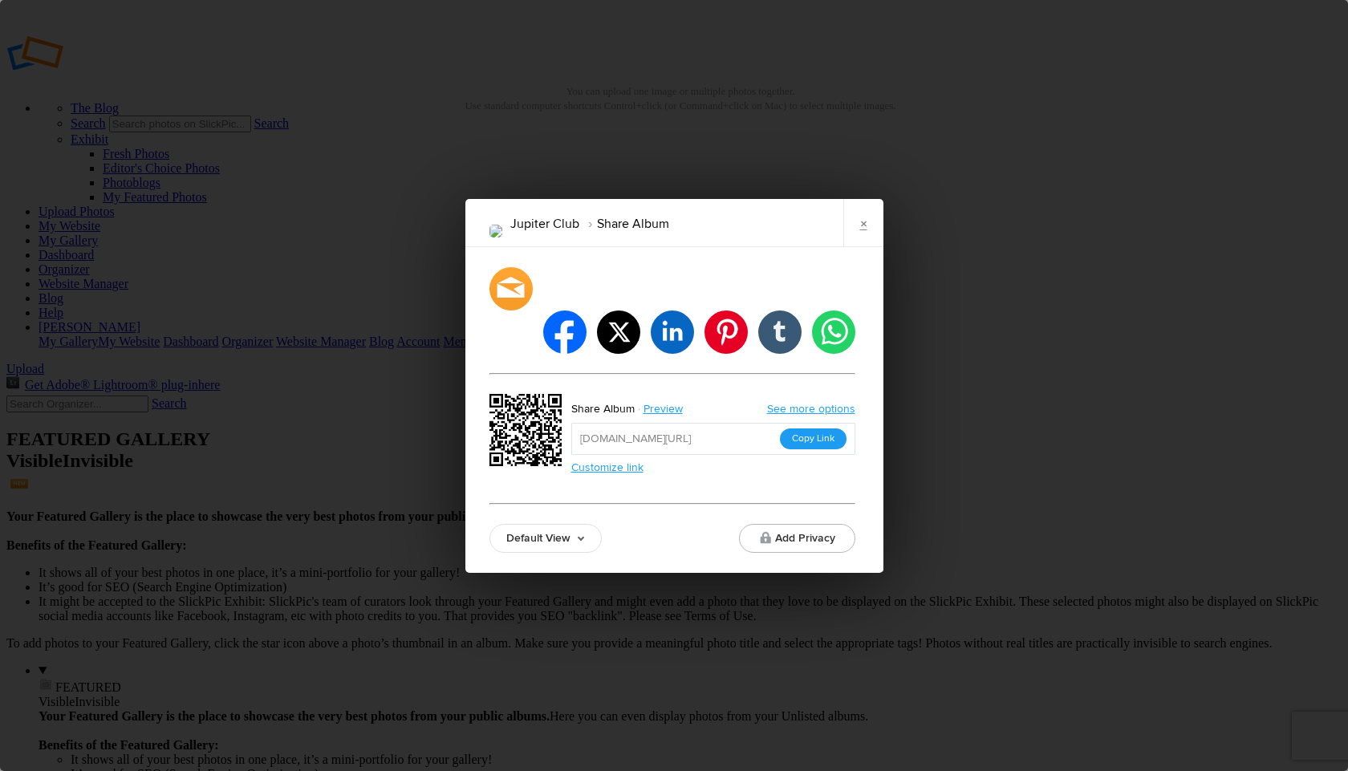
click at [805, 429] on button "Copy Link" at bounding box center [813, 439] width 67 height 21
click at [598, 461] on link "Customize link" at bounding box center [607, 468] width 72 height 14
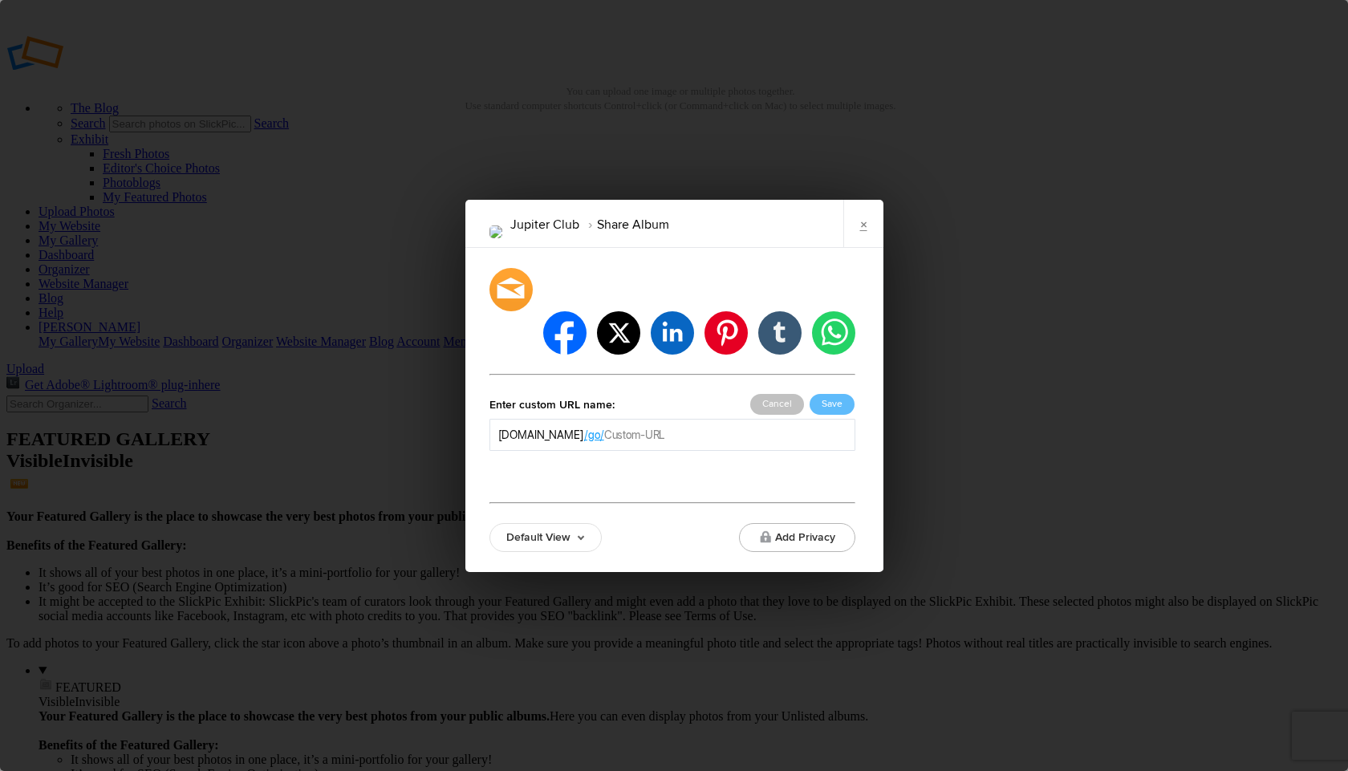
click at [713, 427] on input "text" at bounding box center [725, 435] width 242 height 16
type input "Jupiterclub"
click at [832, 394] on button "Save" at bounding box center [832, 404] width 45 height 21
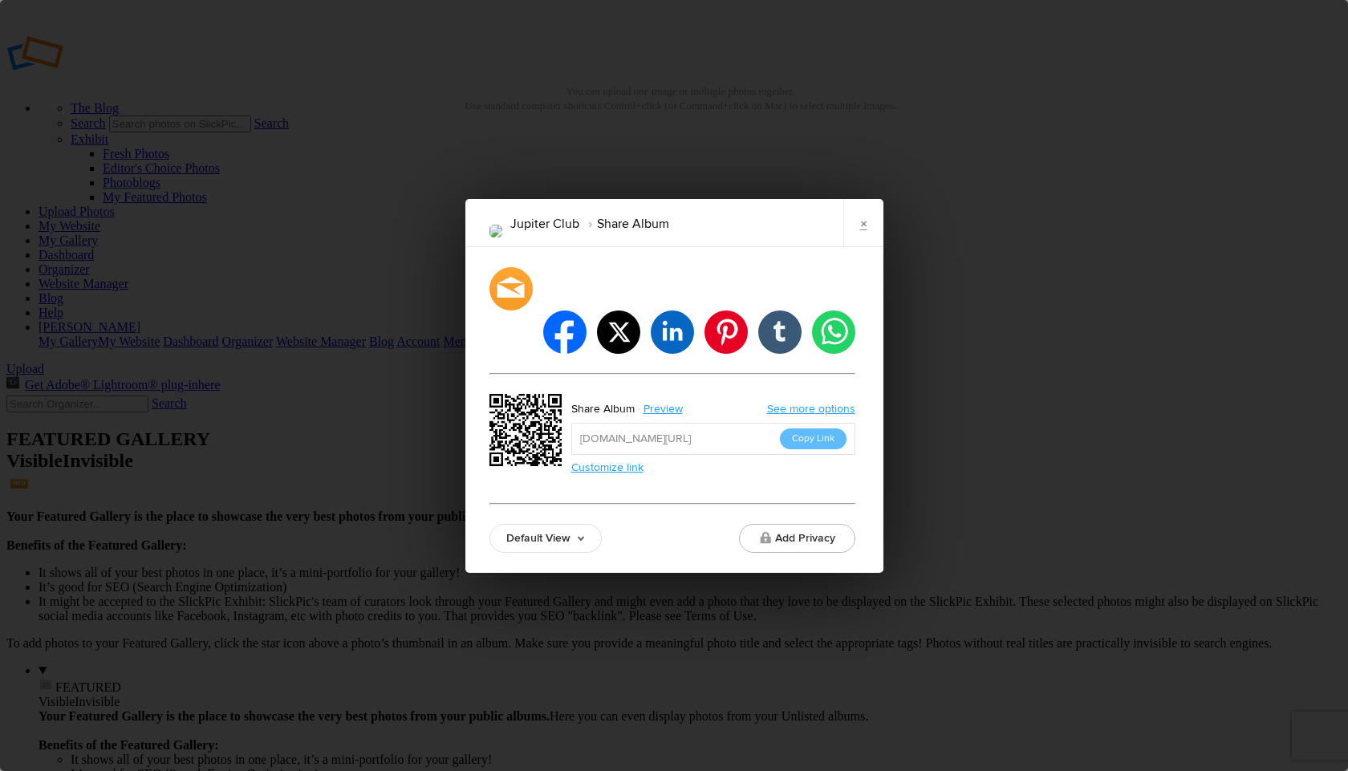
click at [808, 402] on link "See more options" at bounding box center [811, 409] width 88 height 14
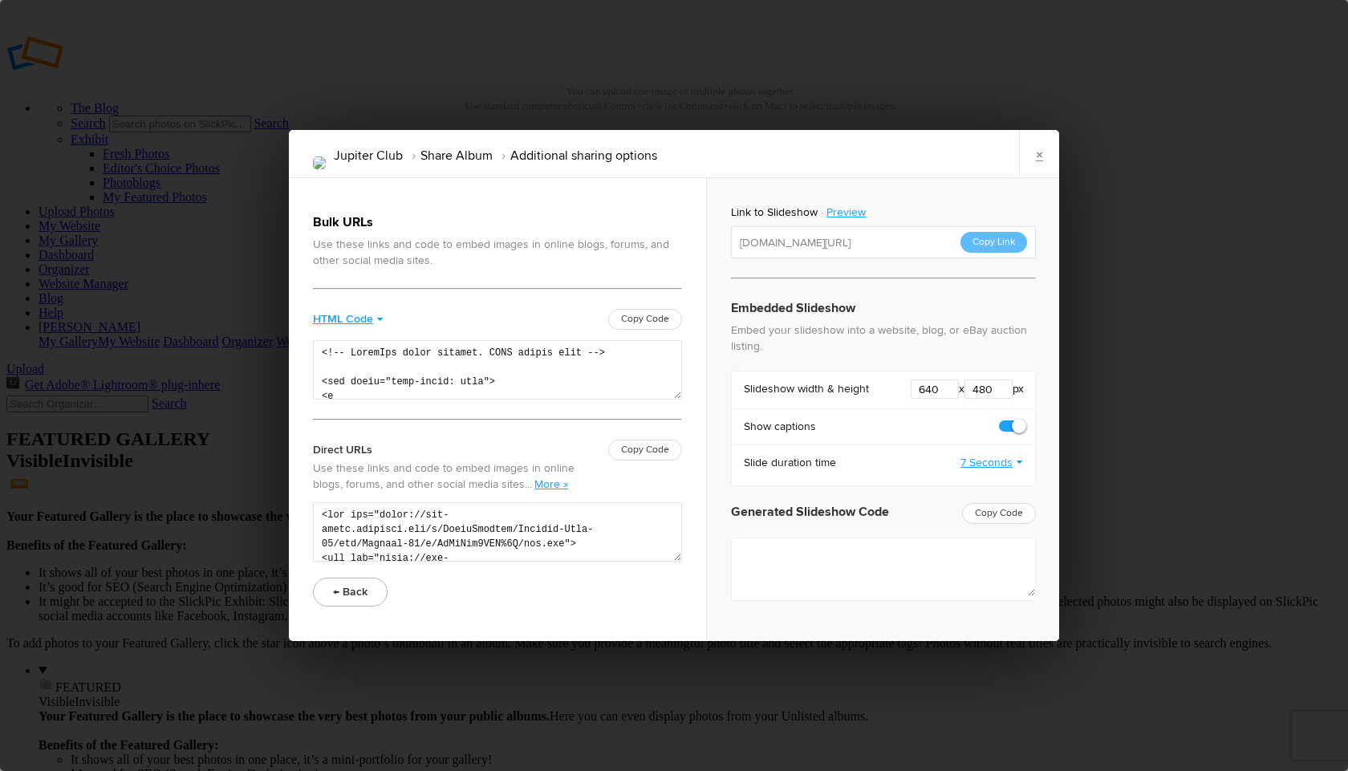
type textarea "<iframe src="[URL][DOMAIN_NAME]" width="640" height="480" frameborder=0 margin=…"
click at [992, 242] on button "Copy Link" at bounding box center [994, 242] width 67 height 21
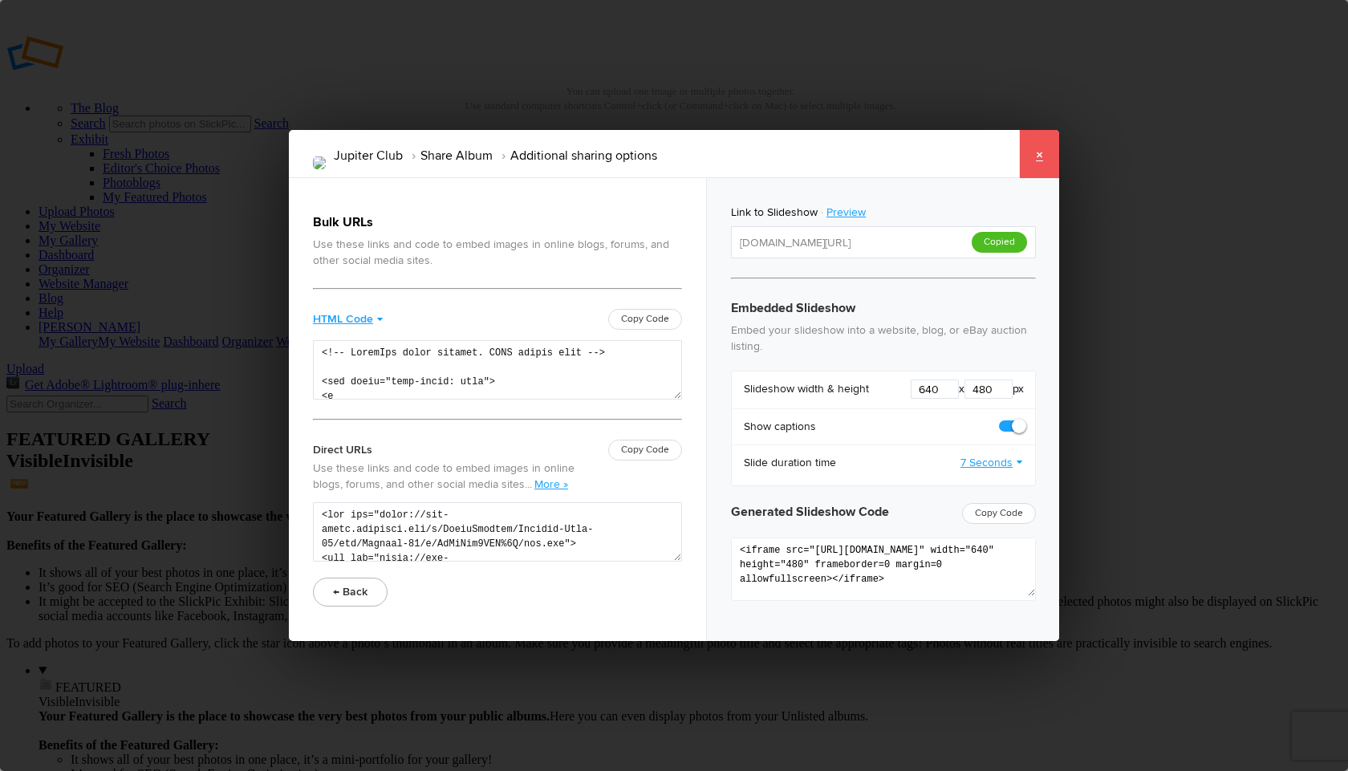
click at [1037, 156] on link "×" at bounding box center [1039, 154] width 40 height 48
